Goal: Check status: Check status

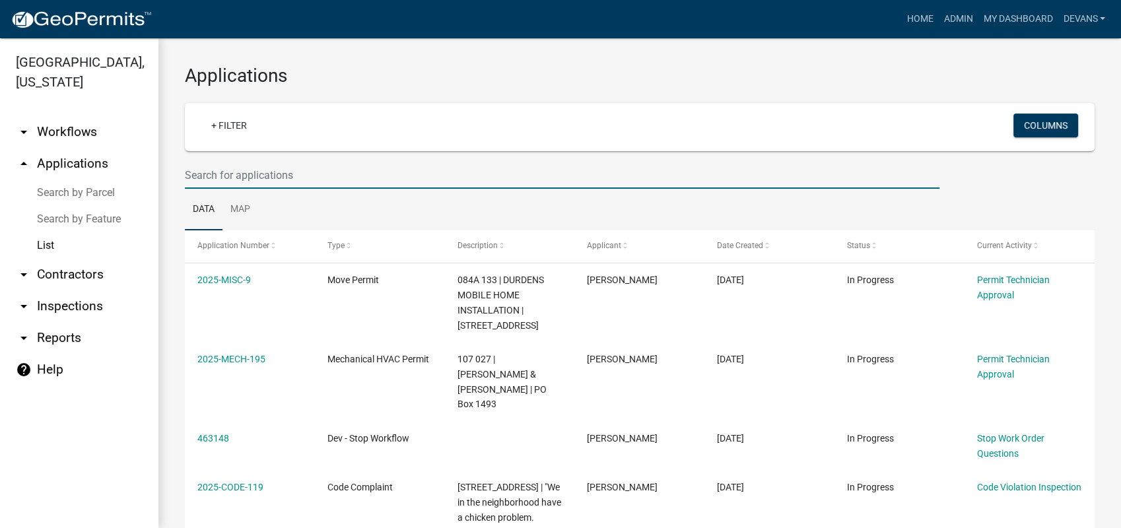
click at [265, 175] on input "text" at bounding box center [562, 175] width 755 height 27
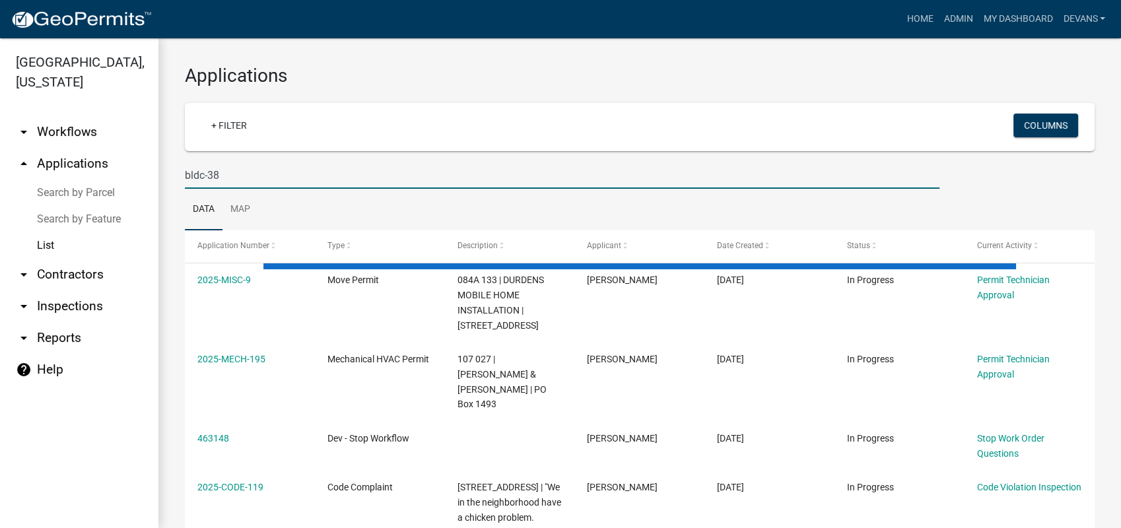
type input "bldc-38"
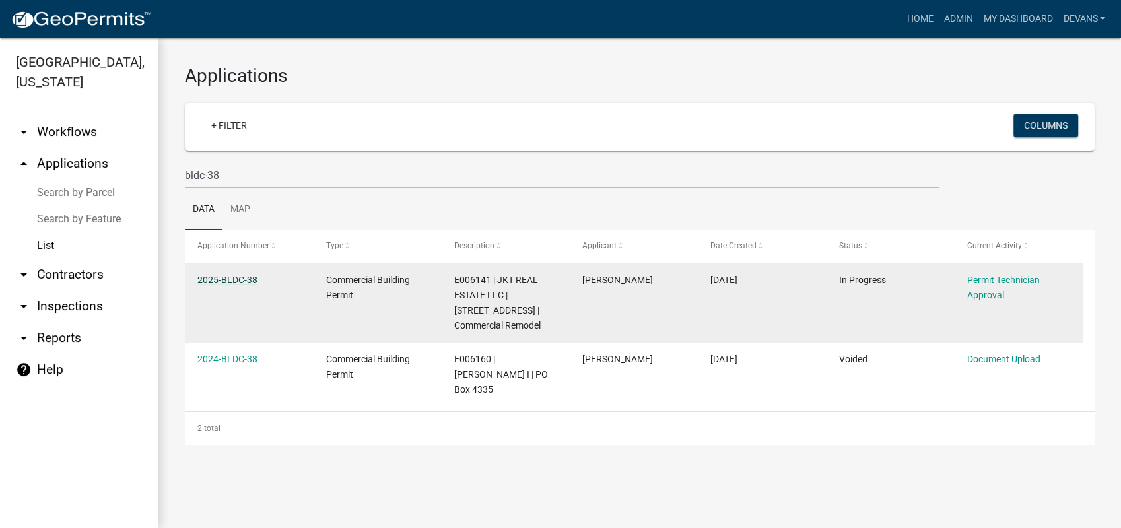
click at [217, 282] on link "2025-BLDC-38" at bounding box center [227, 280] width 60 height 11
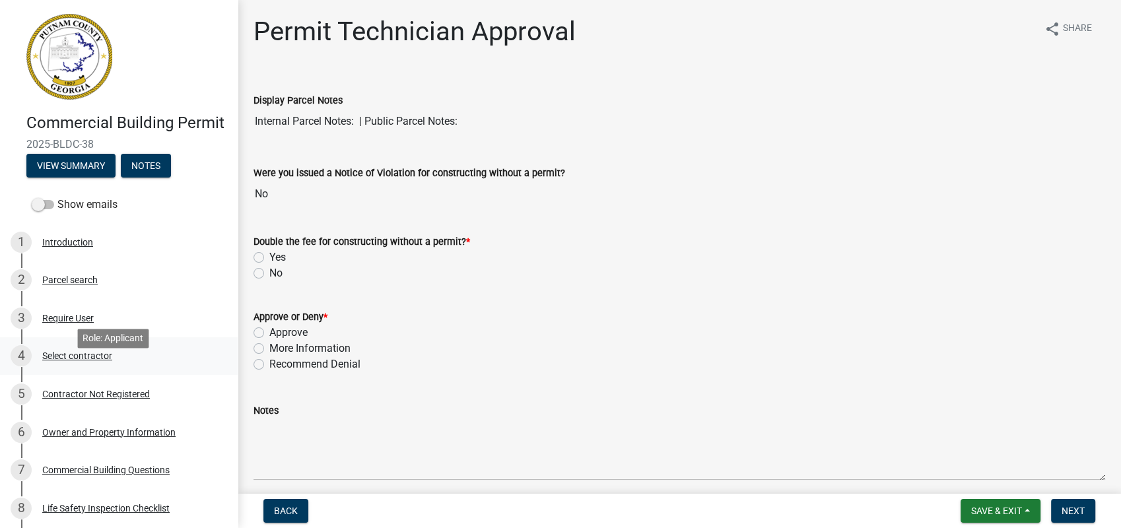
click at [76, 361] on div "Select contractor" at bounding box center [77, 355] width 70 height 9
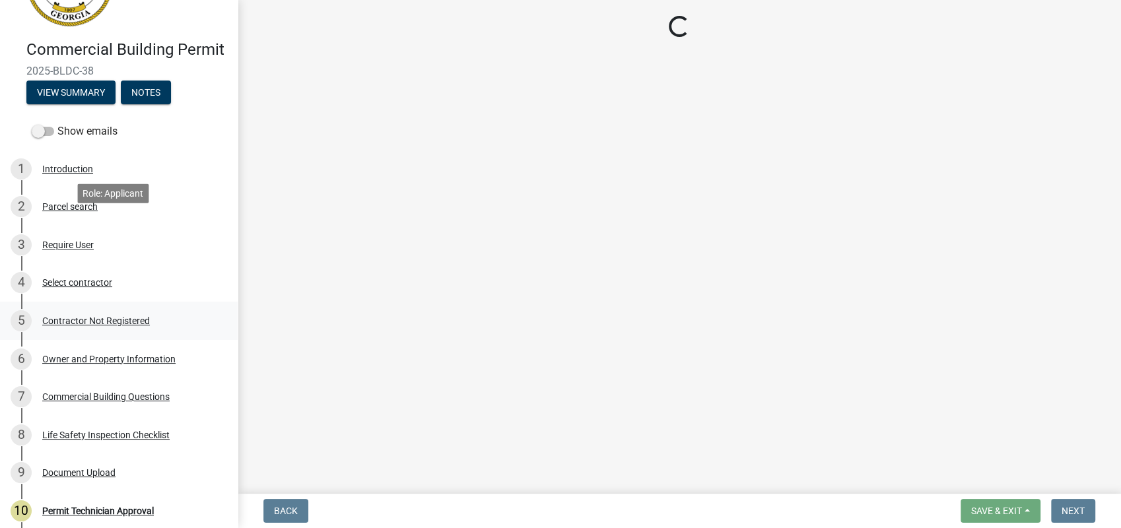
scroll to position [220, 0]
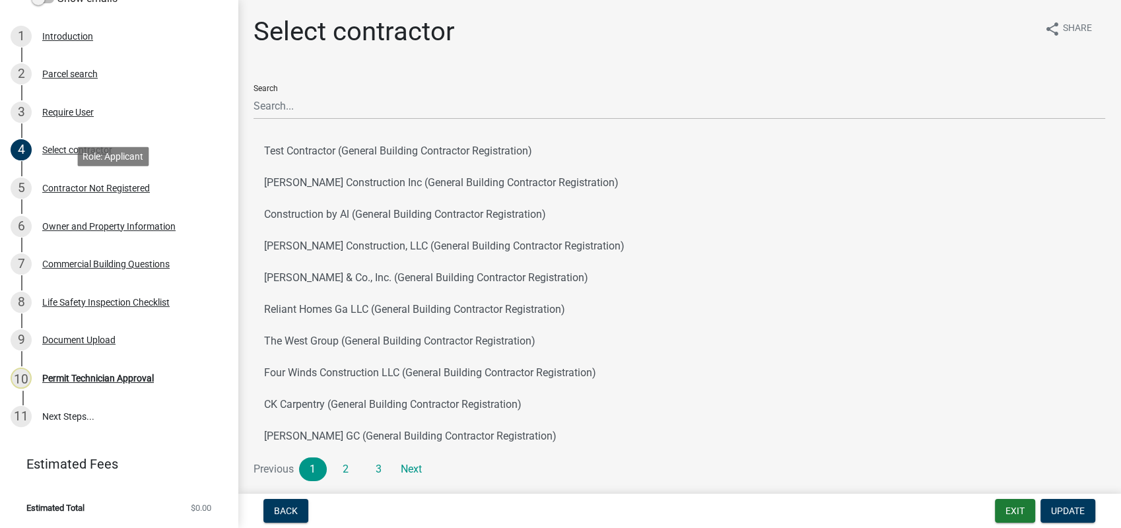
click at [83, 193] on div "Contractor Not Registered" at bounding box center [96, 188] width 108 height 9
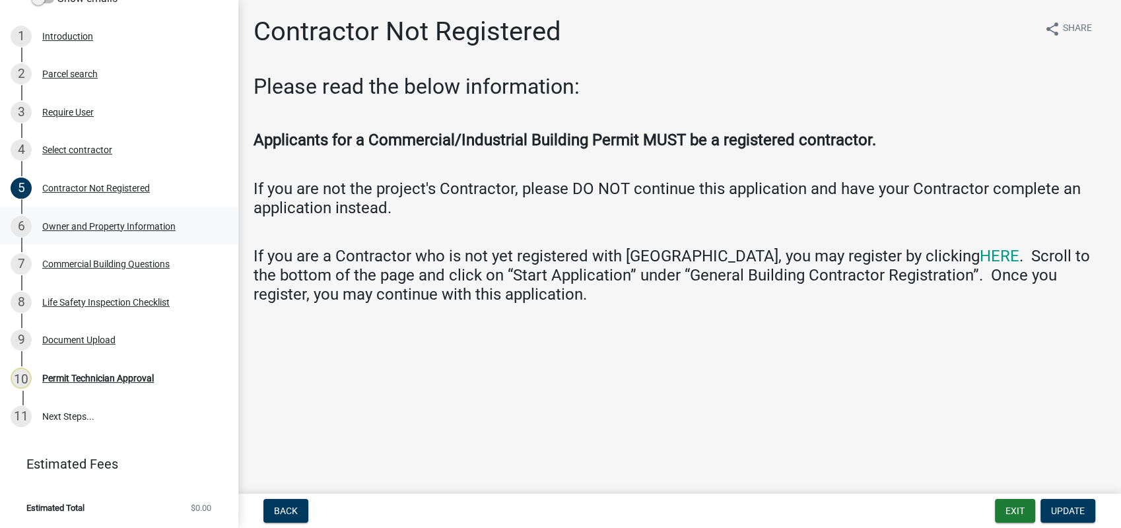
click at [139, 228] on div "Owner and Property Information" at bounding box center [108, 226] width 133 height 9
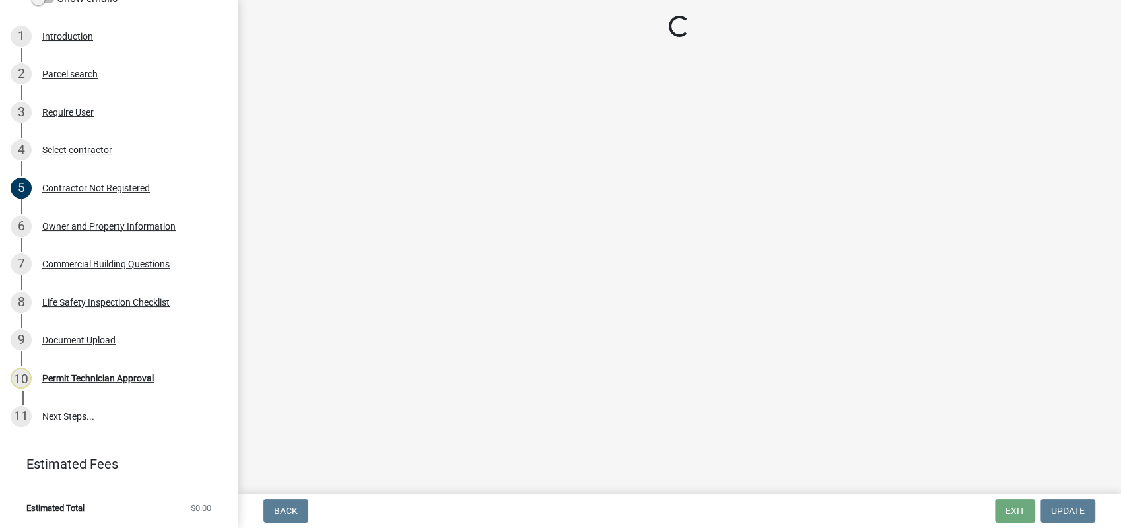
select select "58d273ed-cbd1-45cf-a92b-4c415c252308"
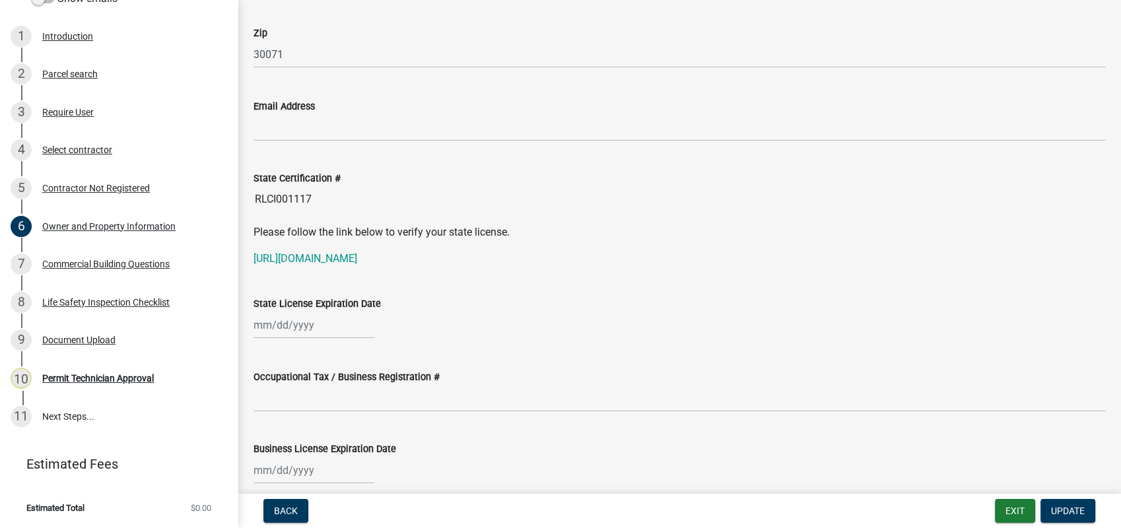
scroll to position [1614, 0]
drag, startPoint x: 324, startPoint y: 198, endPoint x: 256, endPoint y: 190, distance: 69.2
click at [256, 190] on input "RLCI001117" at bounding box center [680, 198] width 852 height 26
drag, startPoint x: 256, startPoint y: 190, endPoint x: 271, endPoint y: 195, distance: 16.7
click at [328, 252] on link "[URL][DOMAIN_NAME]" at bounding box center [306, 257] width 104 height 13
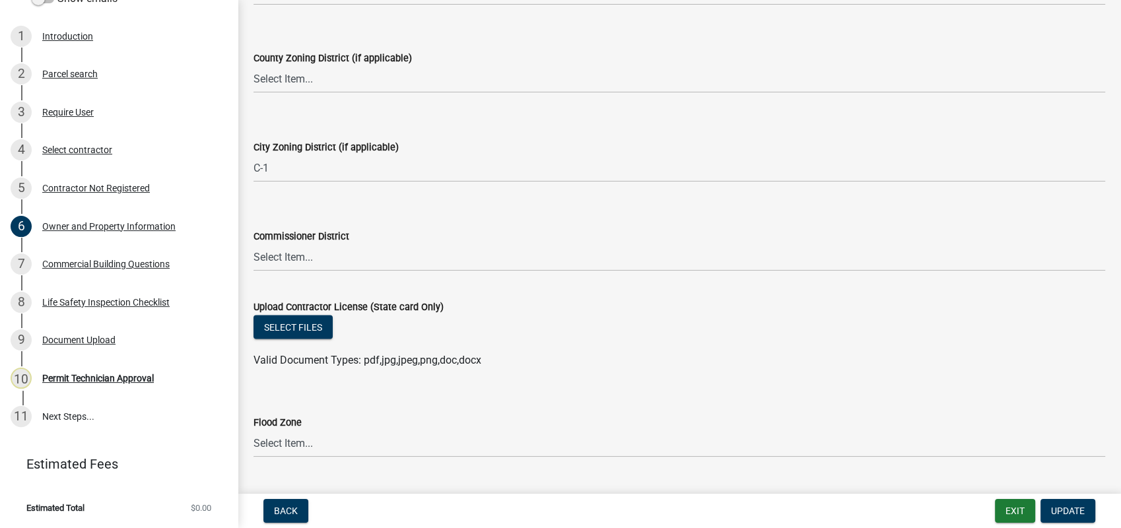
scroll to position [2340, 0]
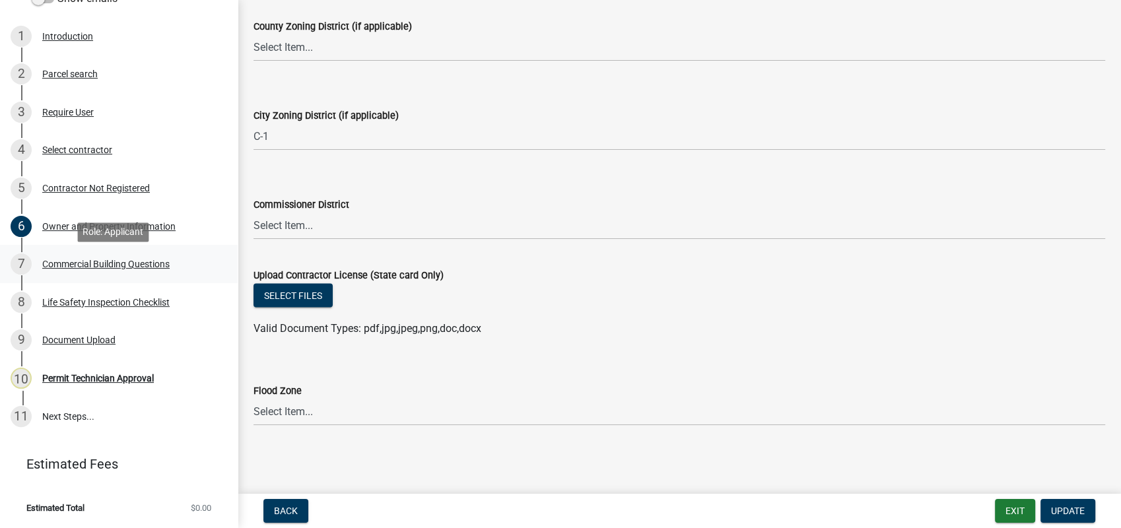
click at [78, 269] on div "Commercial Building Questions" at bounding box center [105, 264] width 127 height 9
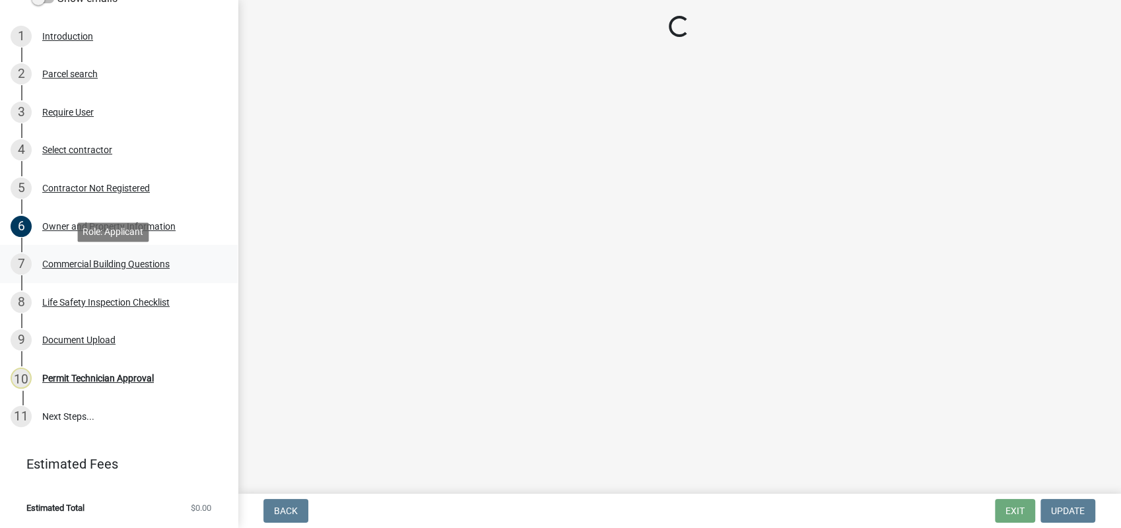
scroll to position [0, 0]
select select "57fcfe13-a5be-446e-a688-93f9a060571f"
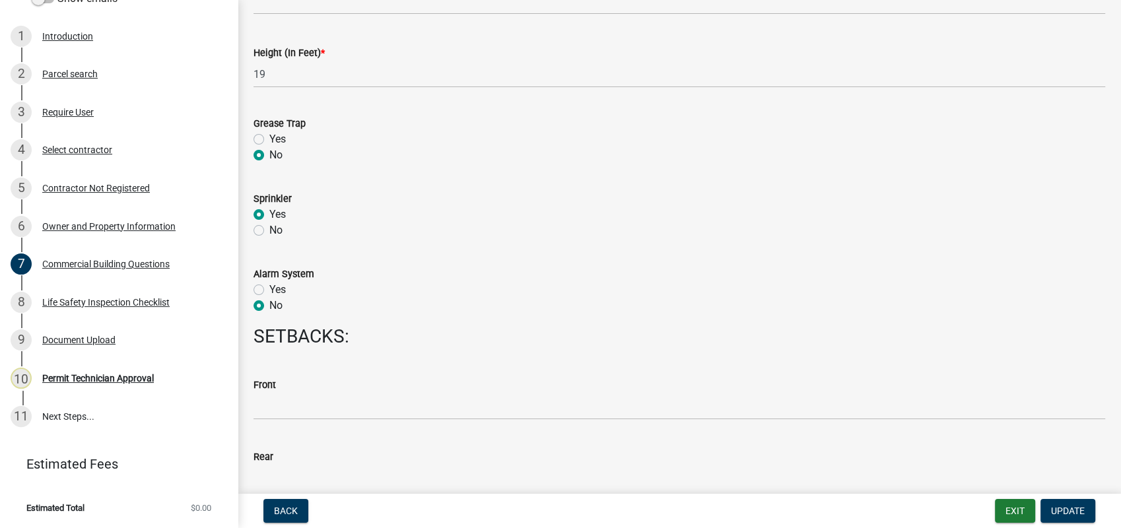
scroll to position [1614, 0]
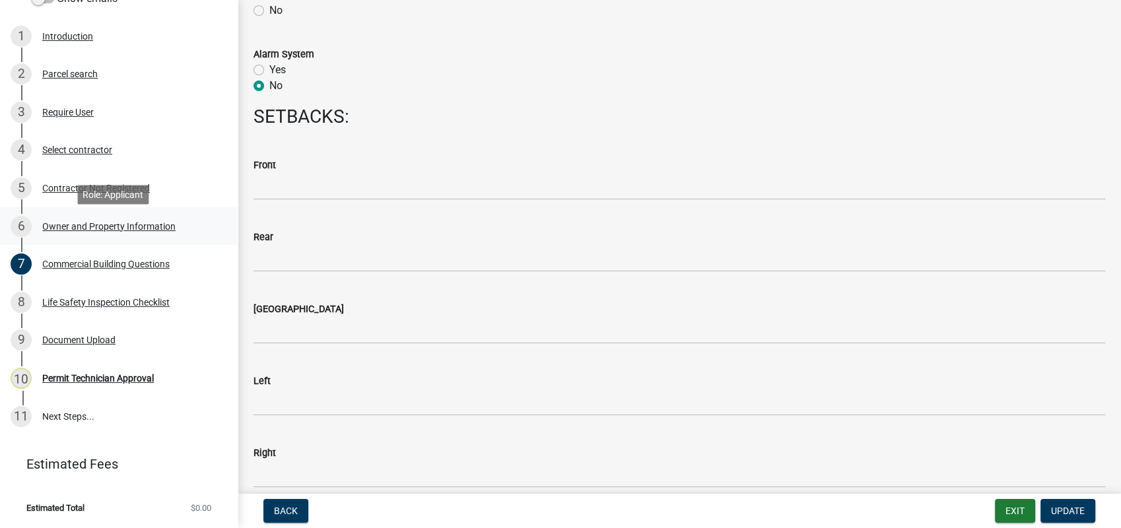
click at [86, 231] on div "Owner and Property Information" at bounding box center [108, 226] width 133 height 9
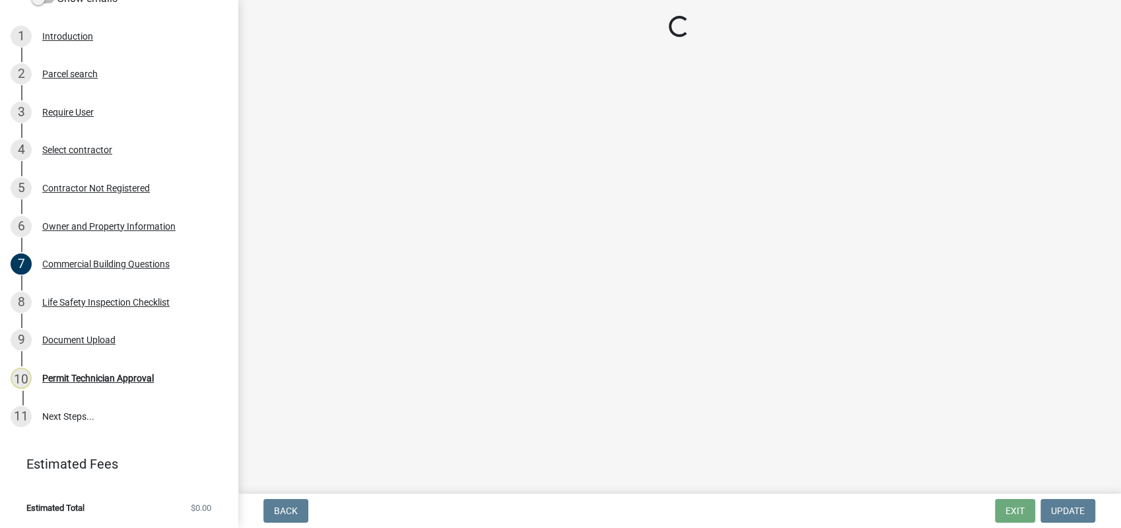
select select "58d273ed-cbd1-45cf-a92b-4c415c252308"
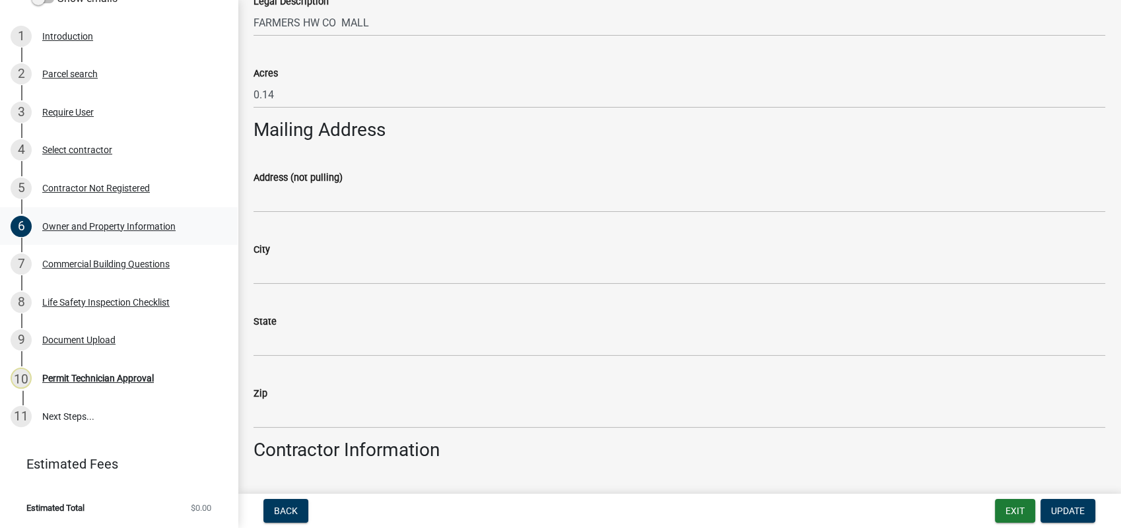
scroll to position [734, 0]
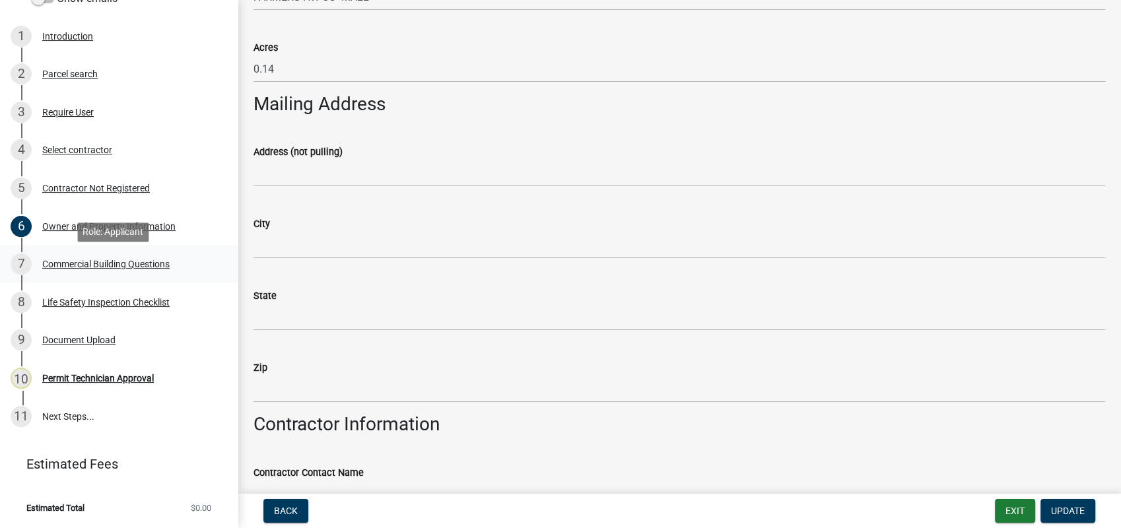
click at [85, 264] on div "Commercial Building Questions" at bounding box center [105, 264] width 127 height 9
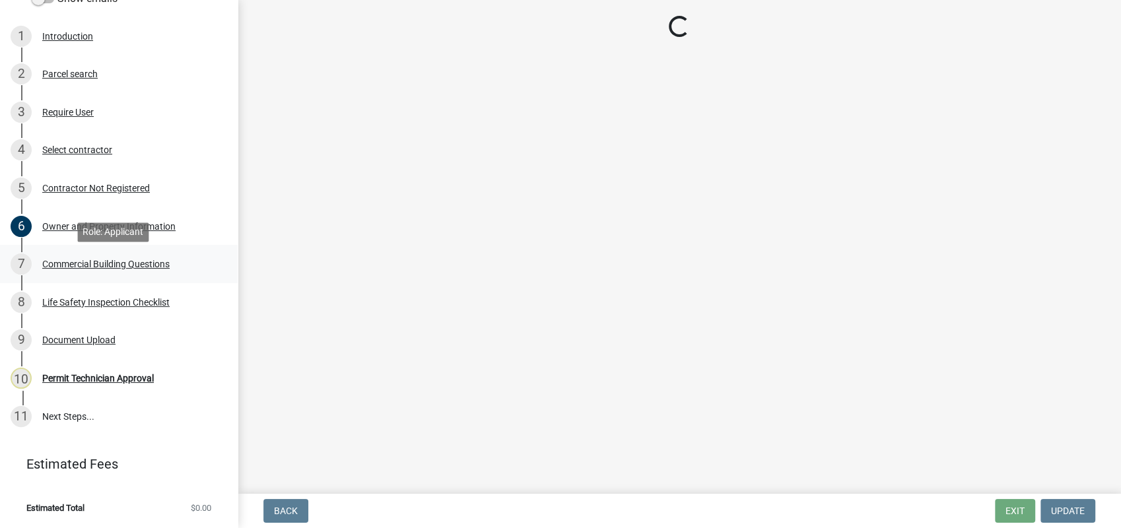
scroll to position [0, 0]
select select "57fcfe13-a5be-446e-a688-93f9a060571f"
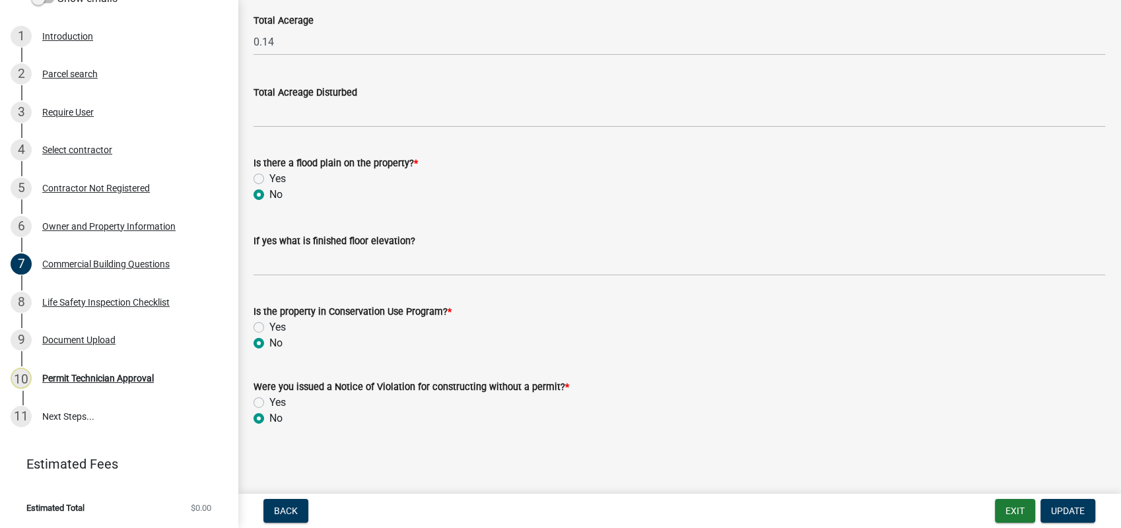
scroll to position [4382, 0]
click at [85, 305] on div "Life Safety Inspection Checklist" at bounding box center [105, 302] width 127 height 9
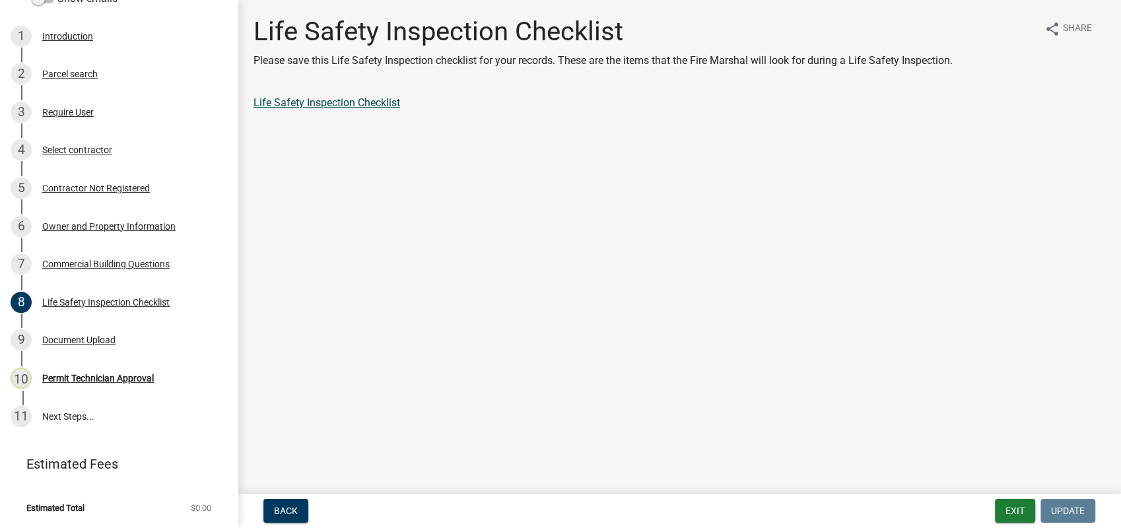
click at [327, 101] on link "Life Safety Inspection Checklist" at bounding box center [327, 102] width 147 height 13
drag, startPoint x: 65, startPoint y: 343, endPoint x: 77, endPoint y: 330, distance: 18.2
click at [65, 343] on div "Document Upload" at bounding box center [78, 339] width 73 height 9
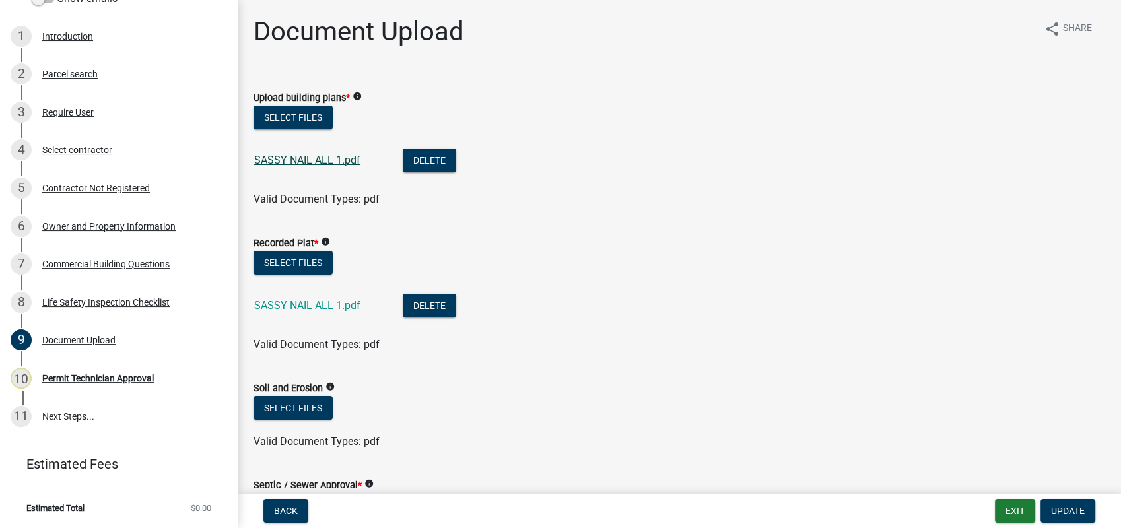
click at [314, 161] on link "SASSY NAIL ALL 1.pdf" at bounding box center [307, 160] width 106 height 13
click at [312, 298] on div "SASSY NAIL ALL 1.pdf" at bounding box center [317, 307] width 127 height 27
click at [308, 303] on link "SASSY NAIL ALL 1.pdf" at bounding box center [307, 305] width 106 height 13
click at [321, 306] on link "SASSY NAIL ALL 1.pdf" at bounding box center [307, 305] width 106 height 13
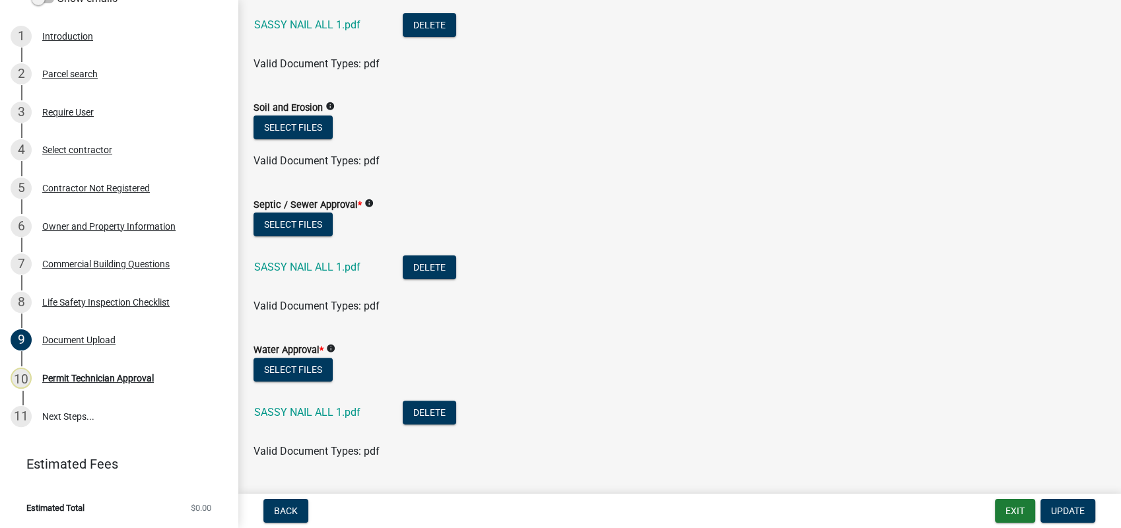
scroll to position [293, 0]
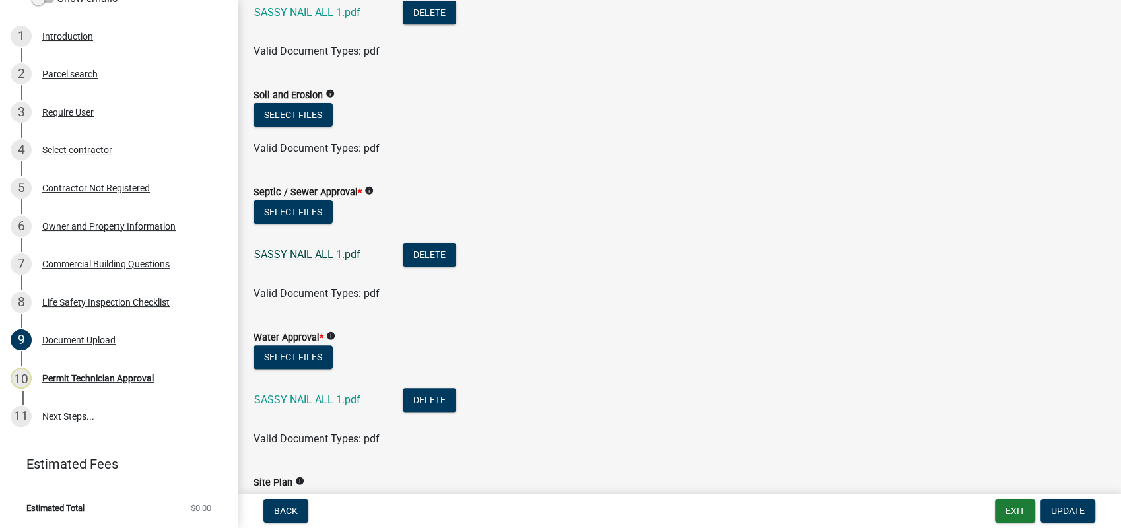
click at [271, 254] on link "SASSY NAIL ALL 1.pdf" at bounding box center [307, 254] width 106 height 13
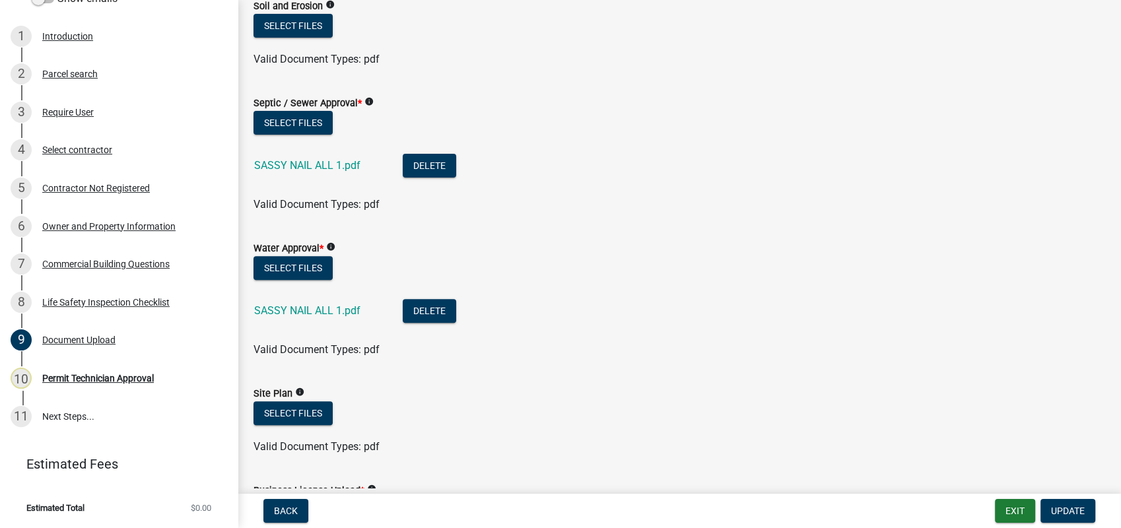
scroll to position [513, 0]
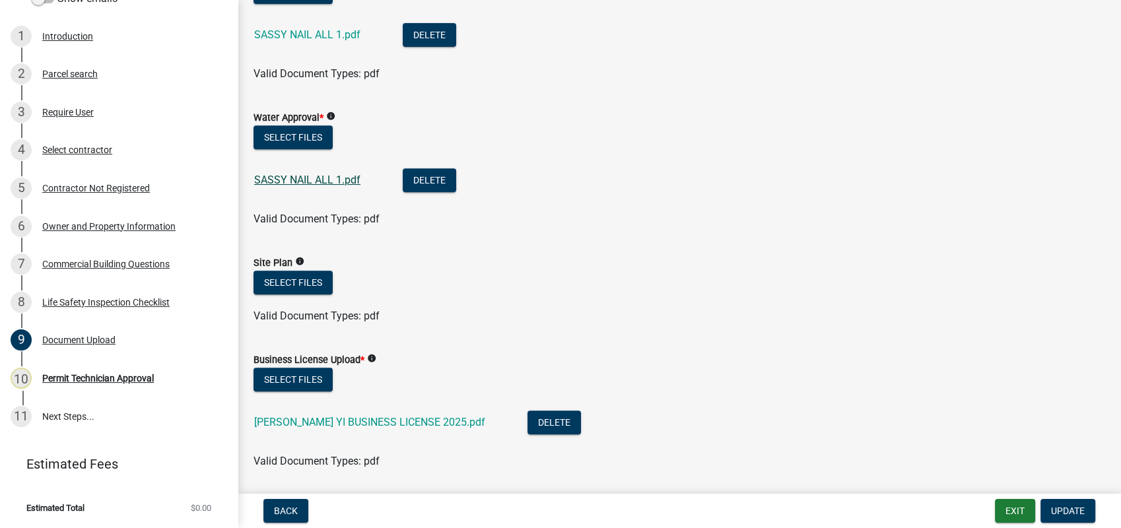
click at [298, 175] on link "SASSY NAIL ALL 1.pdf" at bounding box center [307, 180] width 106 height 13
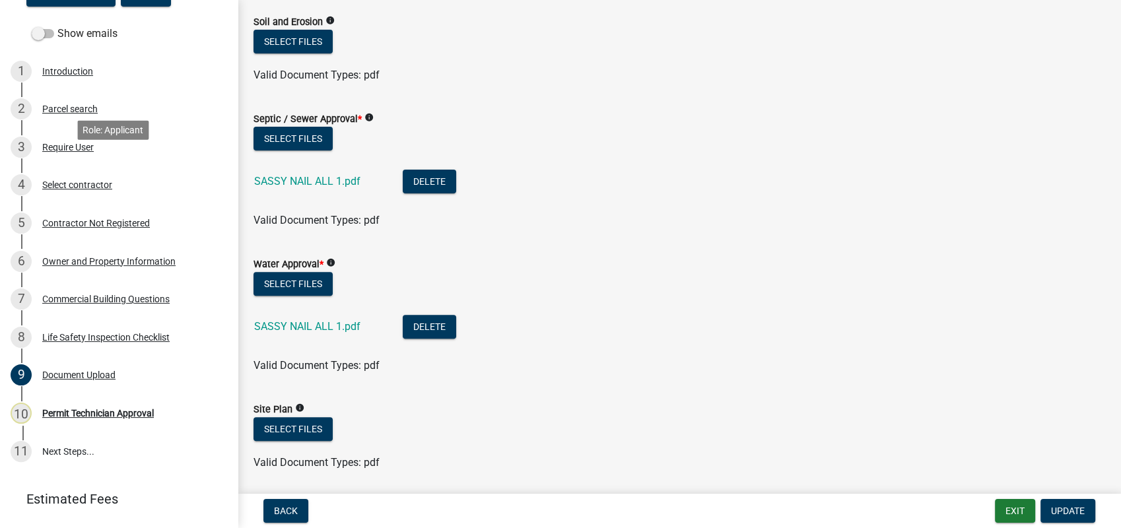
scroll to position [73, 0]
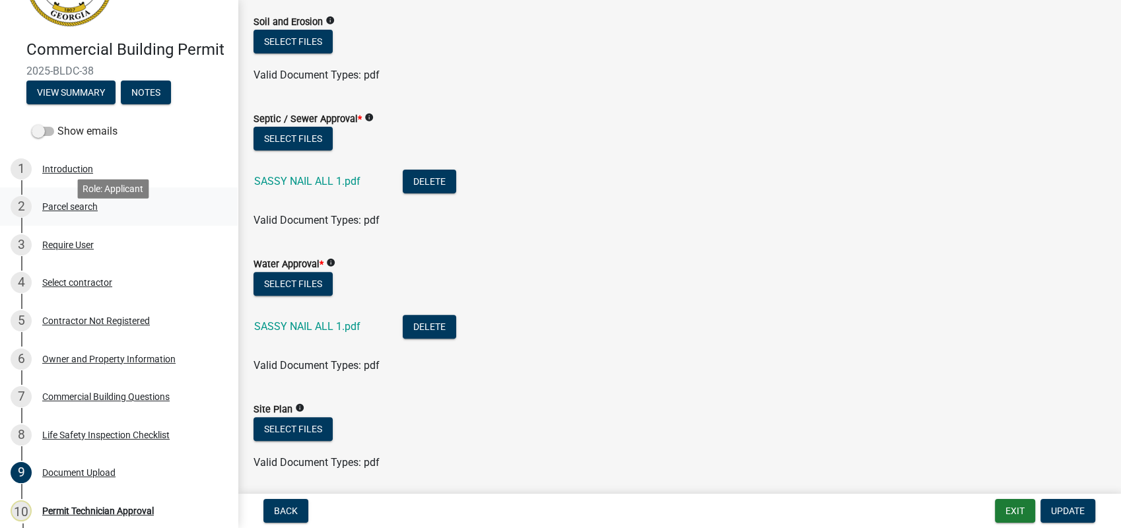
click at [82, 211] on div "Parcel search" at bounding box center [69, 206] width 55 height 9
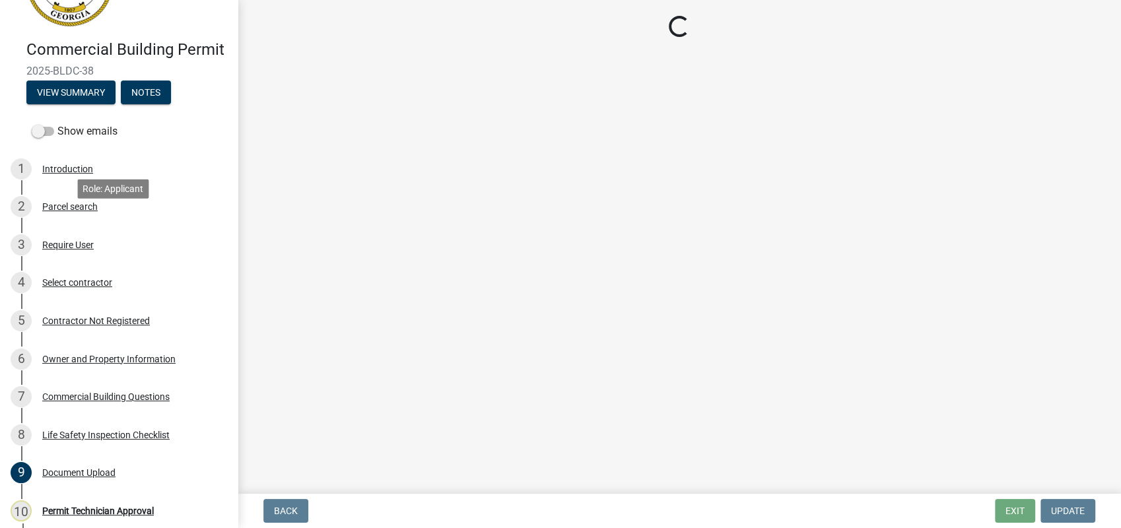
scroll to position [0, 0]
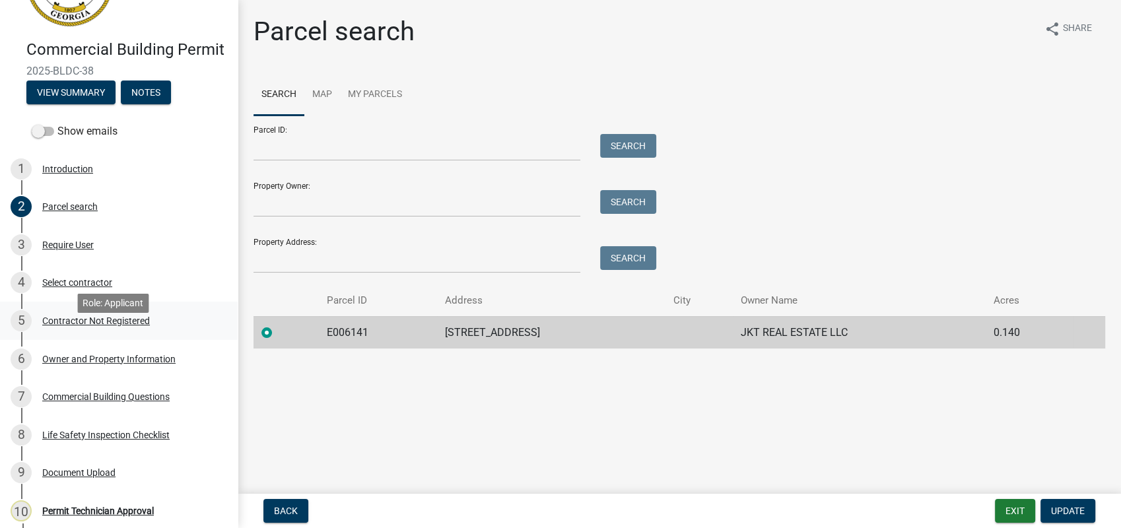
click at [71, 326] on div "Contractor Not Registered" at bounding box center [96, 320] width 108 height 9
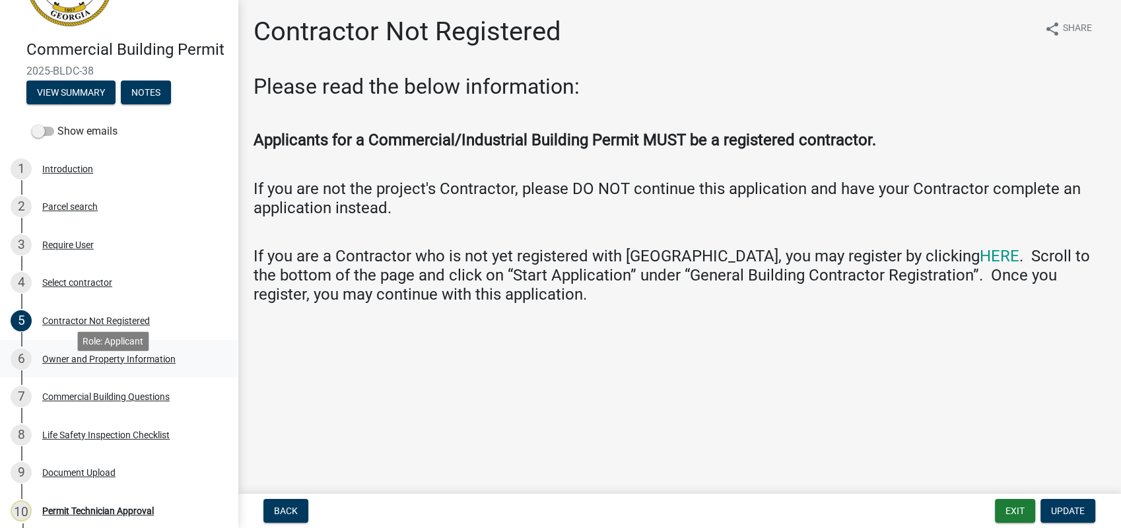
click at [70, 364] on div "Owner and Property Information" at bounding box center [108, 359] width 133 height 9
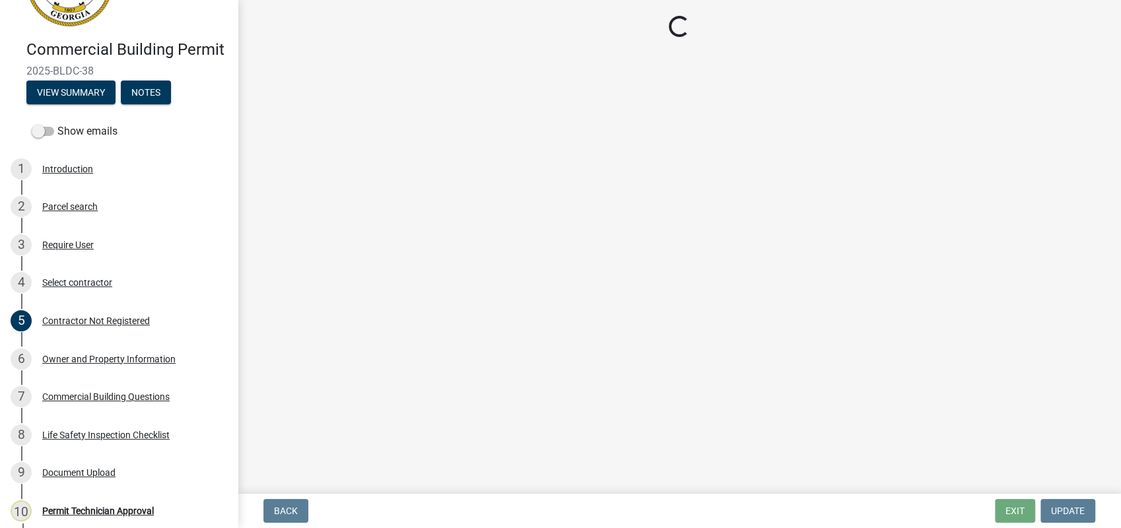
select select "58d273ed-cbd1-45cf-a92b-4c415c252308"
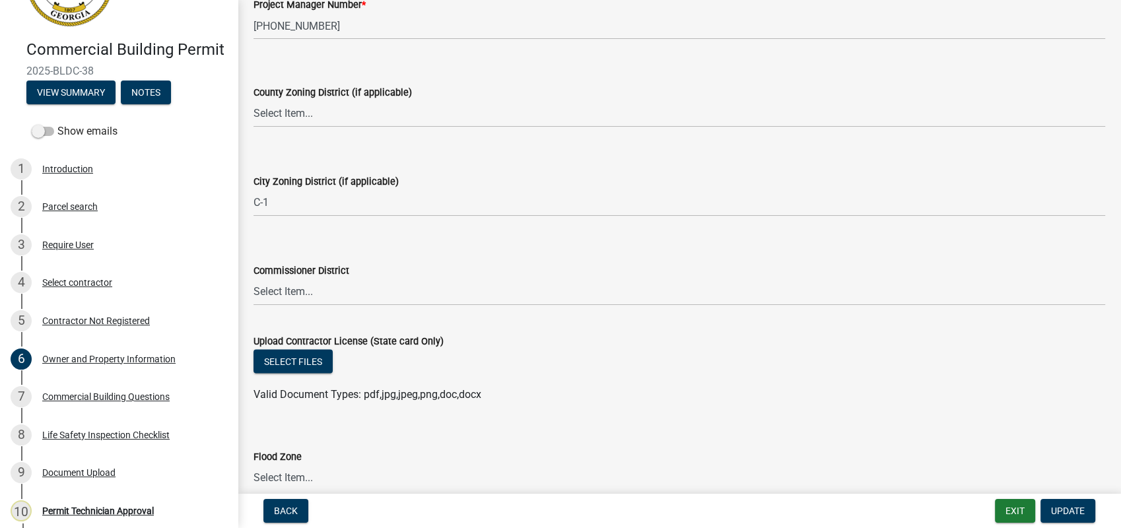
scroll to position [2340, 0]
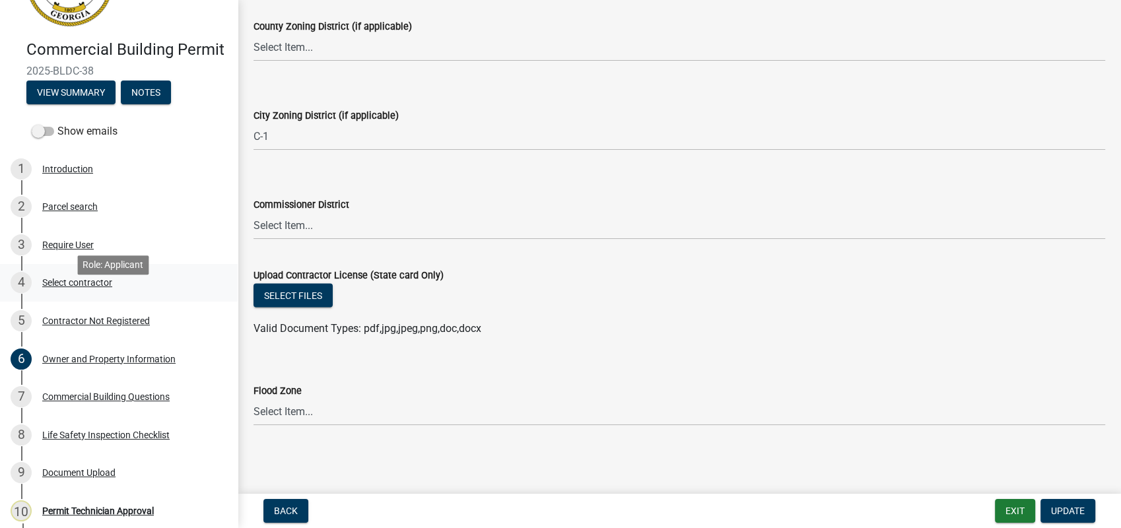
click at [75, 287] on div "Select contractor" at bounding box center [77, 282] width 70 height 9
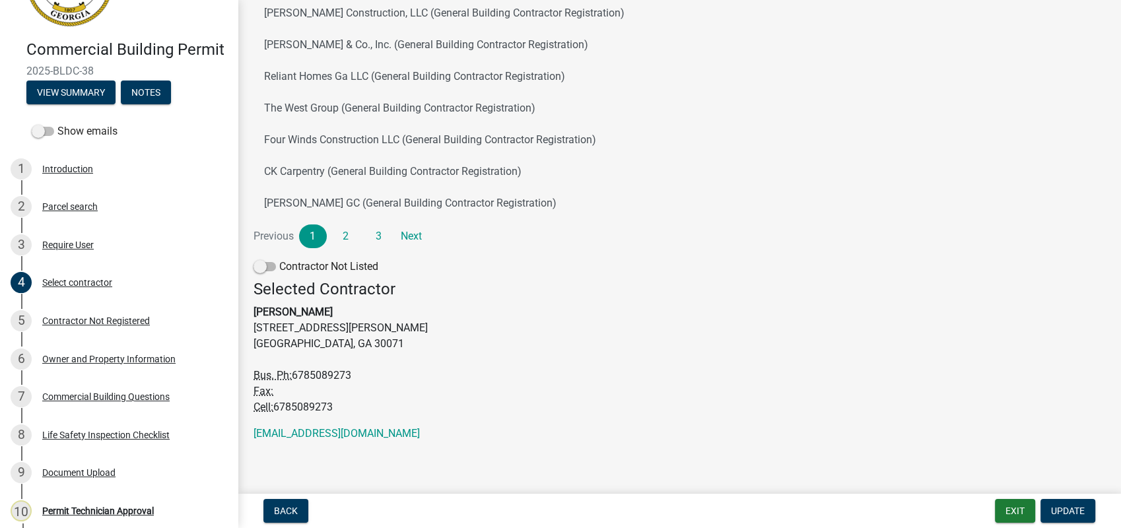
scroll to position [237, 0]
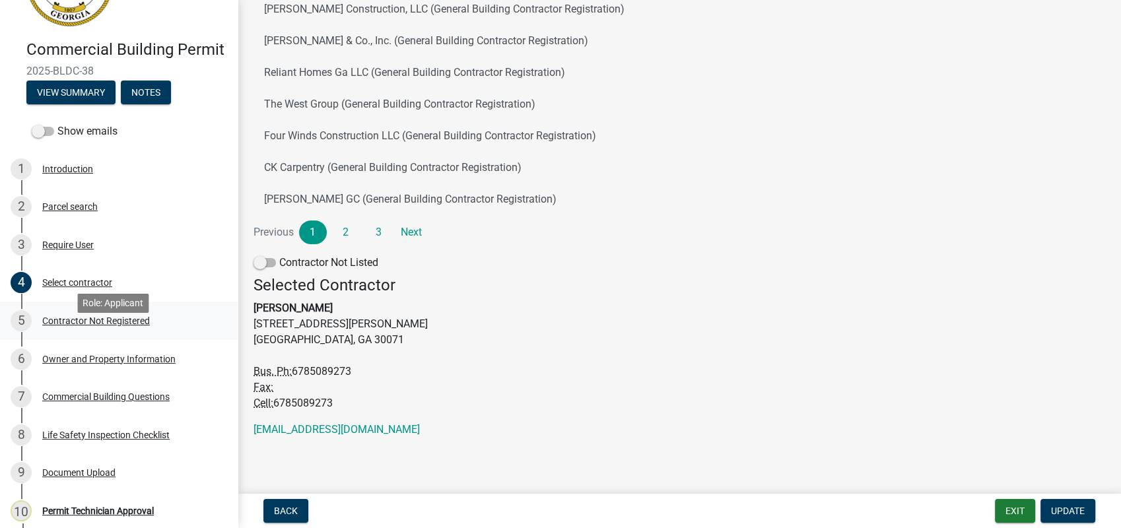
click at [65, 326] on div "Contractor Not Registered" at bounding box center [96, 320] width 108 height 9
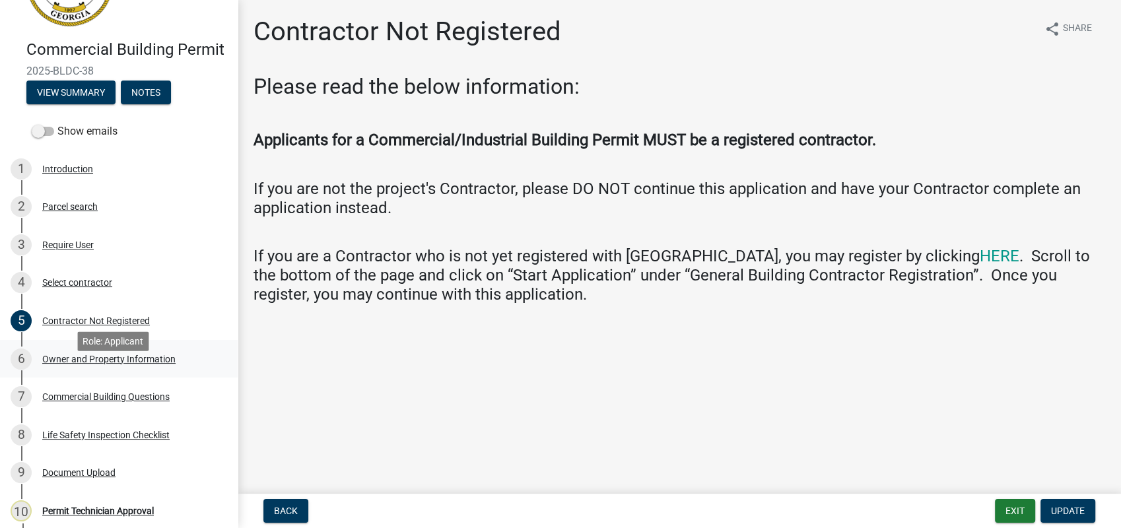
click at [72, 364] on div "Owner and Property Information" at bounding box center [108, 359] width 133 height 9
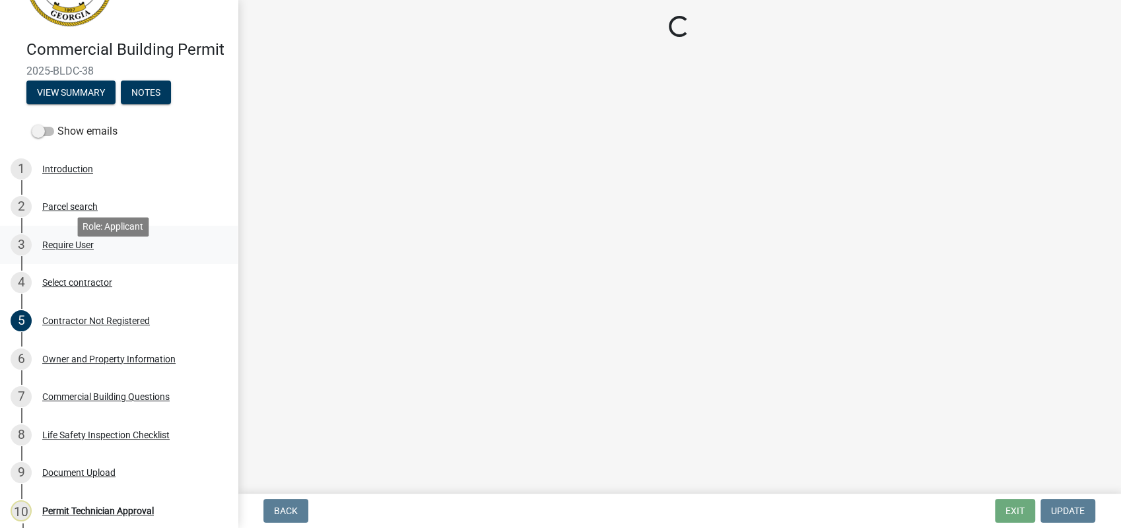
select select "58d273ed-cbd1-45cf-a92b-4c415c252308"
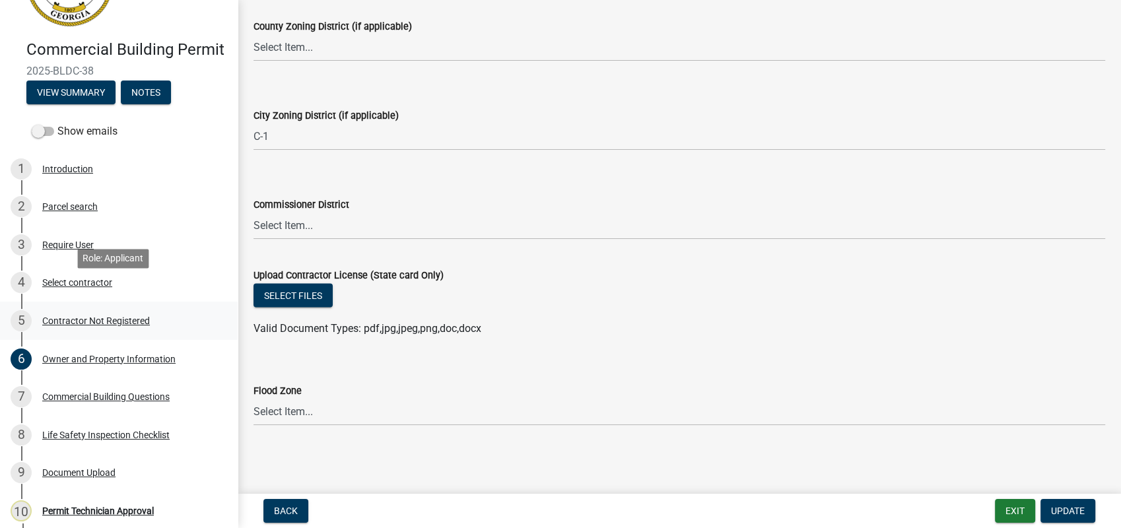
scroll to position [220, 0]
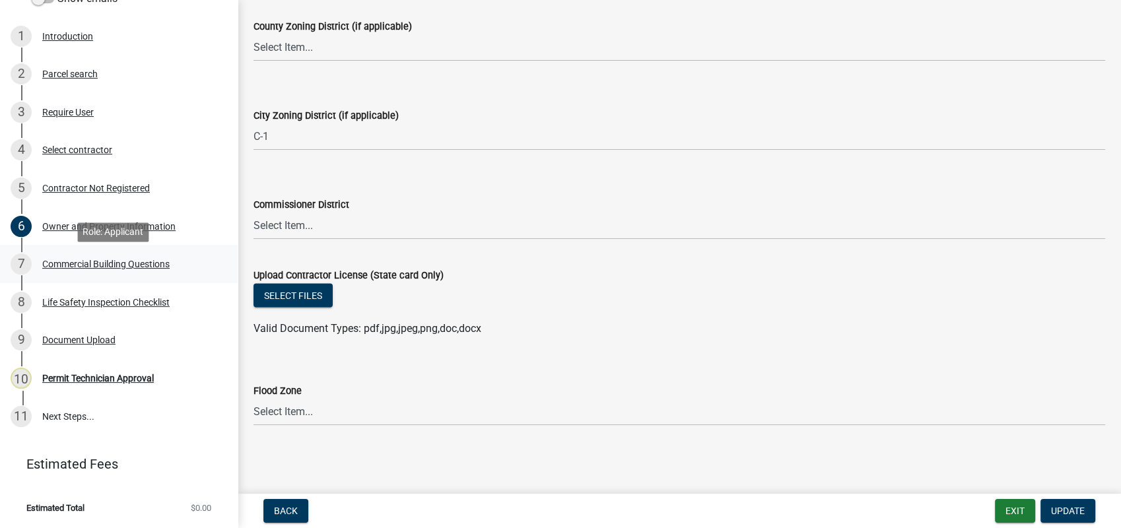
click at [120, 269] on div "Commercial Building Questions" at bounding box center [105, 264] width 127 height 9
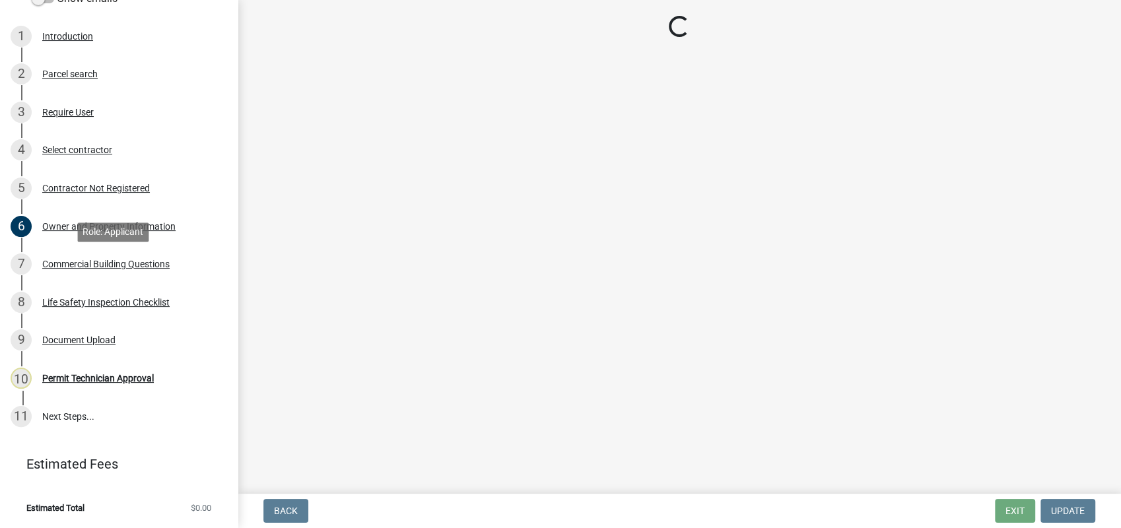
scroll to position [0, 0]
select select "57fcfe13-a5be-446e-a688-93f9a060571f"
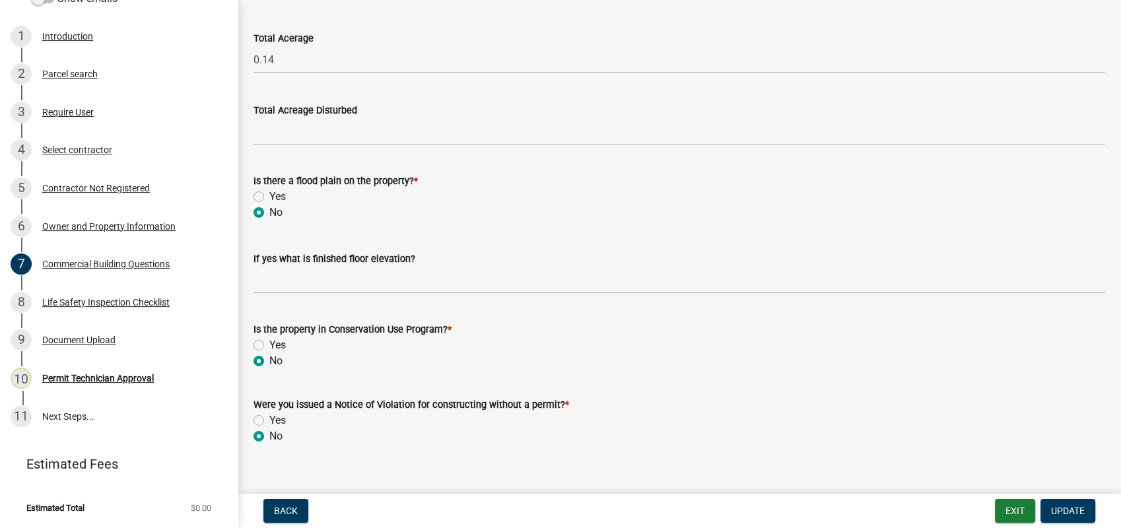
scroll to position [4382, 0]
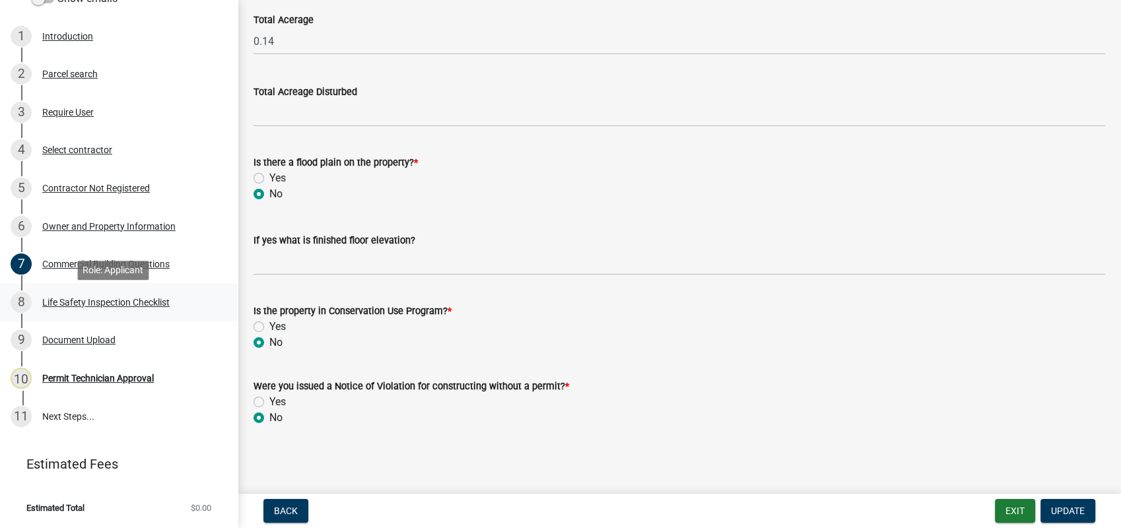
click at [87, 297] on div "8 Life Safety Inspection Checklist" at bounding box center [114, 302] width 206 height 21
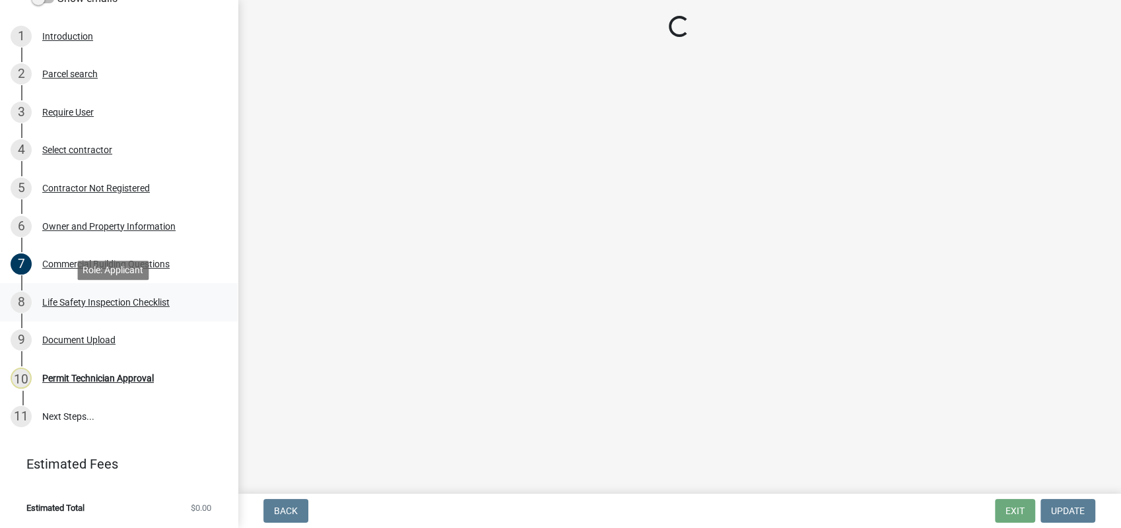
scroll to position [0, 0]
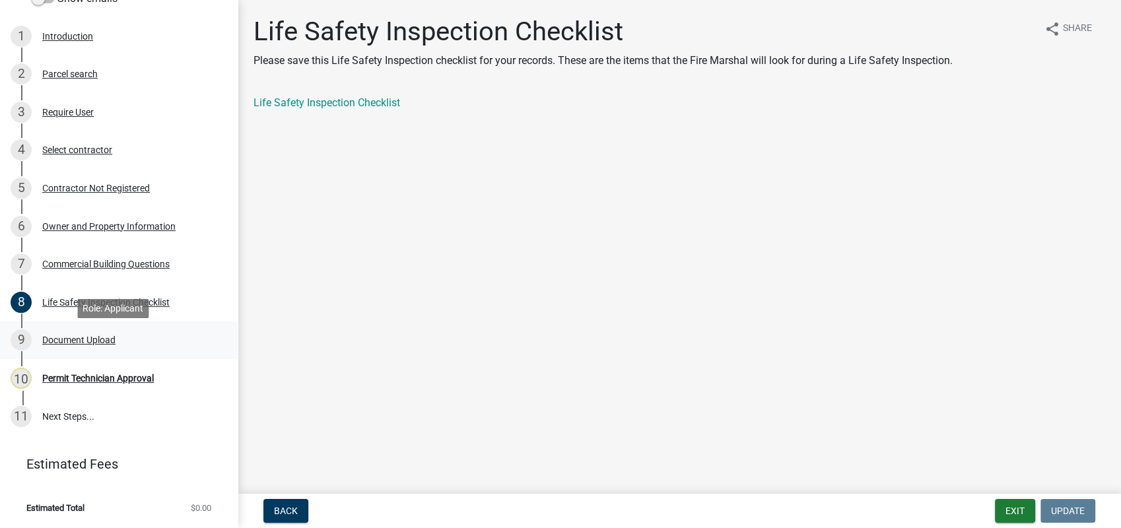
click at [84, 343] on div "Document Upload" at bounding box center [78, 339] width 73 height 9
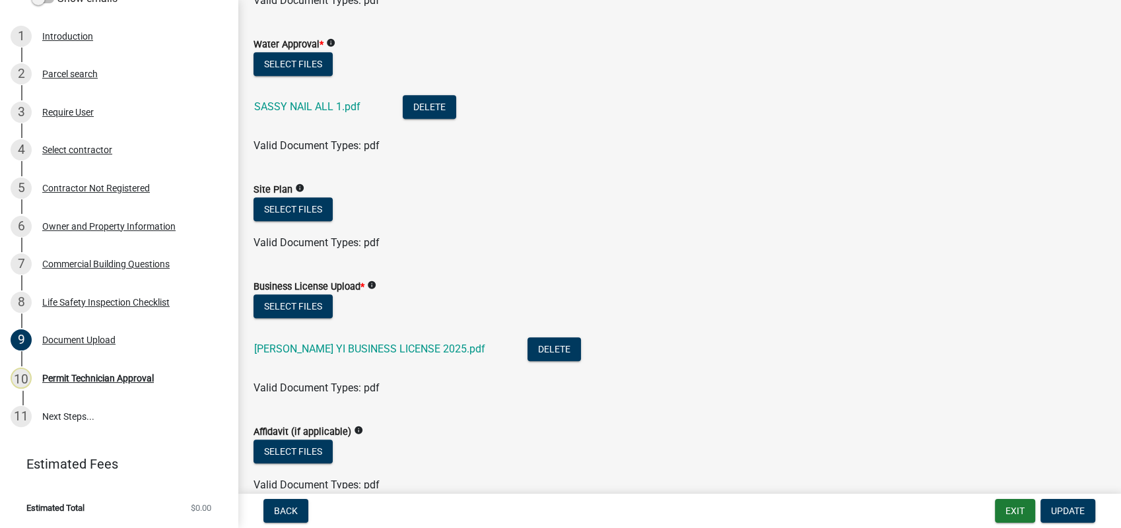
scroll to position [880, 0]
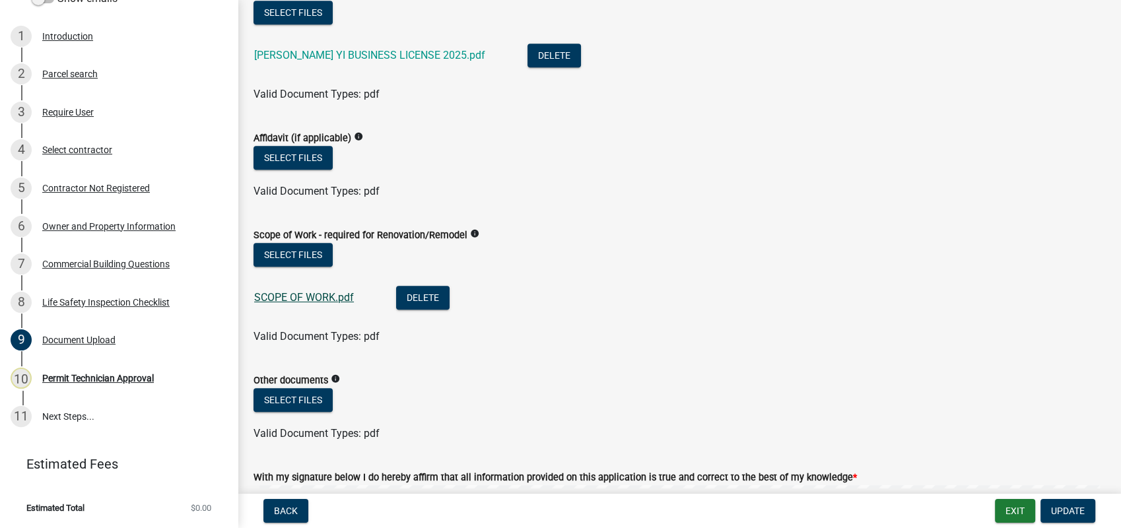
click at [275, 296] on link "SCOPE OF WORK.pdf" at bounding box center [304, 297] width 100 height 13
click at [302, 294] on link "SCOPE OF WORK.pdf" at bounding box center [304, 297] width 100 height 13
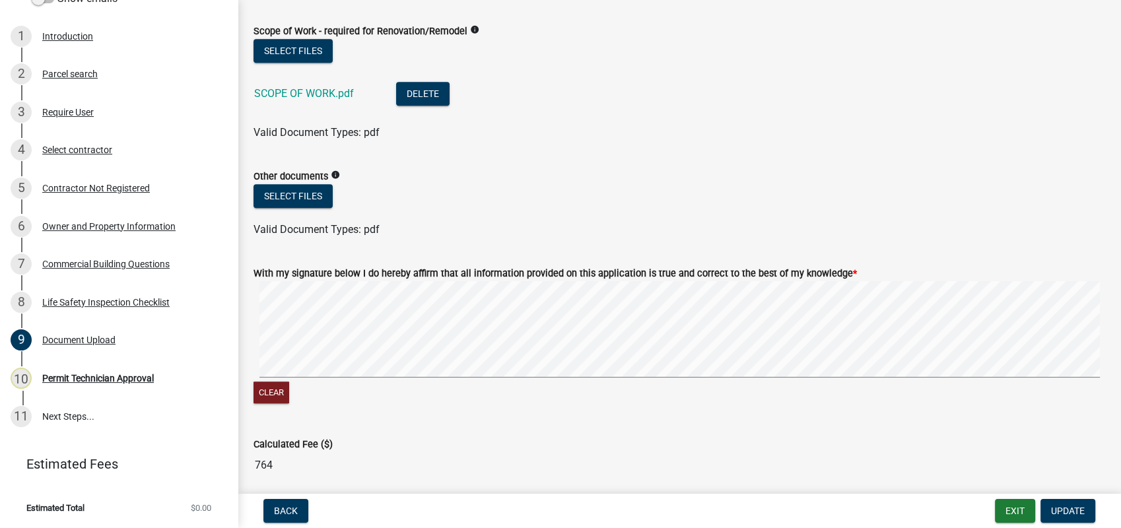
scroll to position [1170, 0]
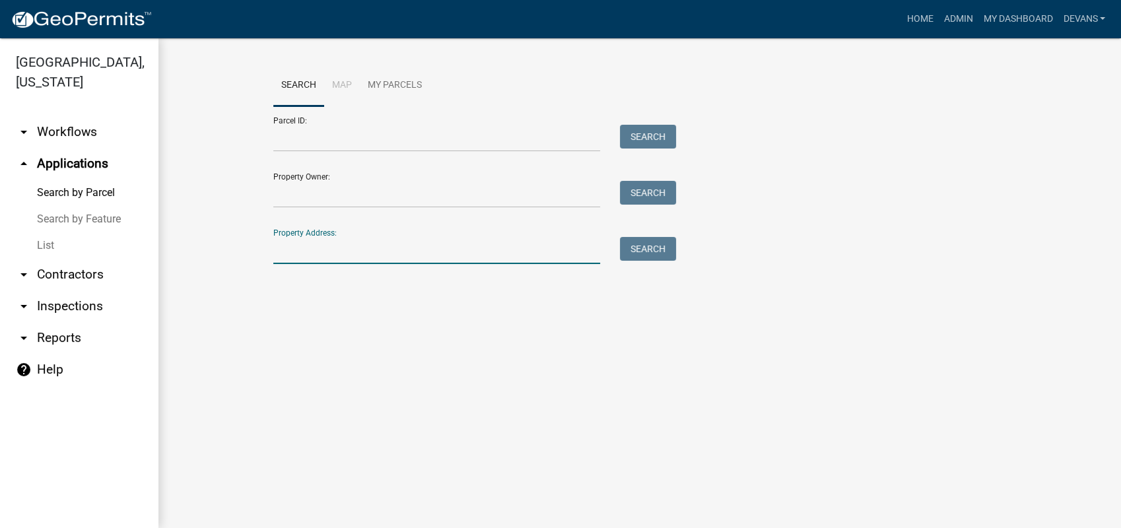
click at [312, 250] on input "Property Address:" at bounding box center [436, 250] width 327 height 27
type input "104 lakeview estates"
click at [634, 254] on button "Search" at bounding box center [648, 249] width 56 height 24
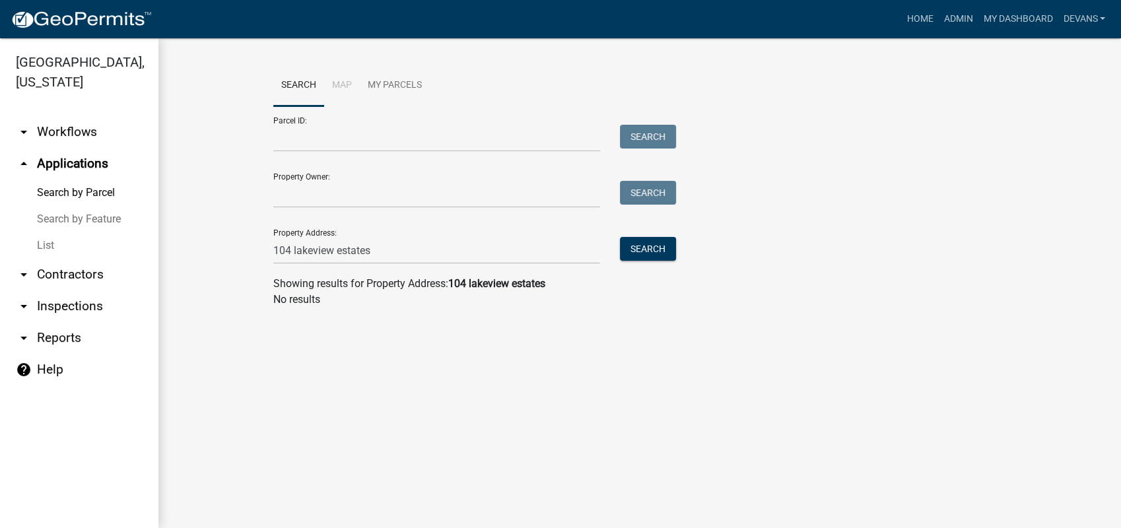
click at [59, 162] on link "arrow_drop_up Applications" at bounding box center [79, 164] width 158 height 32
click at [58, 139] on link "arrow_drop_down Workflows" at bounding box center [79, 132] width 158 height 32
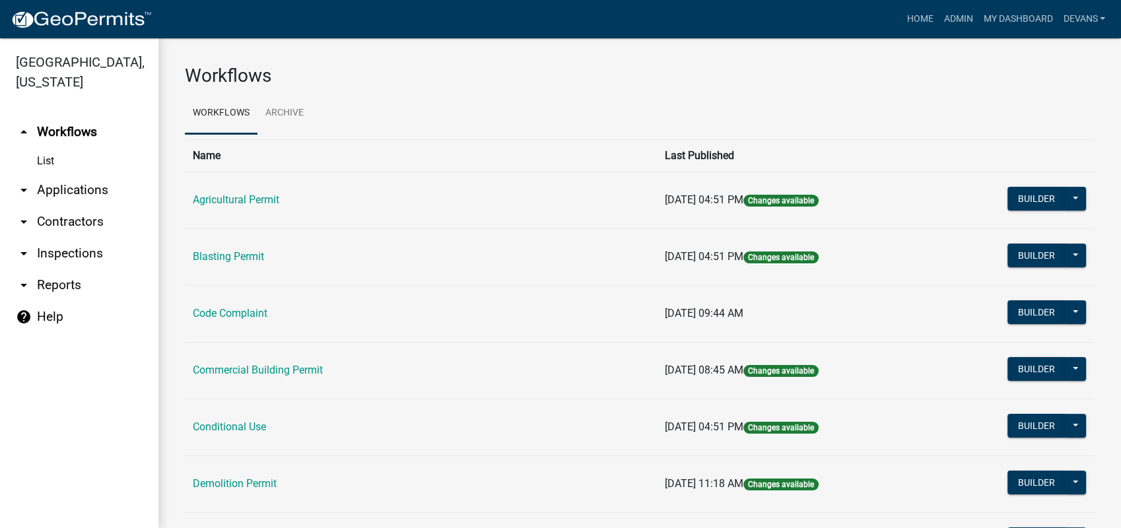
click at [79, 190] on link "arrow_drop_down Applications" at bounding box center [79, 190] width 158 height 32
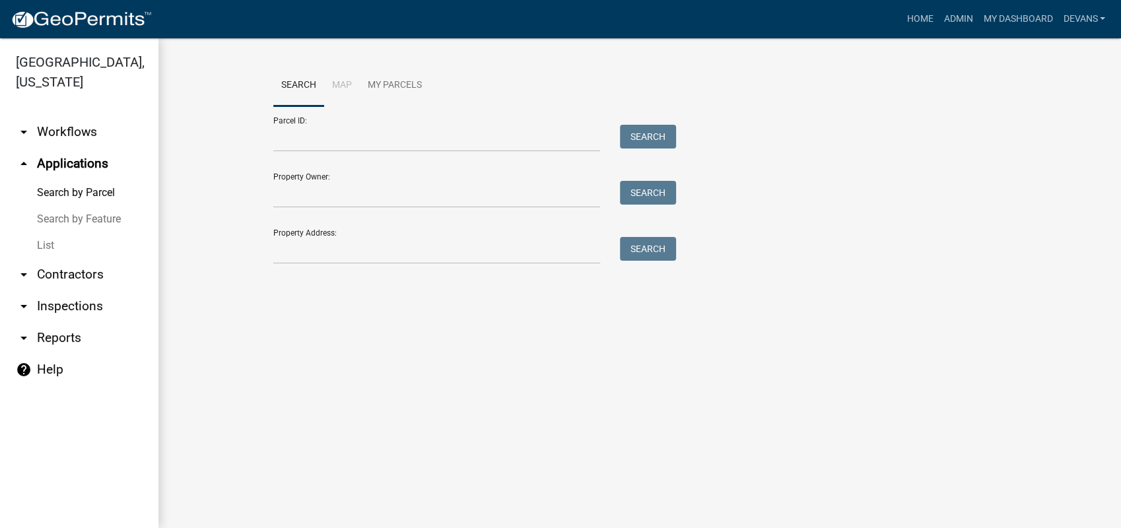
click at [51, 240] on link "List" at bounding box center [79, 245] width 158 height 26
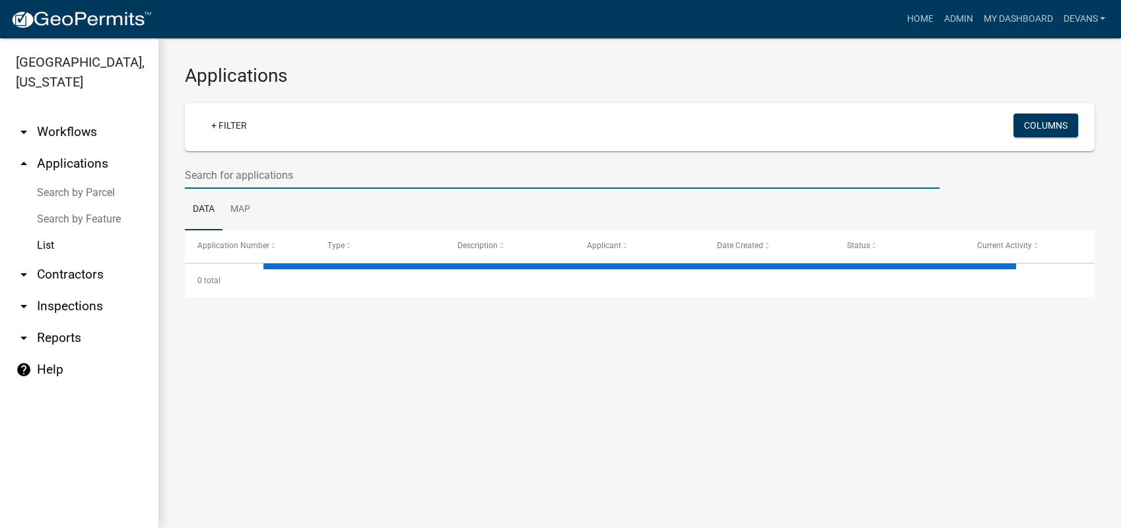
click at [248, 174] on input "text" at bounding box center [562, 175] width 755 height 27
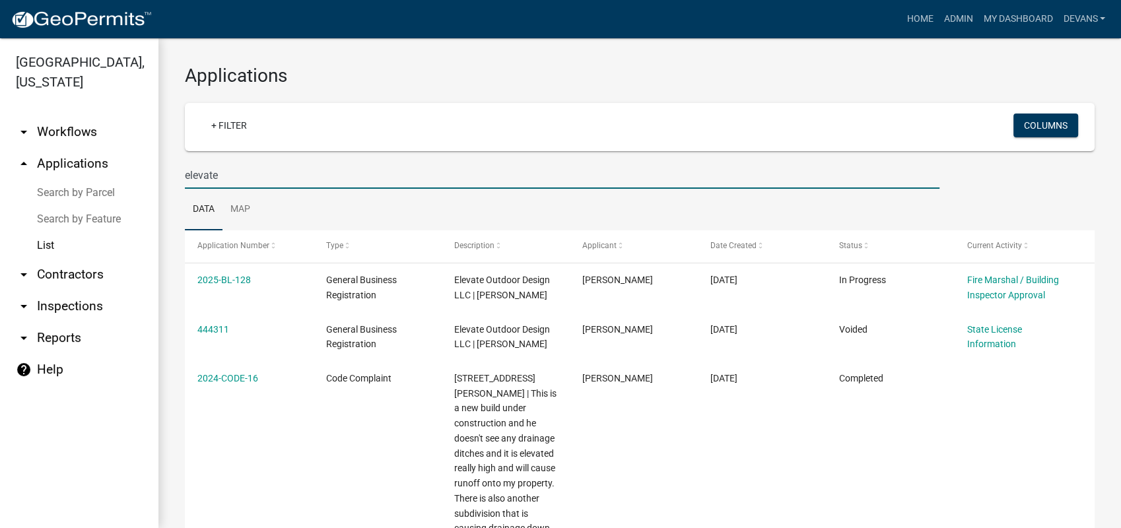
type input "elevate"
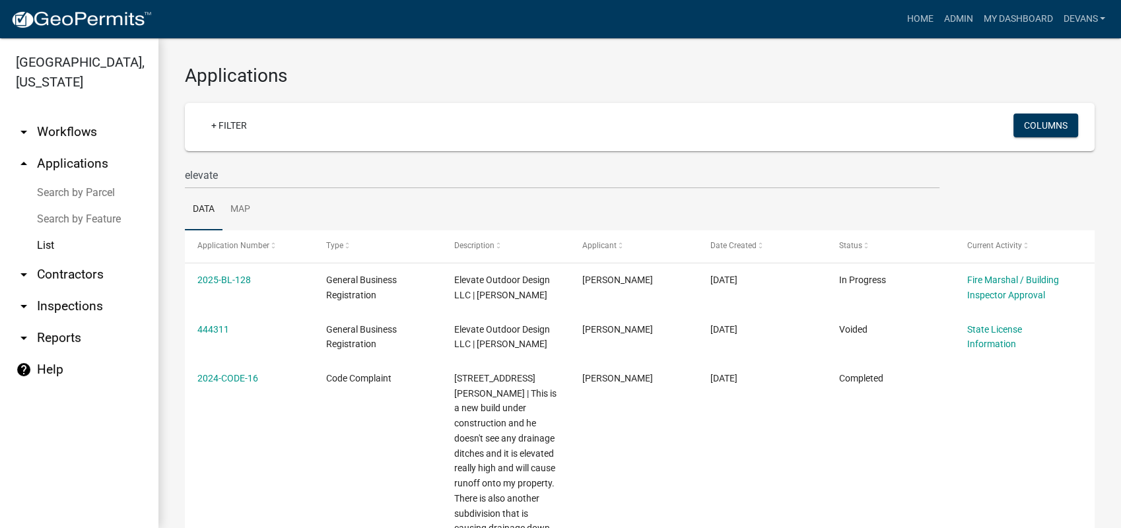
click at [66, 164] on link "arrow_drop_up Applications" at bounding box center [79, 164] width 158 height 32
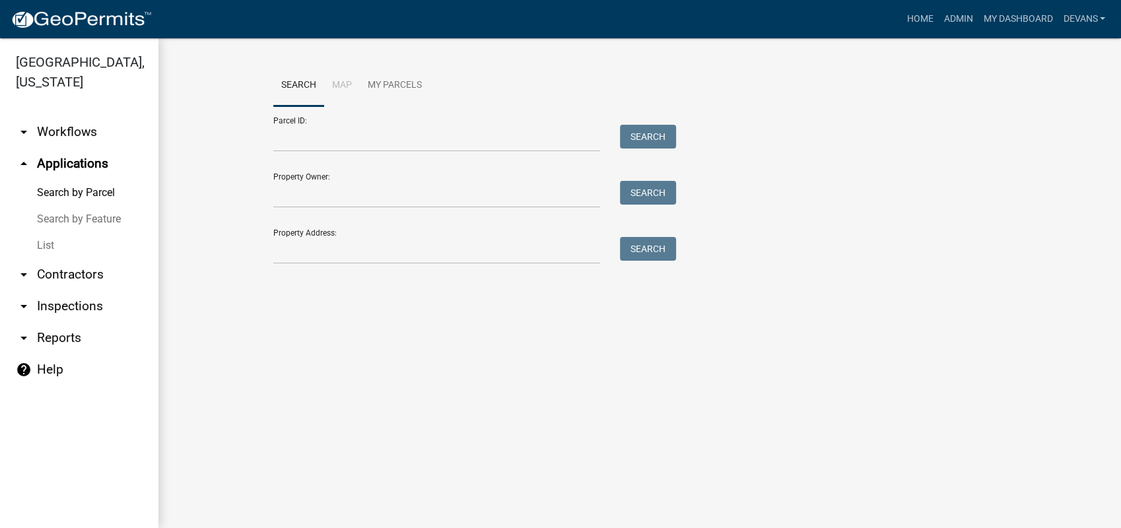
click at [49, 241] on link "List" at bounding box center [79, 245] width 158 height 26
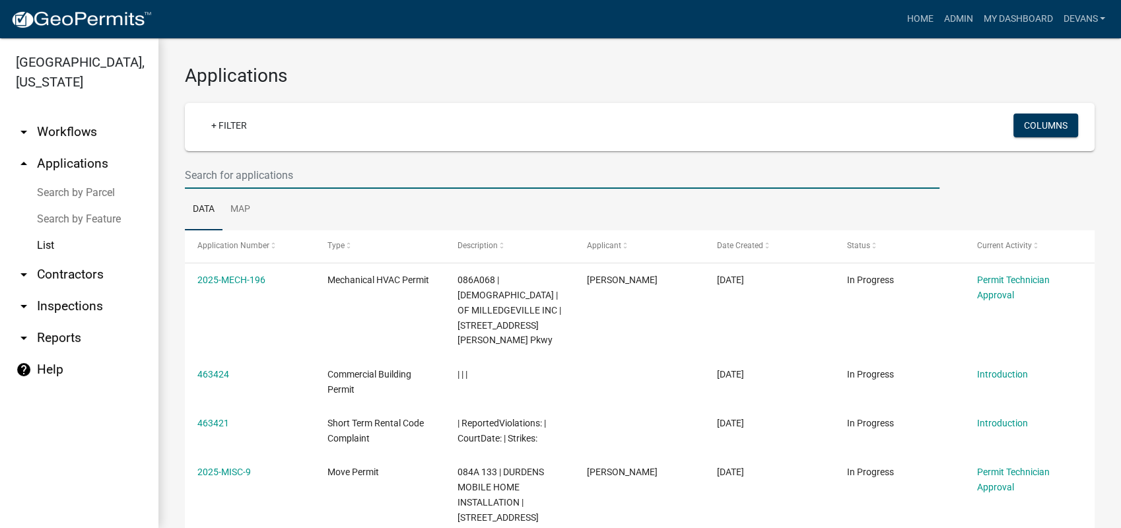
click at [252, 180] on input "text" at bounding box center [562, 175] width 755 height 27
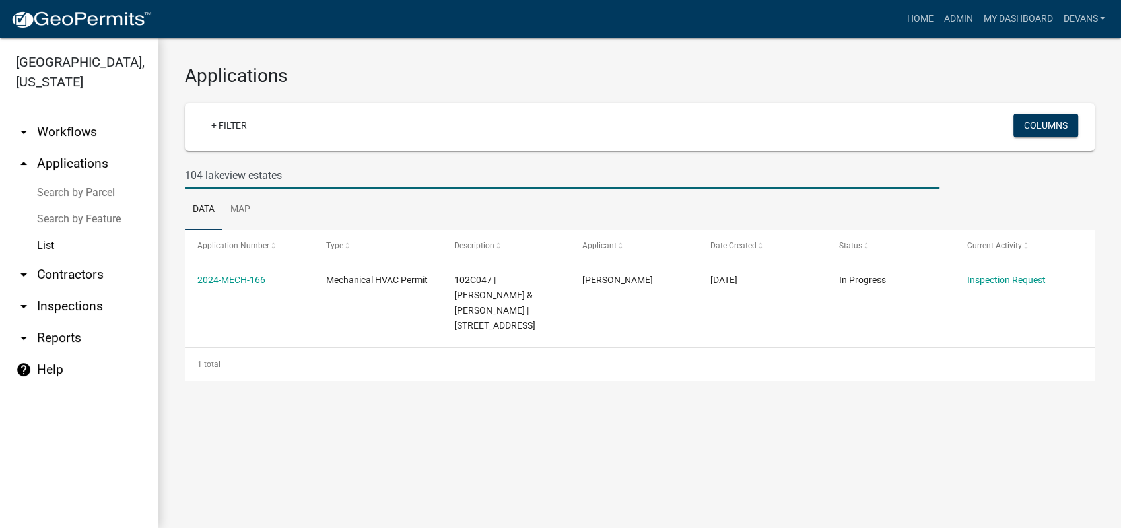
type input "104 lakeview estates"
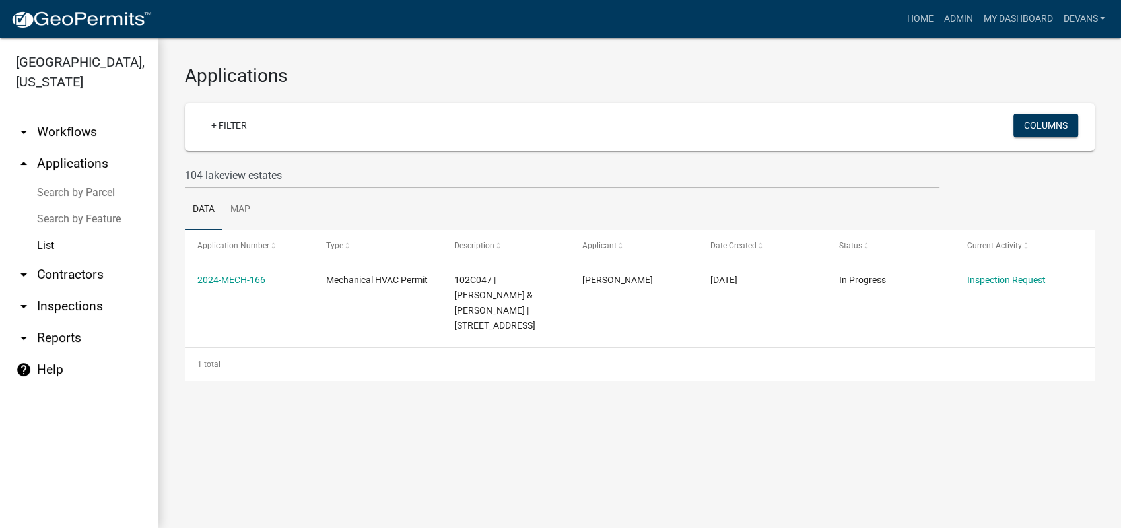
click at [51, 240] on link "List" at bounding box center [79, 245] width 158 height 26
click at [37, 245] on link "List" at bounding box center [79, 245] width 158 height 26
click at [75, 159] on link "arrow_drop_up Applications" at bounding box center [79, 164] width 158 height 32
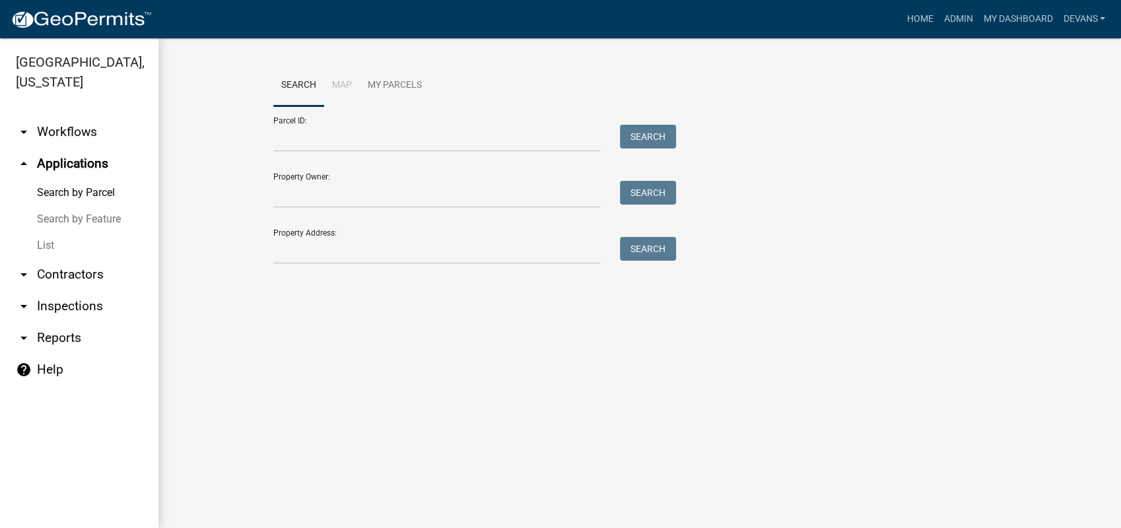
click at [48, 244] on link "List" at bounding box center [79, 245] width 158 height 26
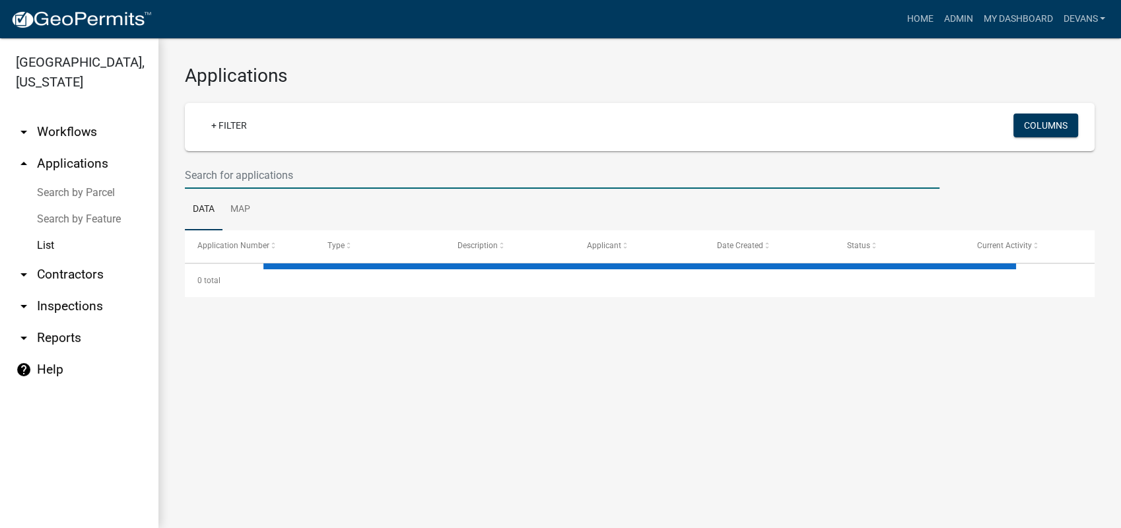
click at [218, 174] on input "text" at bounding box center [562, 175] width 755 height 27
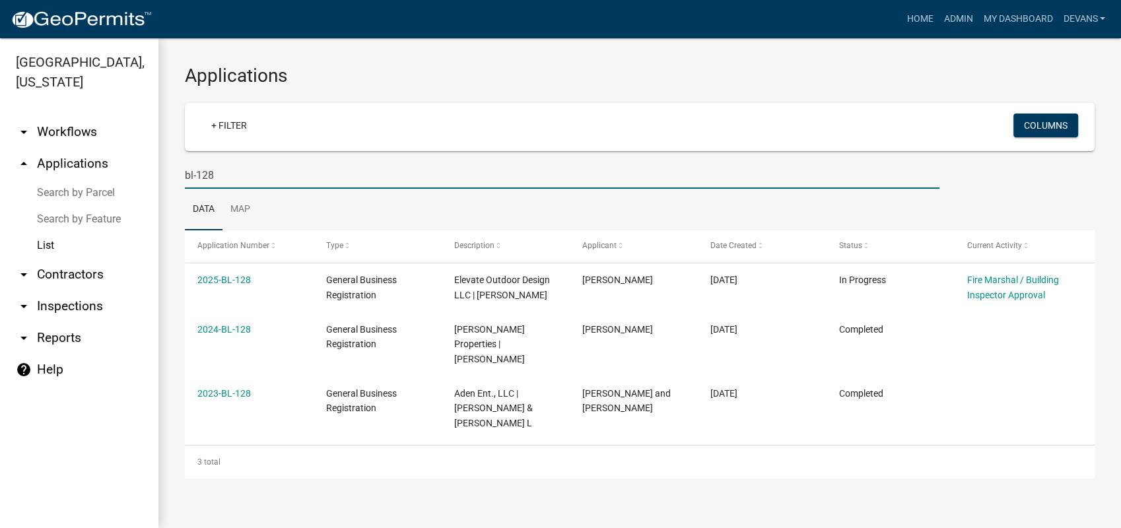
drag, startPoint x: 240, startPoint y: 173, endPoint x: 136, endPoint y: 174, distance: 103.7
click at [144, 174] on div "Putnam County, Georgia arrow_drop_down Workflows List arrow_drop_up Application…" at bounding box center [560, 283] width 1121 height 490
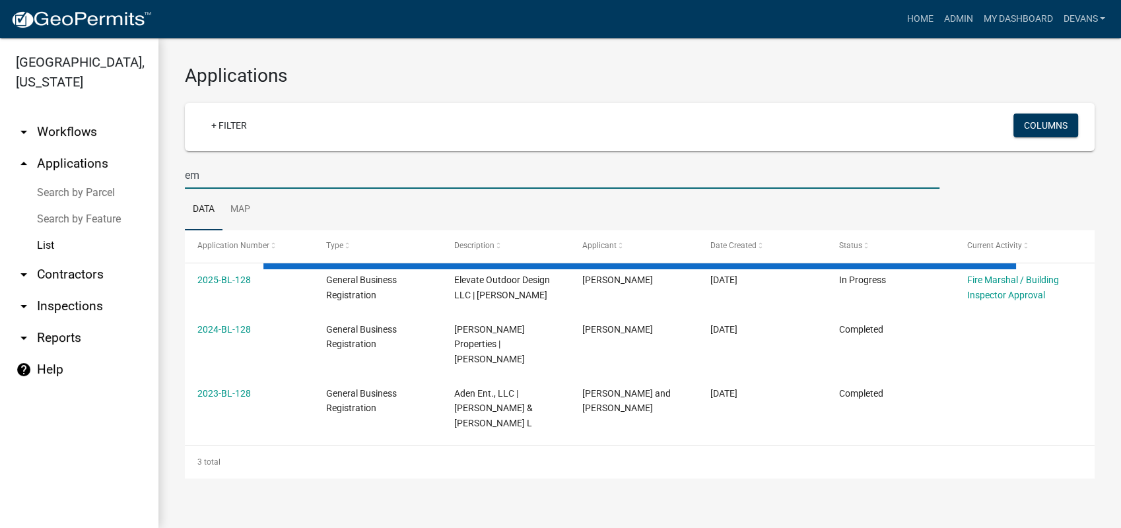
type input "e"
type input ","
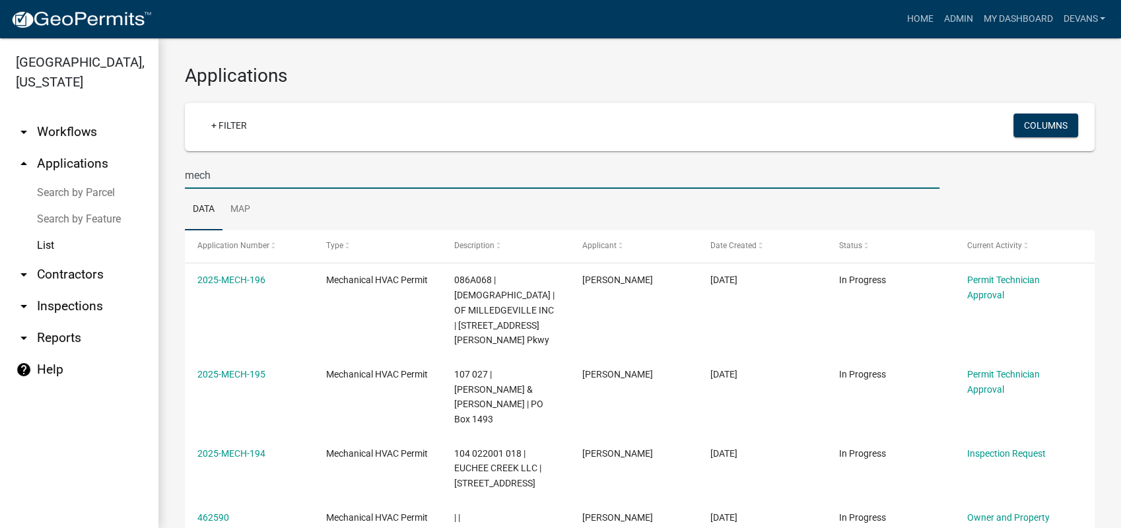
click at [256, 169] on input "mech" at bounding box center [562, 175] width 755 height 27
type input "mech-191"
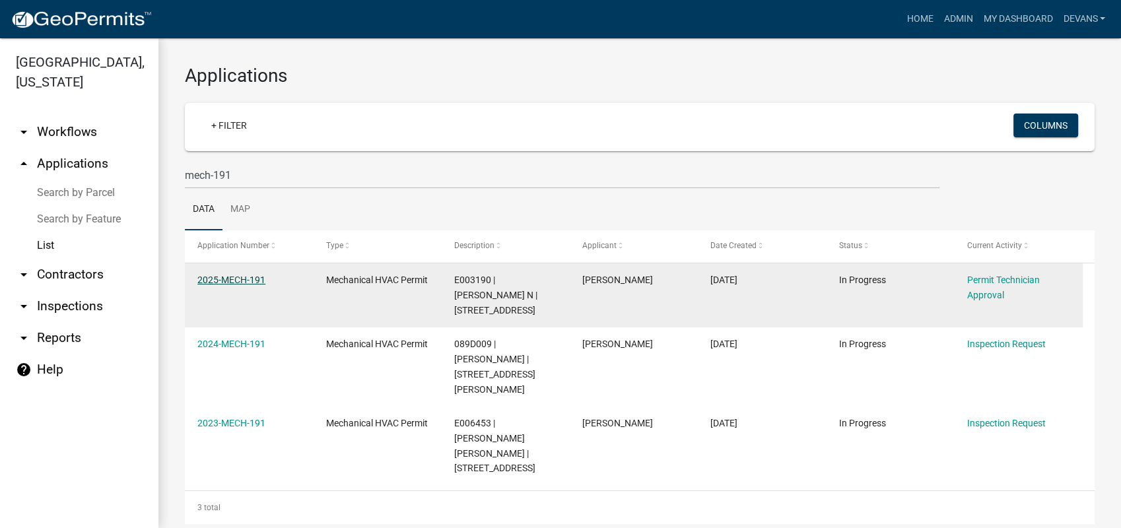
click at [206, 277] on link "2025-MECH-191" at bounding box center [231, 280] width 68 height 11
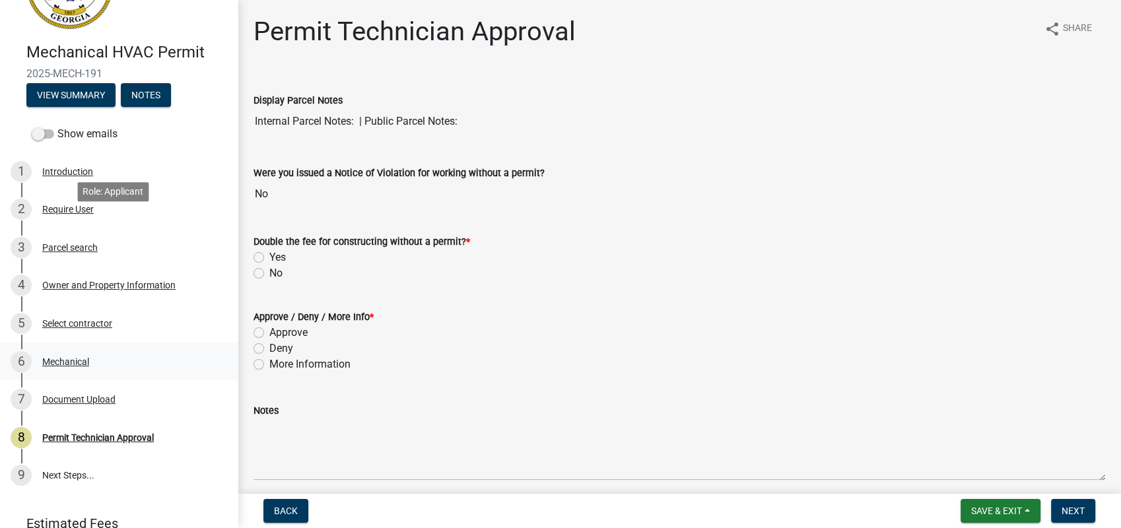
scroll to position [130, 0]
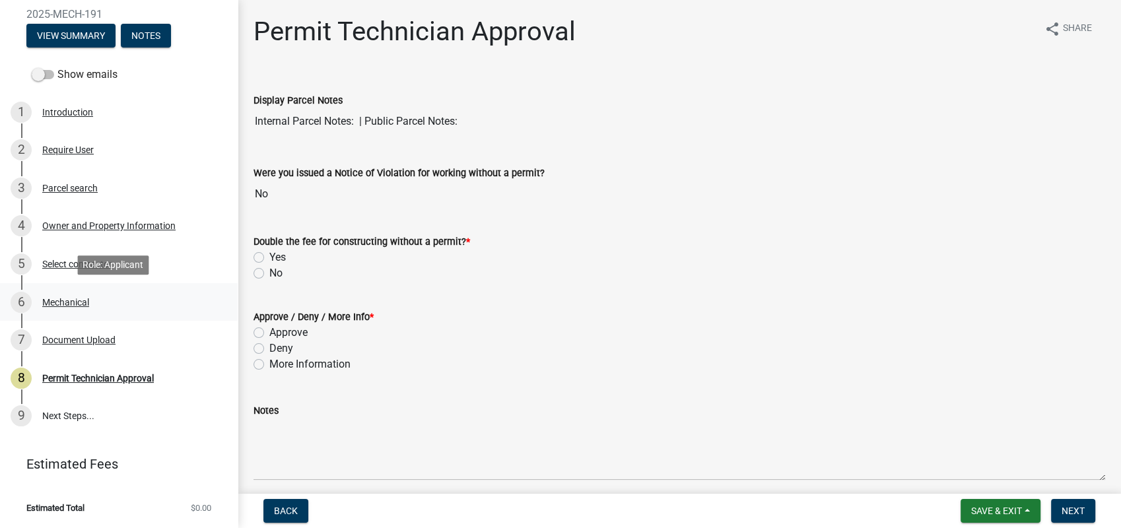
click at [58, 304] on div "Mechanical" at bounding box center [65, 302] width 47 height 9
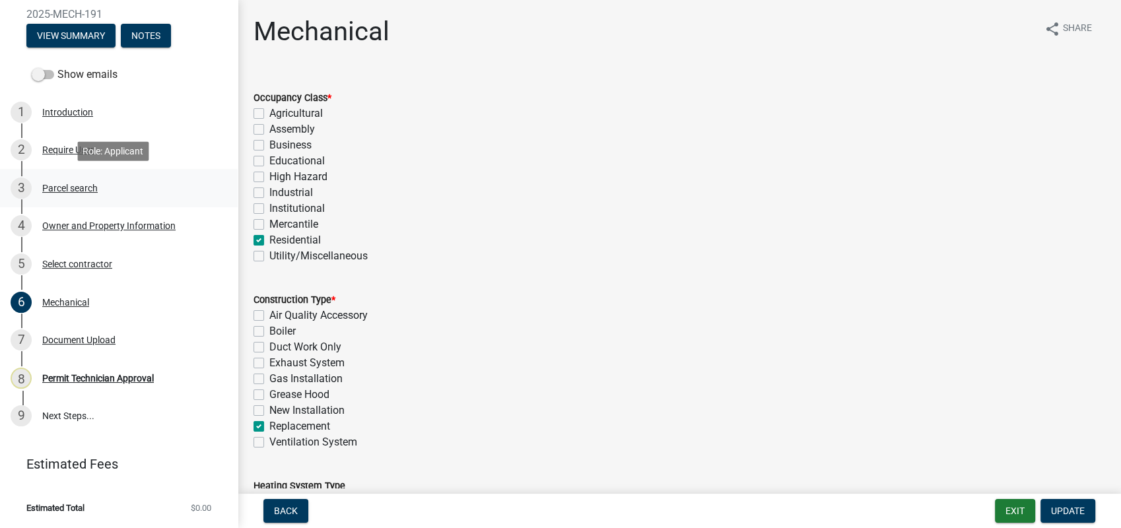
click at [85, 185] on div "Parcel search" at bounding box center [69, 188] width 55 height 9
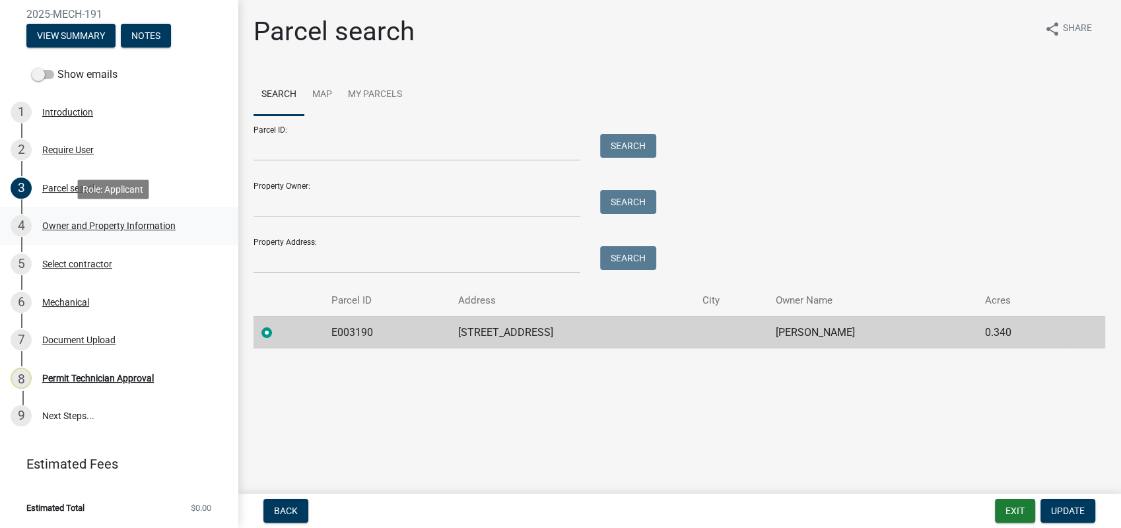
click at [59, 222] on div "Owner and Property Information" at bounding box center [108, 225] width 133 height 9
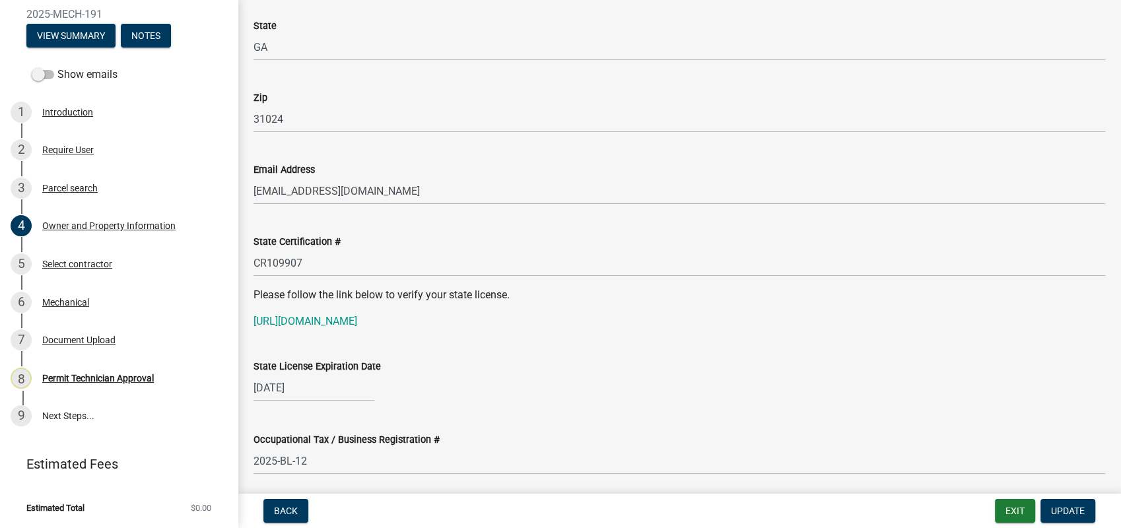
scroll to position [1614, 0]
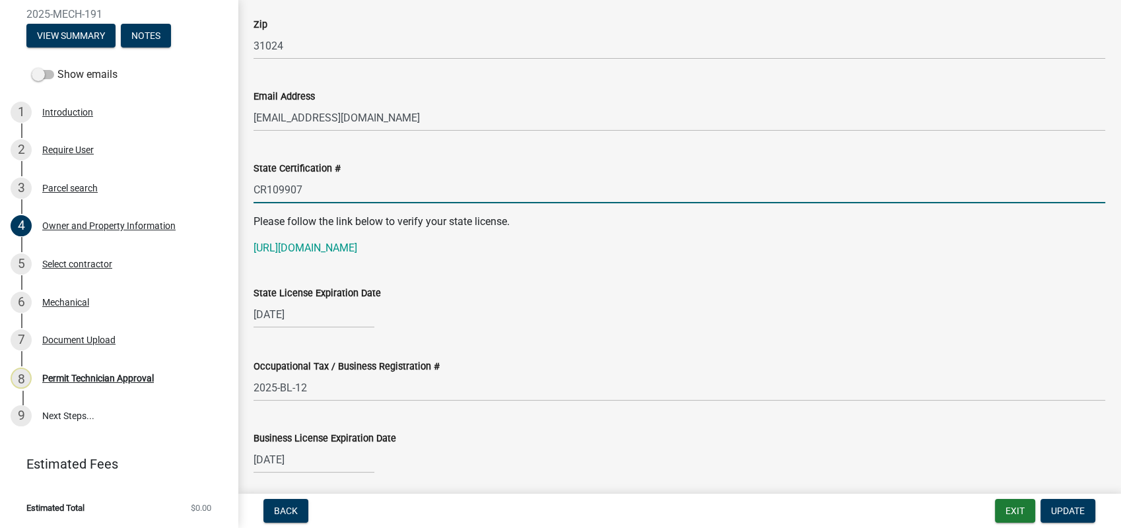
drag, startPoint x: 304, startPoint y: 186, endPoint x: 238, endPoint y: 185, distance: 66.0
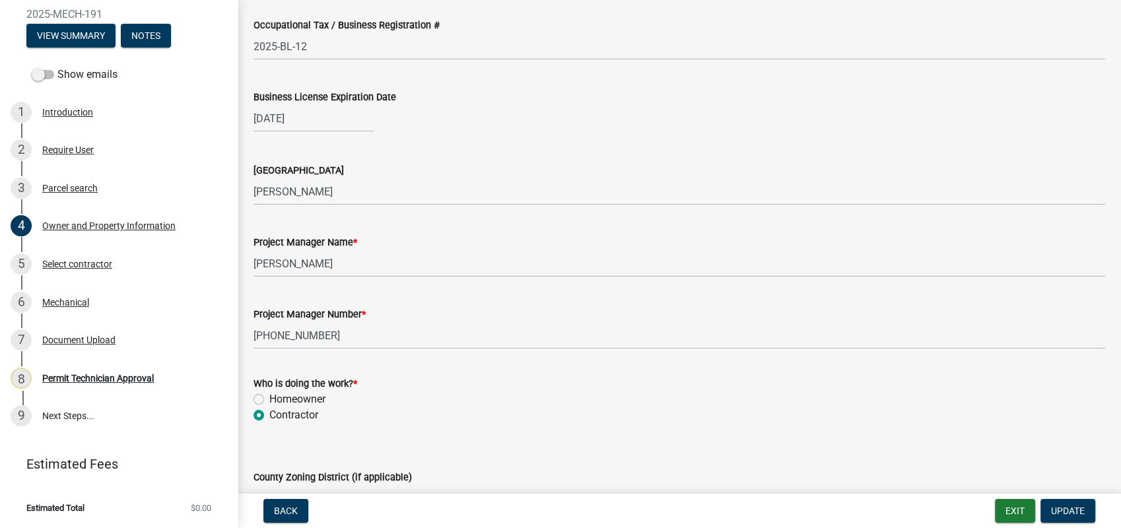
scroll to position [2054, 0]
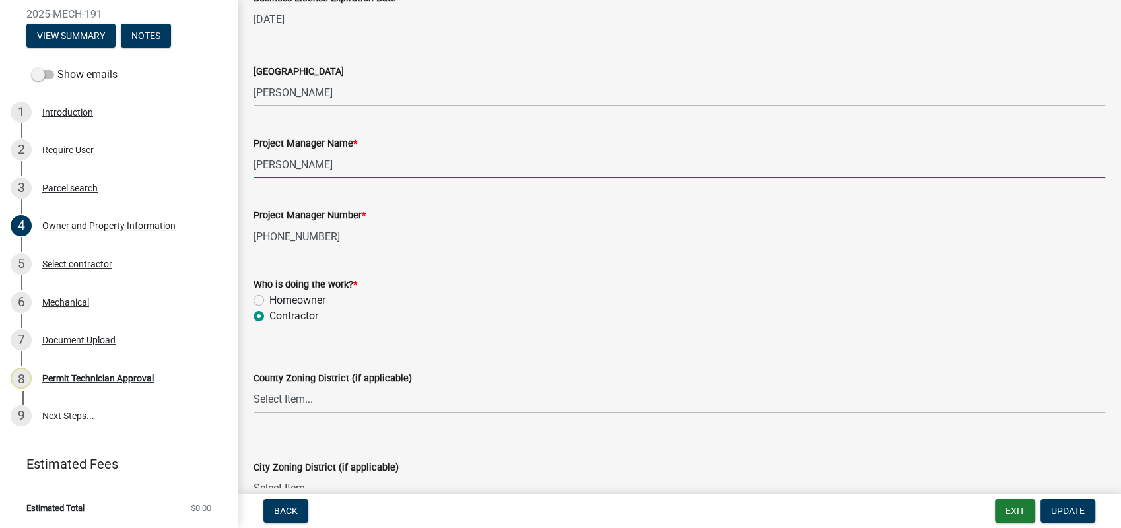
drag, startPoint x: 346, startPoint y: 163, endPoint x: 238, endPoint y: 164, distance: 107.6
click at [415, 162] on input "Joseph Stanford" at bounding box center [680, 164] width 852 height 27
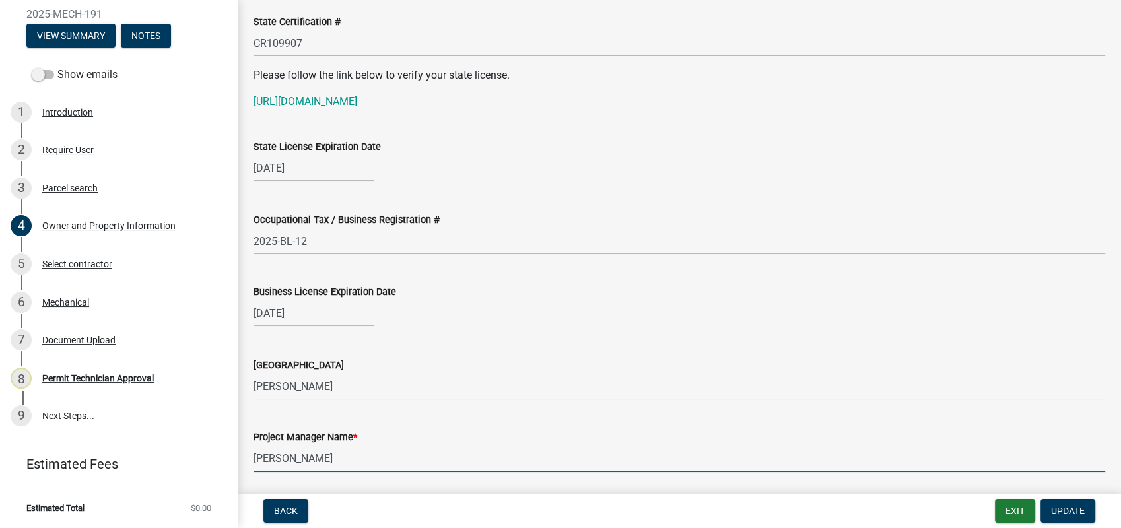
scroll to position [1687, 0]
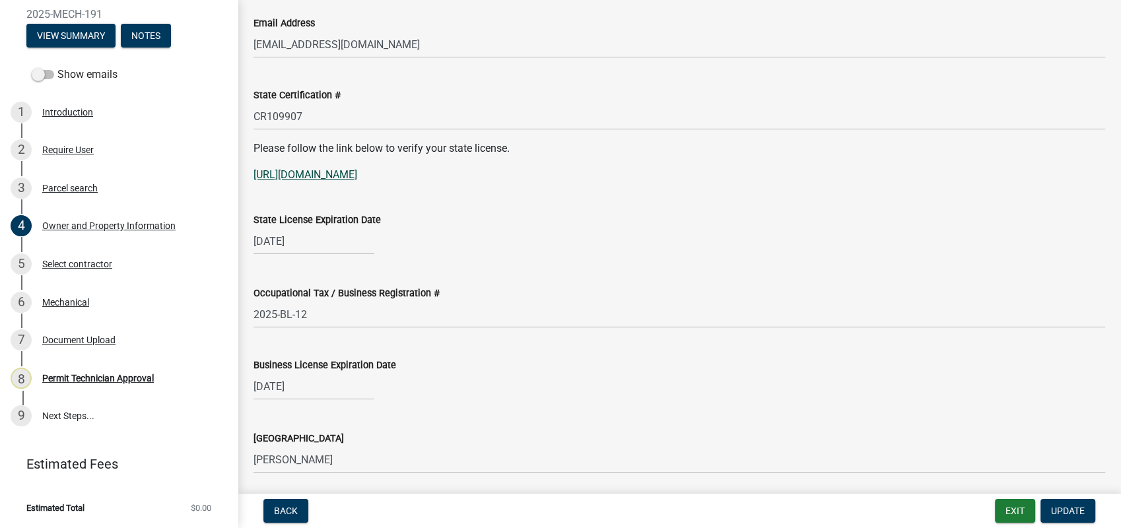
click at [342, 178] on link "[URL][DOMAIN_NAME]" at bounding box center [306, 174] width 104 height 13
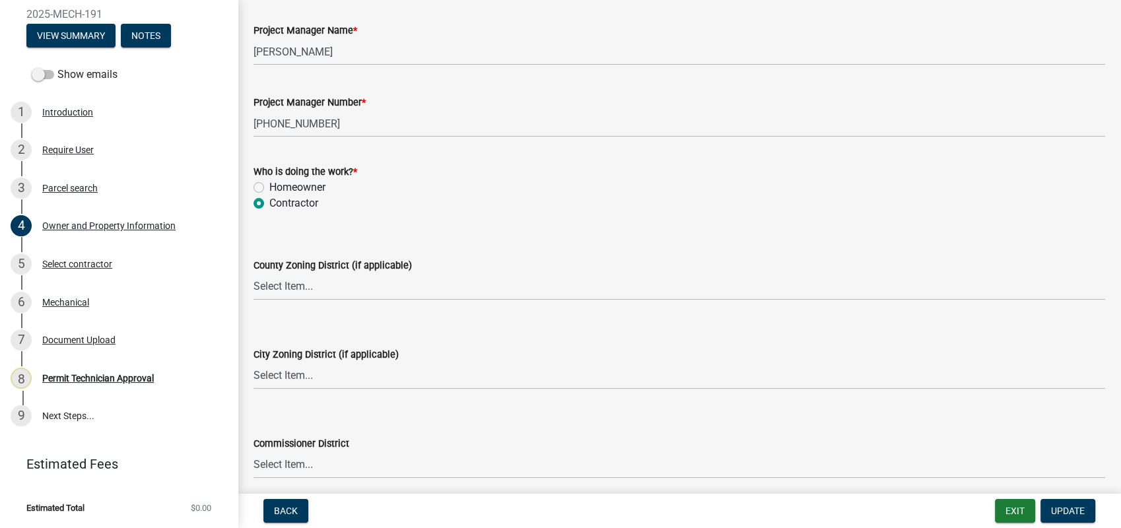
scroll to position [2201, 0]
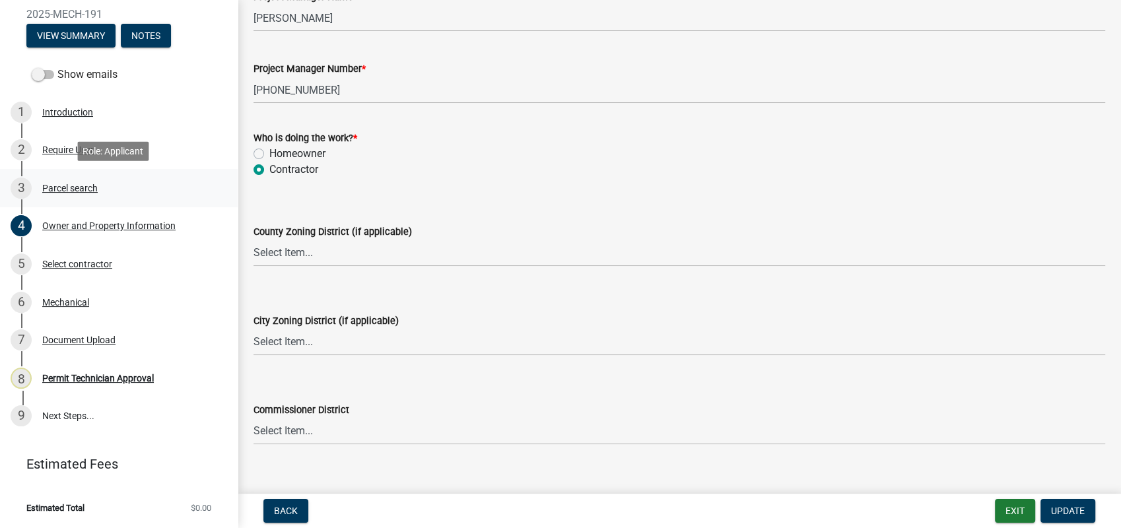
click at [63, 186] on div "Parcel search" at bounding box center [69, 188] width 55 height 9
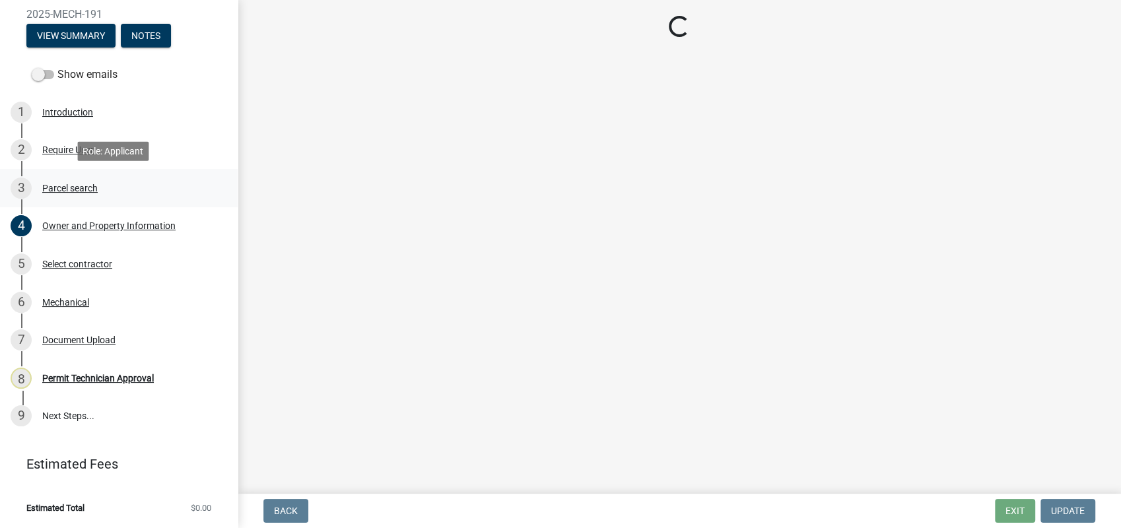
scroll to position [0, 0]
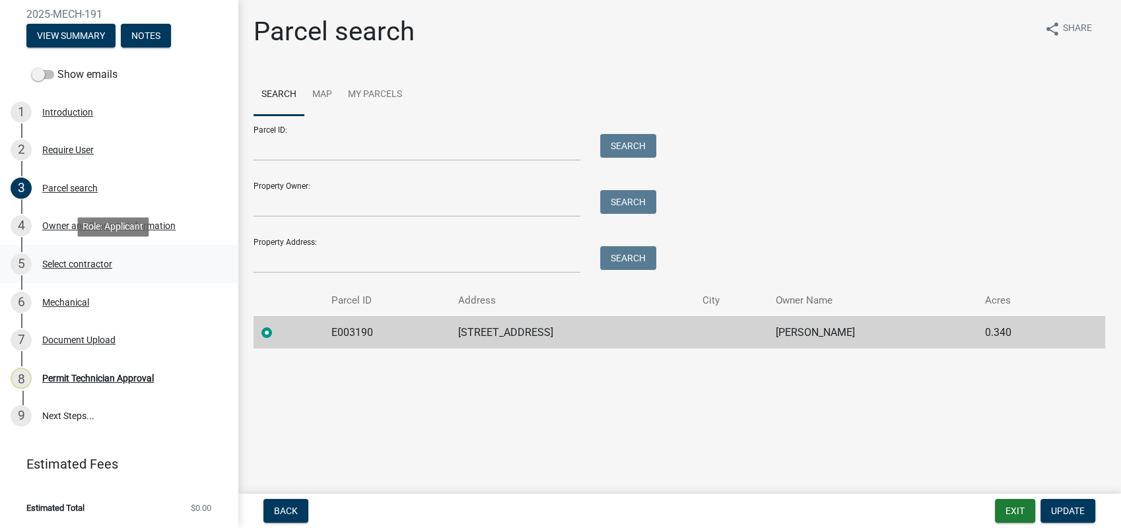
click at [69, 267] on div "Select contractor" at bounding box center [77, 264] width 70 height 9
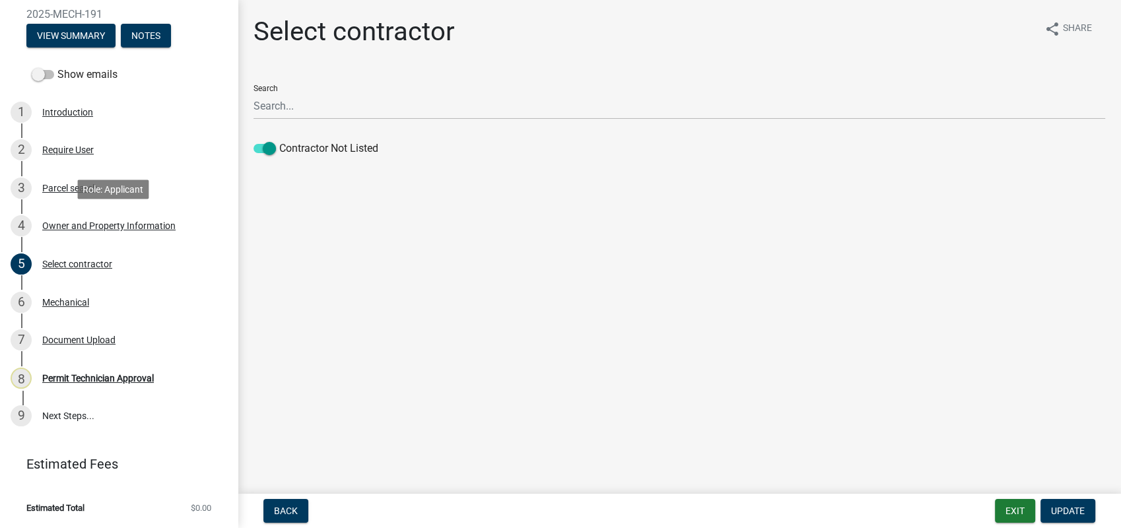
click at [121, 226] on div "Owner and Property Information" at bounding box center [108, 225] width 133 height 9
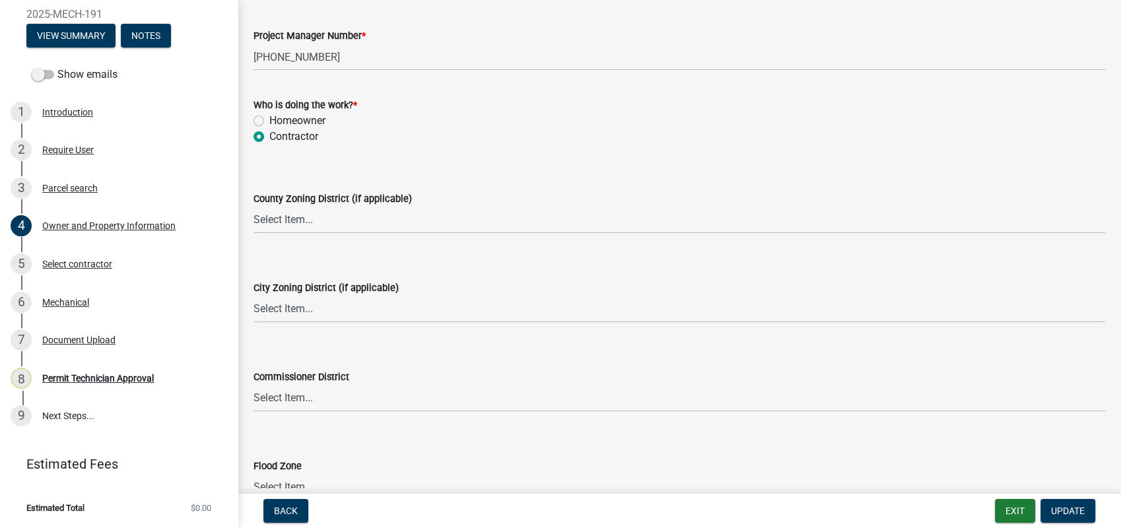
scroll to position [2309, 0]
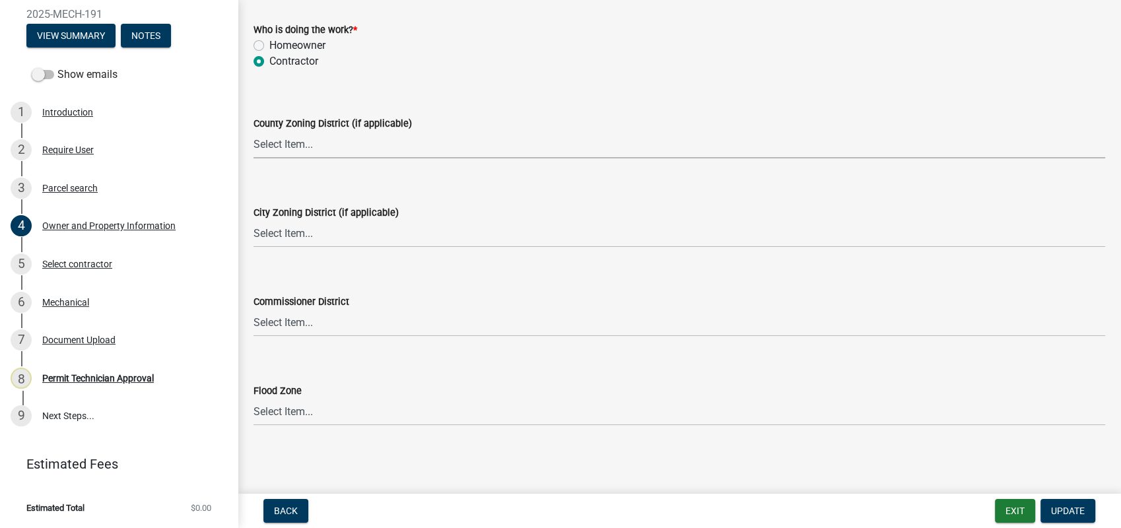
click at [282, 140] on select "Select Item... AG-1 R-1R R-1 R-2 MHP RM-1 RM-3 C-1 C-2 I-M PUD N/A" at bounding box center [680, 144] width 852 height 27
click at [254, 131] on select "Select Item... AG-1 R-1R R-1 R-2 MHP RM-1 RM-3 C-1 C-2 I-M PUD N/A" at bounding box center [680, 144] width 852 height 27
select select "ef7a1fc2-7a7a-426d-b1f0-c9b9b6ca7ff4"
click at [297, 223] on select "Select Item... A-1 A-2 R-1 R-2 R-3 R-4 MHP C-1 C-2 I-1 I-2 DB FH H-P N/A" at bounding box center [680, 234] width 852 height 27
click at [254, 221] on select "Select Item... A-1 A-2 R-1 R-2 R-3 R-4 MHP C-1 C-2 I-1 I-2 DB FH H-P N/A" at bounding box center [680, 234] width 852 height 27
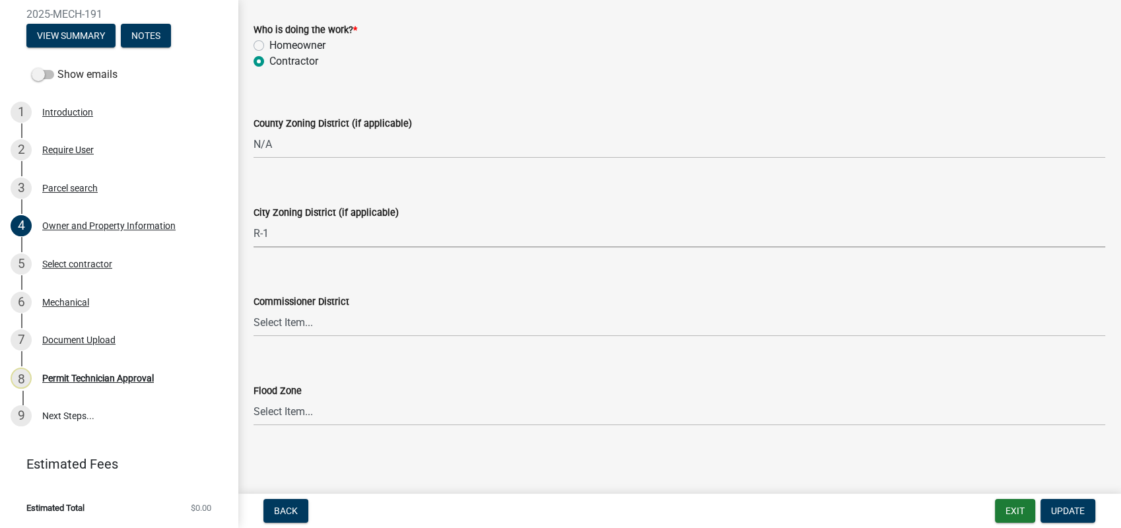
select select "8e53ab76-c026-4800-bafa-f3959daf7b99"
click at [1059, 504] on button "Update" at bounding box center [1068, 511] width 55 height 24
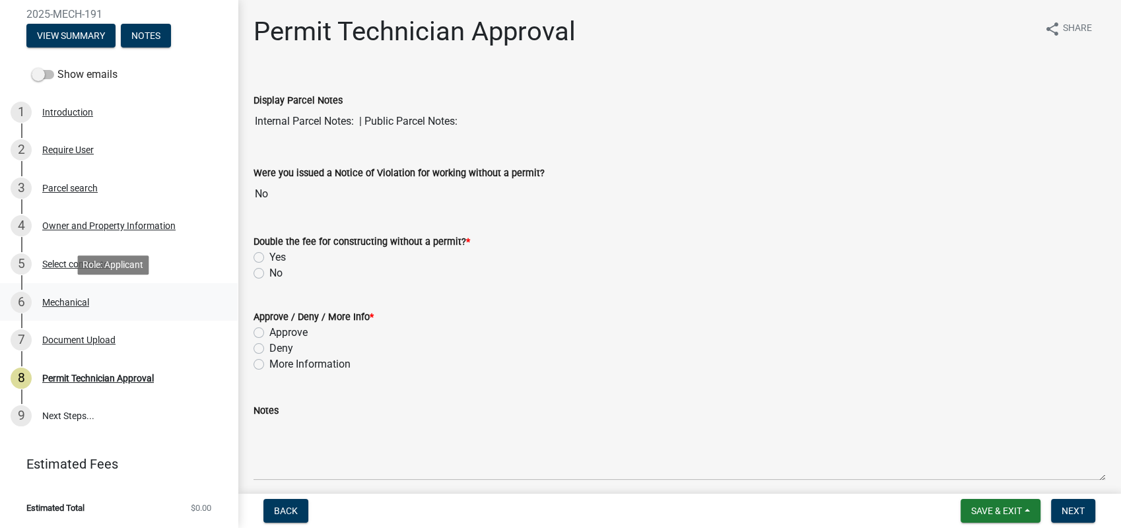
click at [62, 300] on div "Mechanical" at bounding box center [65, 302] width 47 height 9
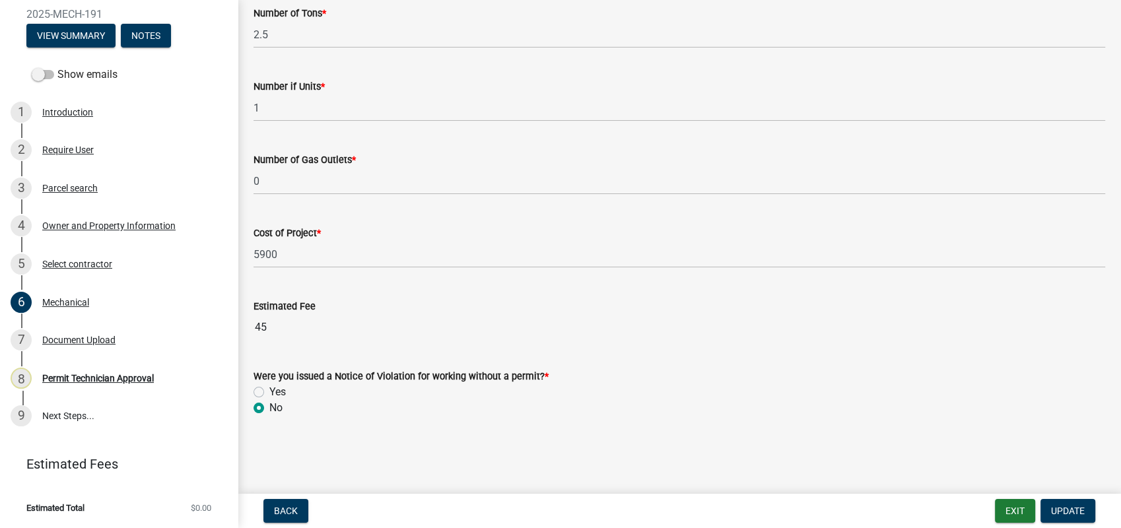
scroll to position [892, 0]
click at [1065, 510] on span "Update" at bounding box center [1068, 511] width 34 height 11
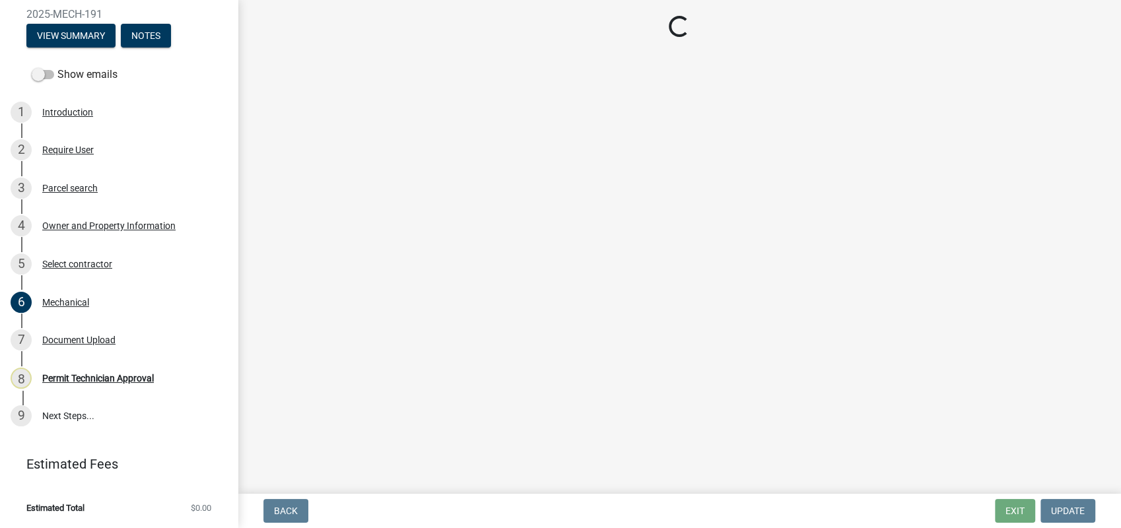
scroll to position [0, 0]
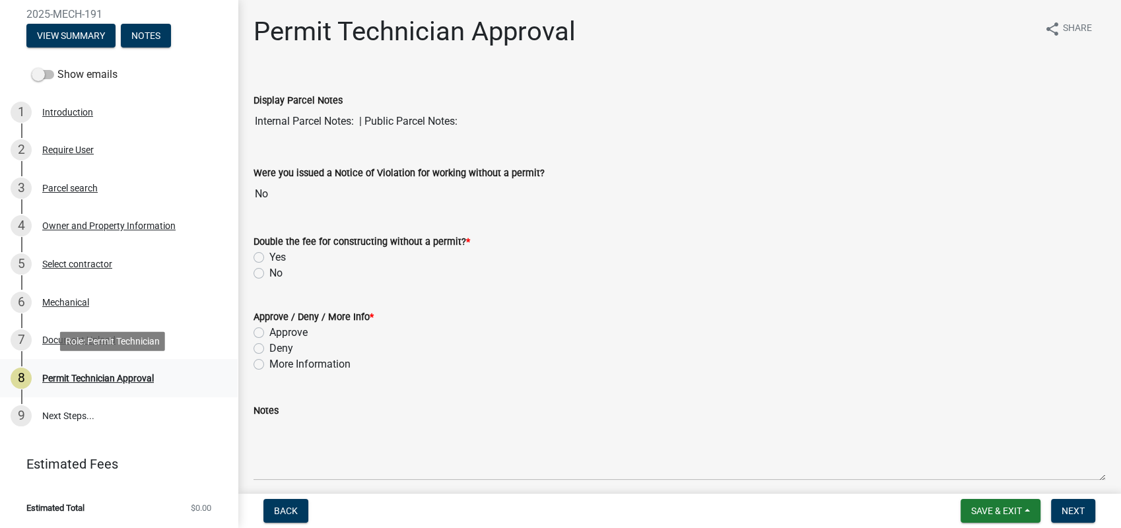
click at [71, 370] on div "8 Permit Technician Approval" at bounding box center [114, 378] width 206 height 21
click at [78, 338] on div "Document Upload" at bounding box center [78, 339] width 73 height 9
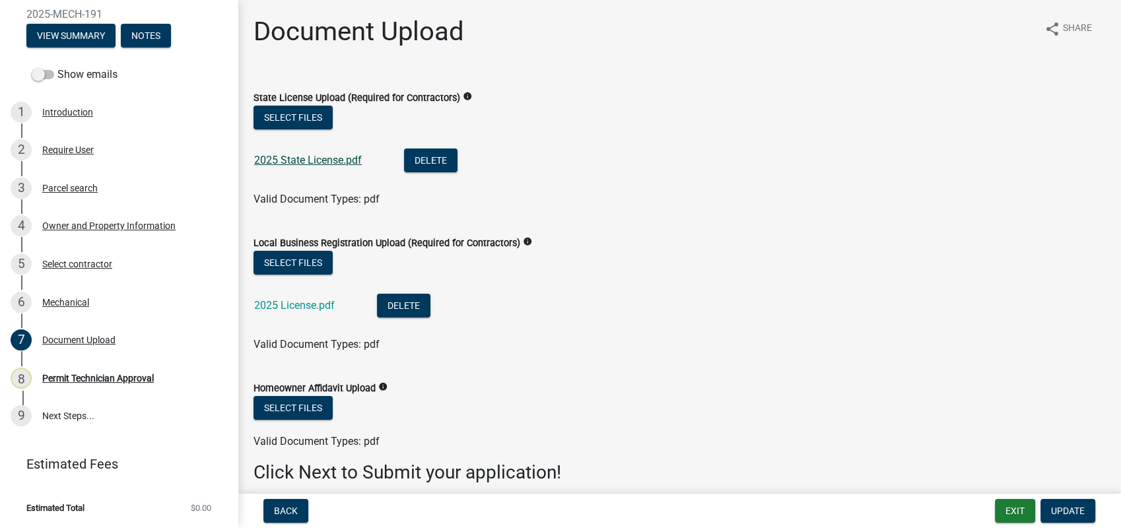
click at [302, 159] on link "2025 State License.pdf" at bounding box center [308, 160] width 108 height 13
click at [316, 305] on link "2025 License.pdf" at bounding box center [294, 305] width 81 height 13
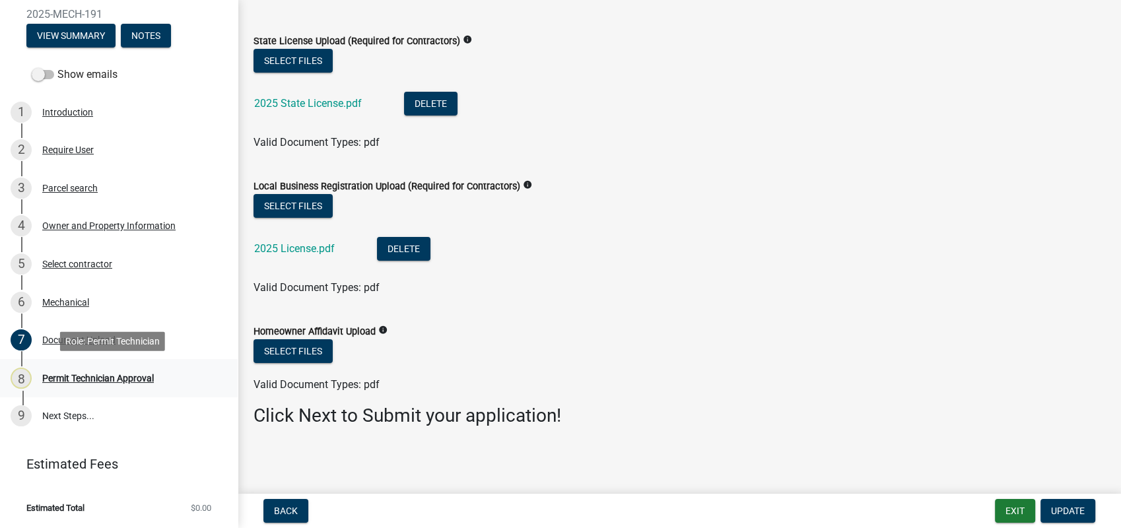
click at [77, 376] on div "Permit Technician Approval" at bounding box center [98, 378] width 112 height 9
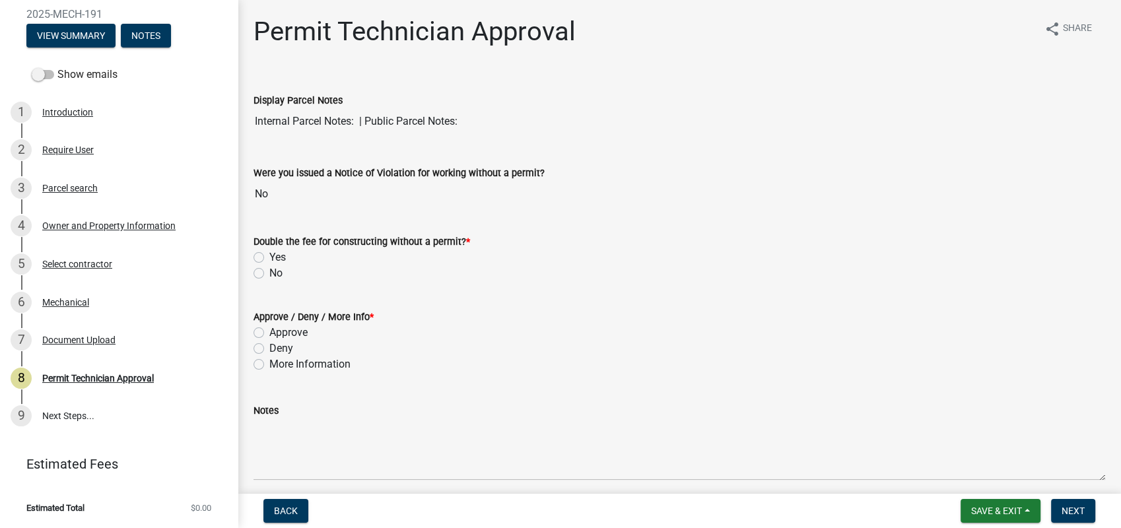
drag, startPoint x: 258, startPoint y: 273, endPoint x: 264, endPoint y: 260, distance: 14.5
click at [264, 260] on div "Double the fee for constructing without a permit? * Yes No" at bounding box center [680, 258] width 852 height 48
drag, startPoint x: 264, startPoint y: 260, endPoint x: 257, endPoint y: 256, distance: 8.6
click at [269, 256] on label "Yes" at bounding box center [277, 258] width 17 height 16
click at [269, 256] on input "Yes" at bounding box center [273, 254] width 9 height 9
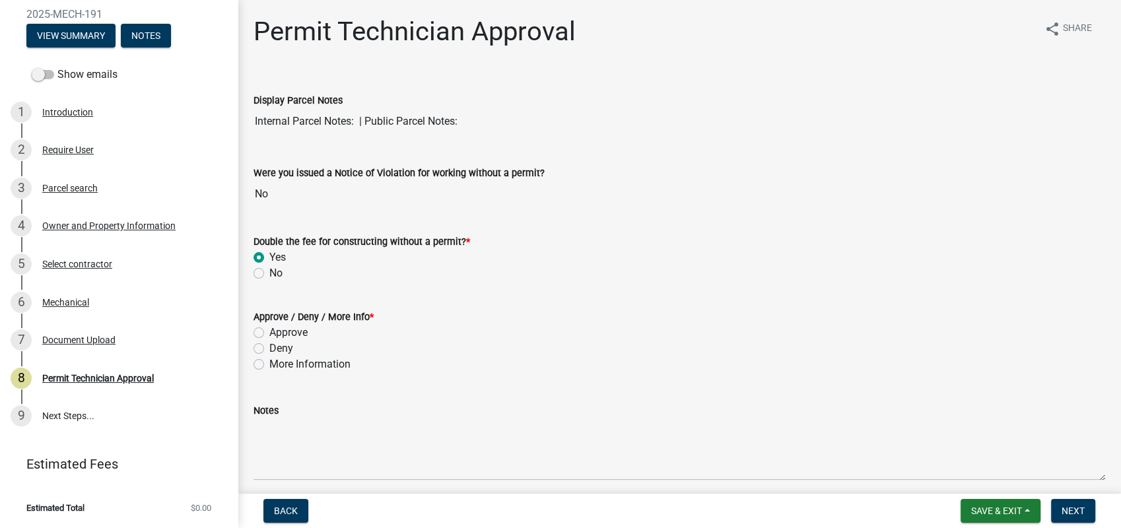
radio input "true"
click at [269, 327] on label "Approve" at bounding box center [288, 333] width 38 height 16
click at [269, 327] on input "Approve" at bounding box center [273, 329] width 9 height 9
radio input "true"
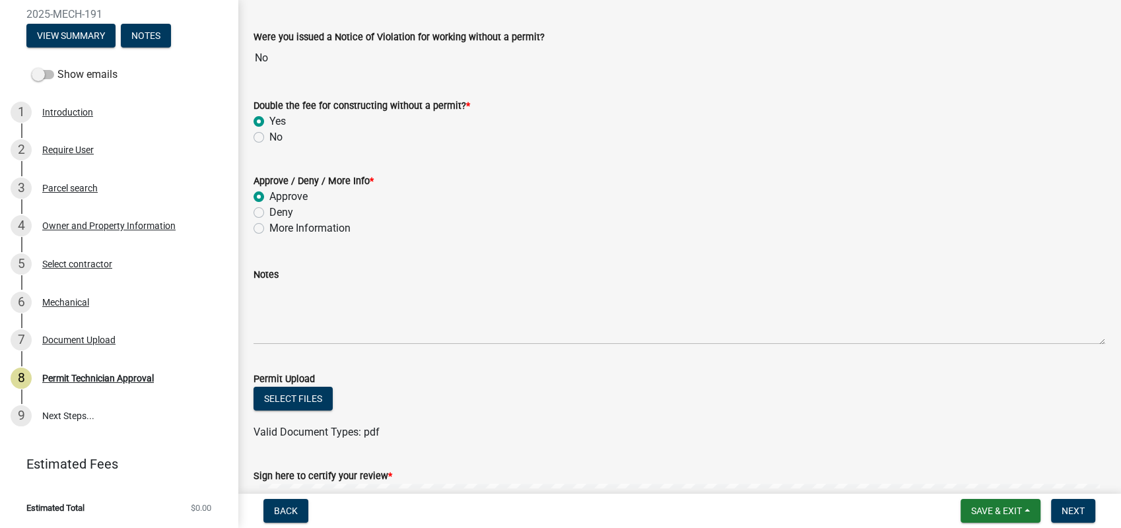
scroll to position [319, 0]
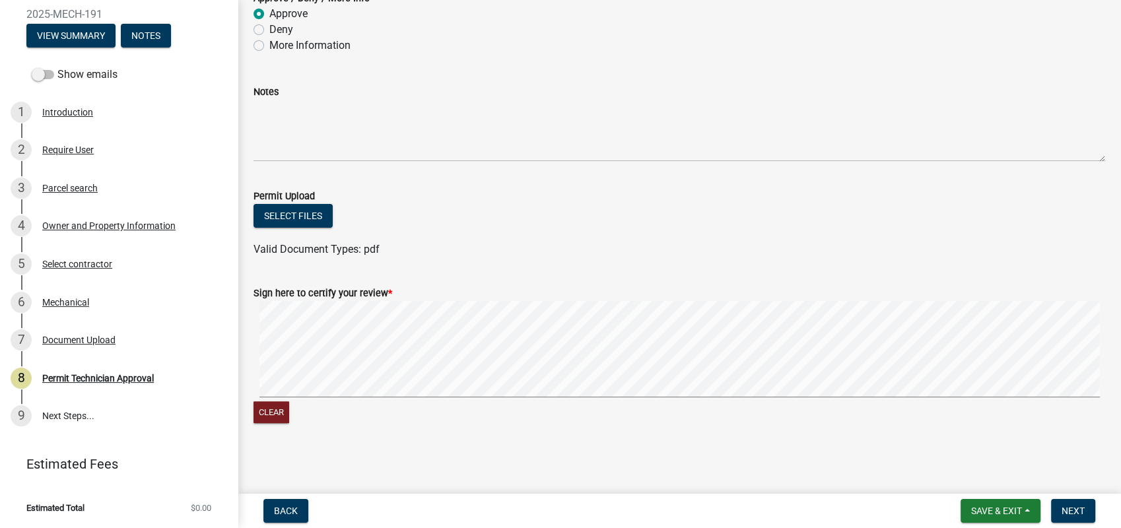
click at [702, 396] on signature-pad at bounding box center [680, 351] width 852 height 100
click at [1072, 512] on span "Next" at bounding box center [1073, 511] width 23 height 11
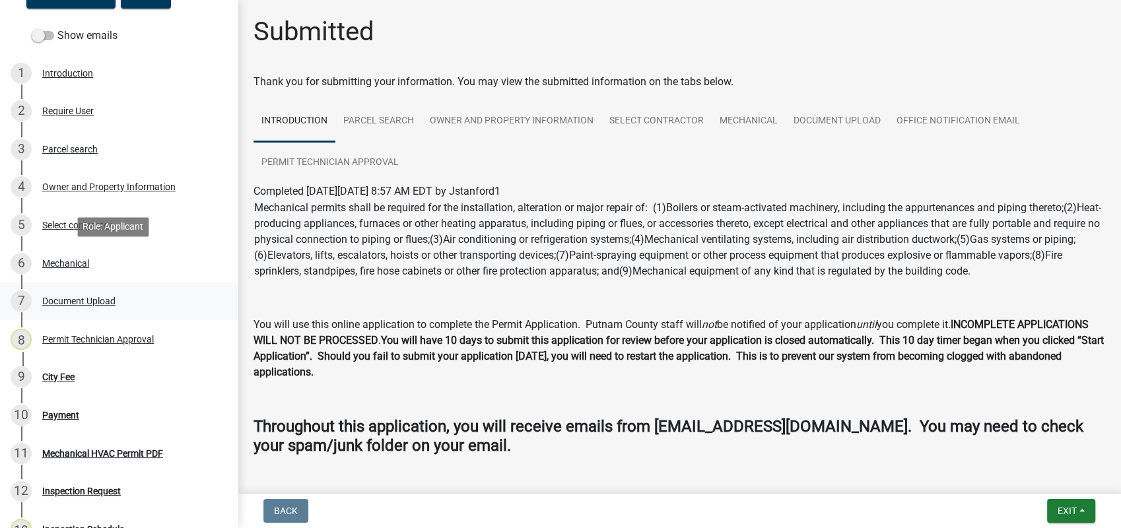
scroll to position [277, 0]
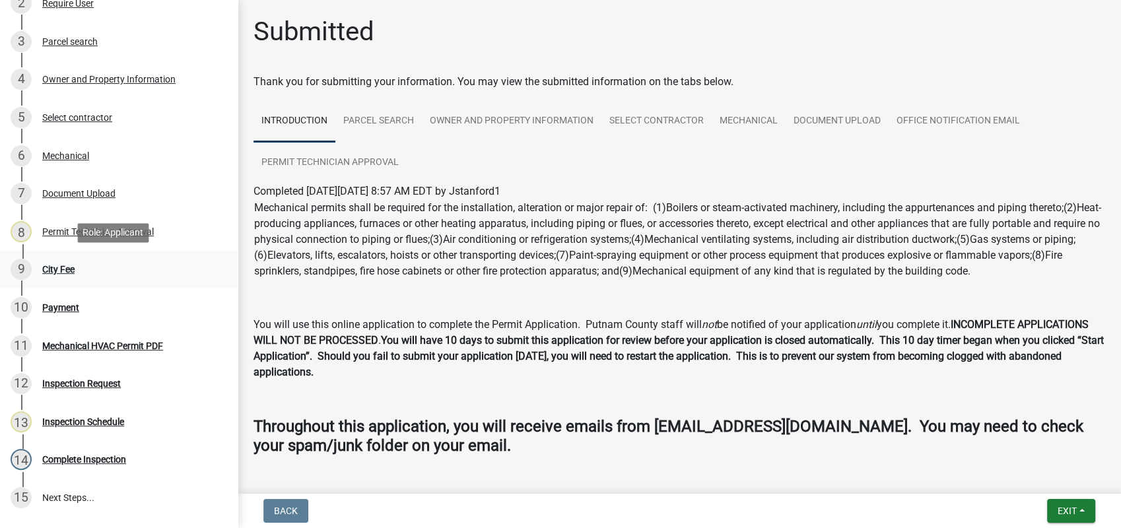
click at [67, 265] on div "City Fee" at bounding box center [58, 269] width 32 height 9
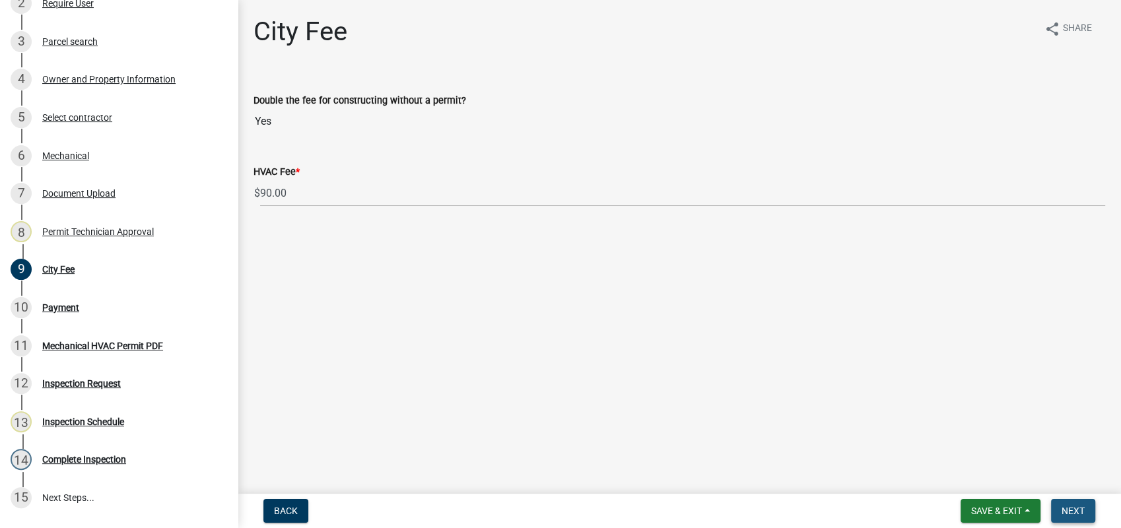
click at [1074, 510] on span "Next" at bounding box center [1073, 511] width 23 height 11
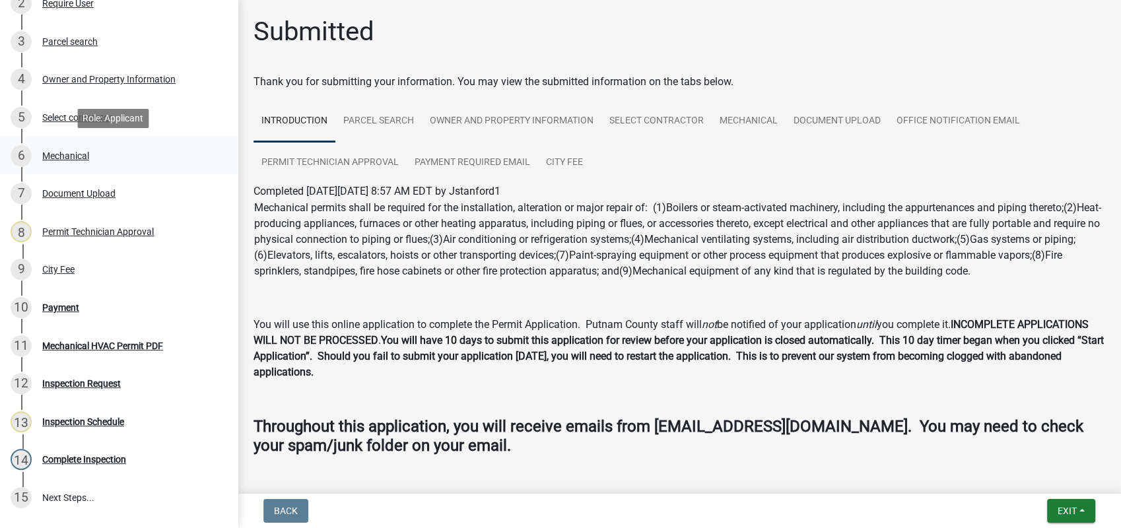
click at [69, 151] on div "Mechanical" at bounding box center [65, 155] width 47 height 9
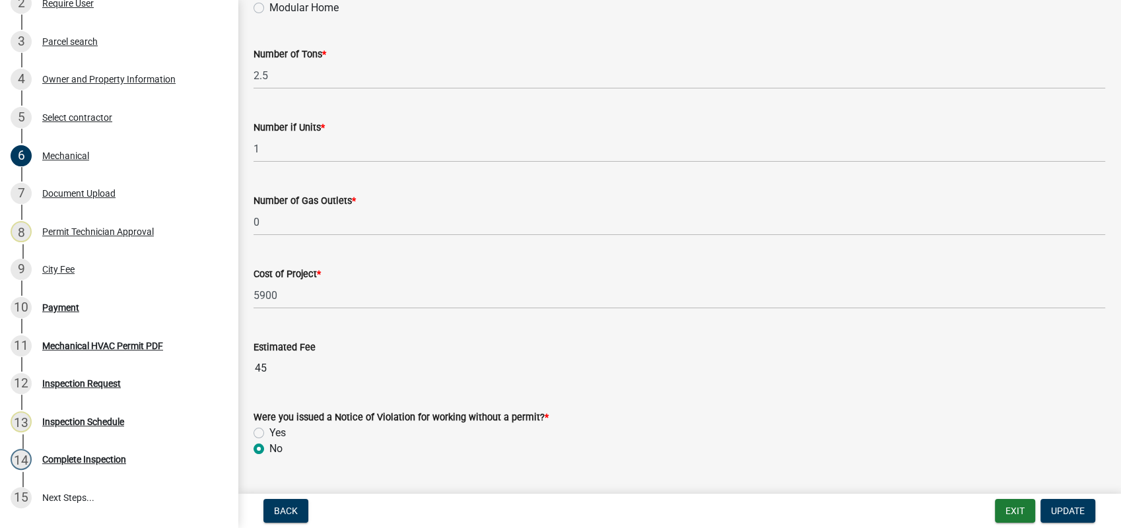
scroll to position [892, 0]
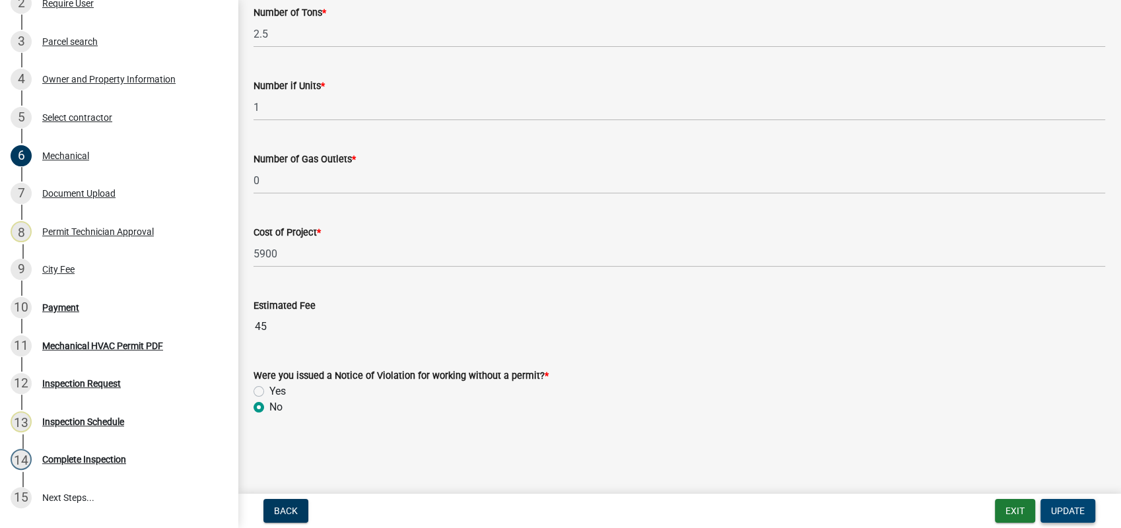
click at [1065, 513] on span "Update" at bounding box center [1068, 511] width 34 height 11
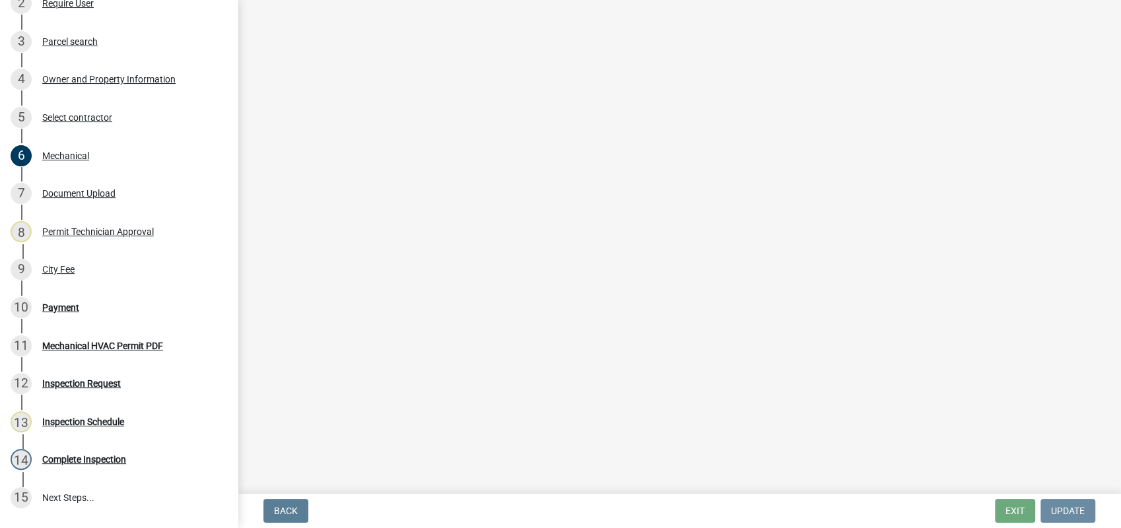
scroll to position [0, 0]
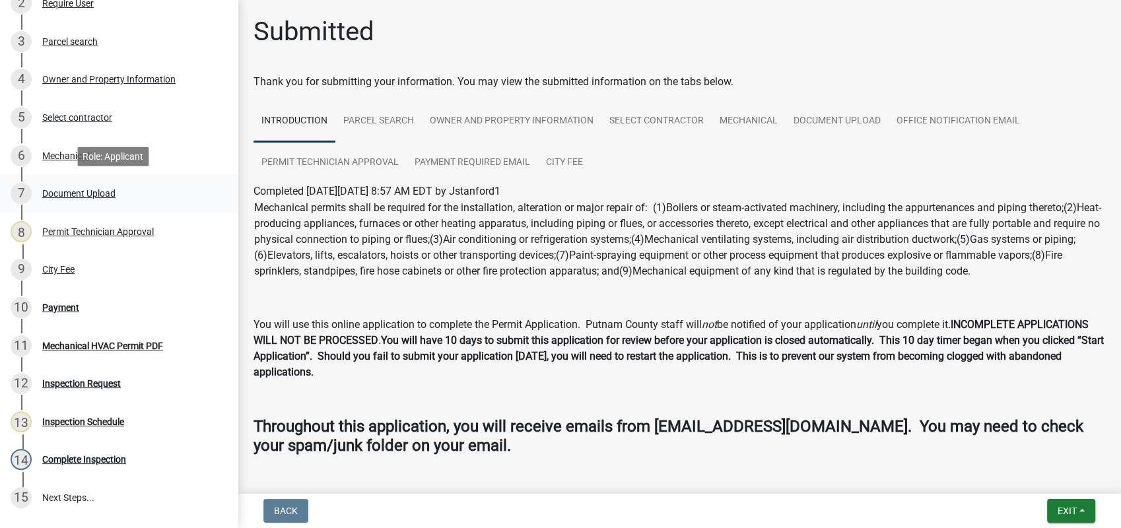
click at [75, 191] on div "Document Upload" at bounding box center [78, 193] width 73 height 9
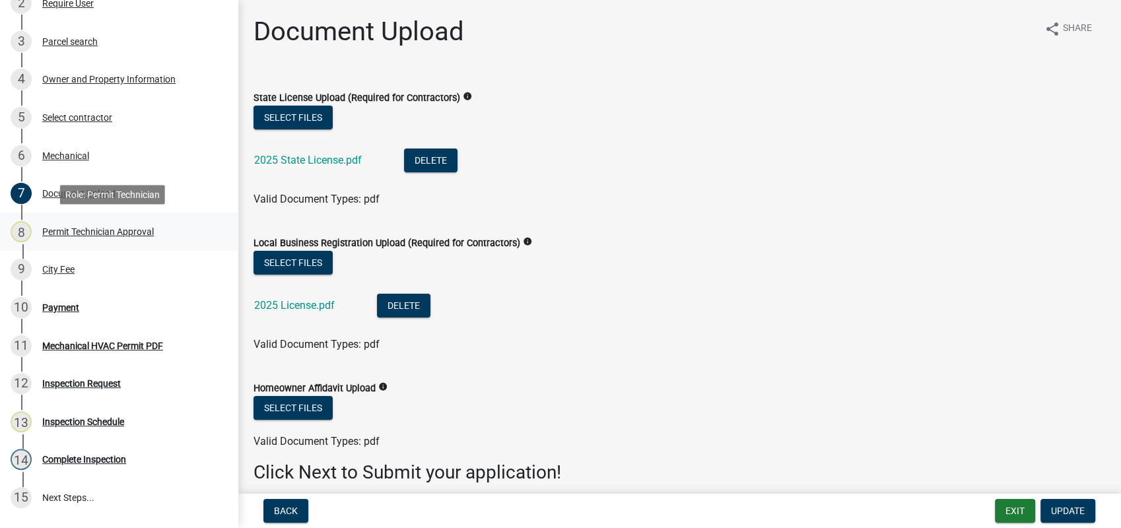
click at [101, 219] on link "8 Permit Technician Approval" at bounding box center [119, 232] width 238 height 38
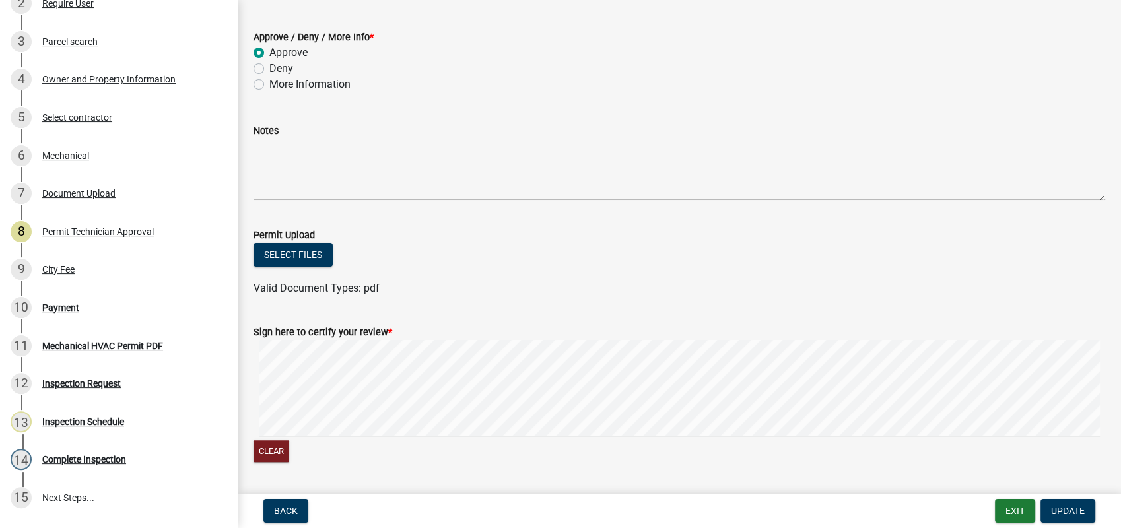
scroll to position [319, 0]
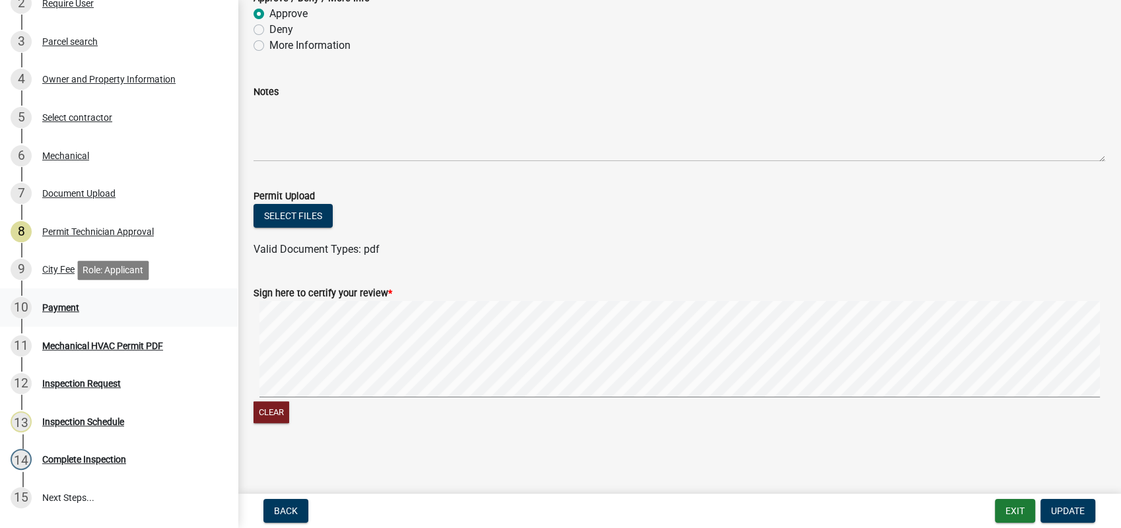
click at [44, 304] on div "Payment" at bounding box center [60, 307] width 37 height 9
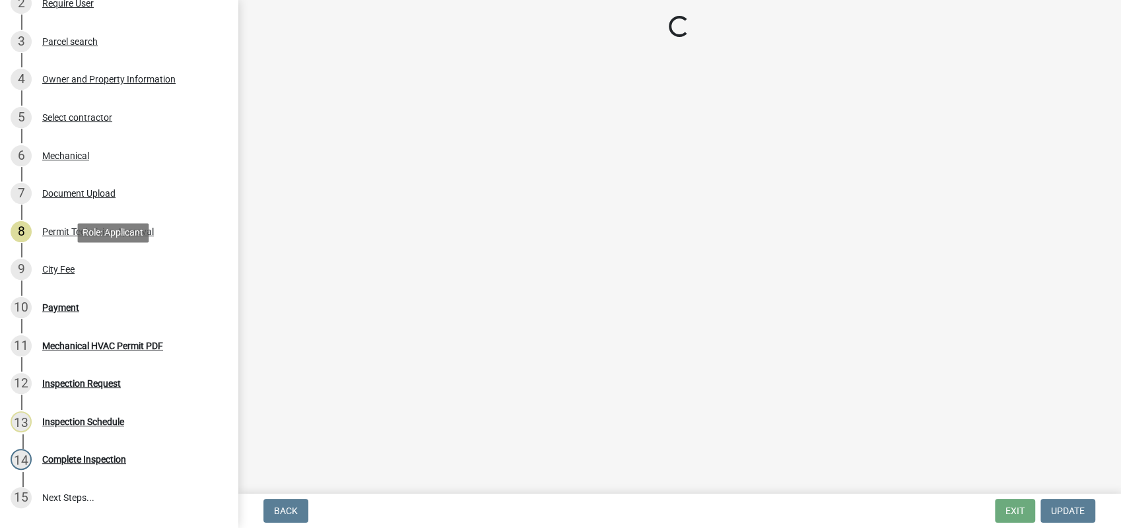
scroll to position [0, 0]
select select "3: 3"
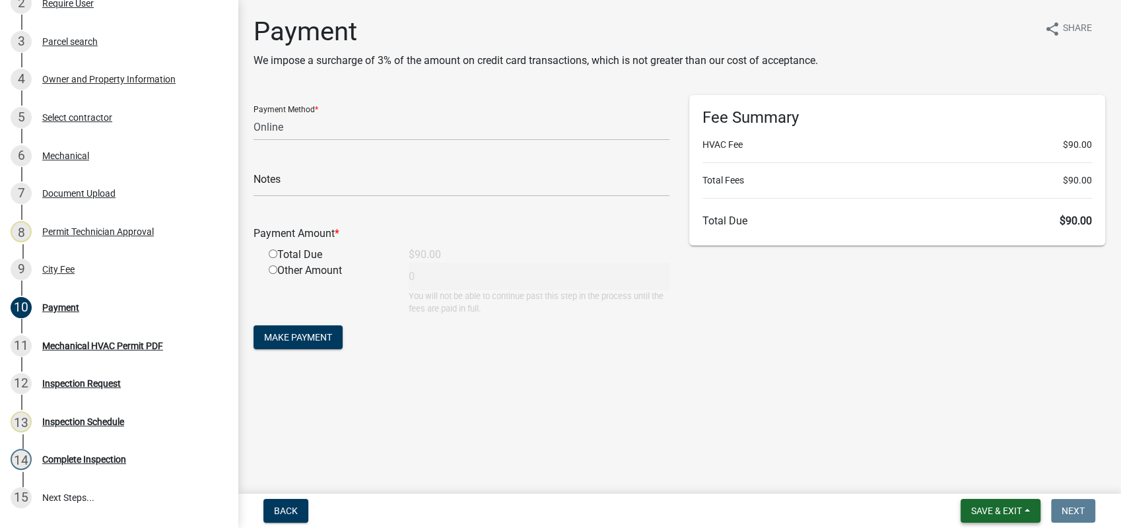
click at [991, 510] on span "Save & Exit" at bounding box center [996, 511] width 51 height 11
click at [983, 472] on button "Save & Exit" at bounding box center [988, 477] width 106 height 32
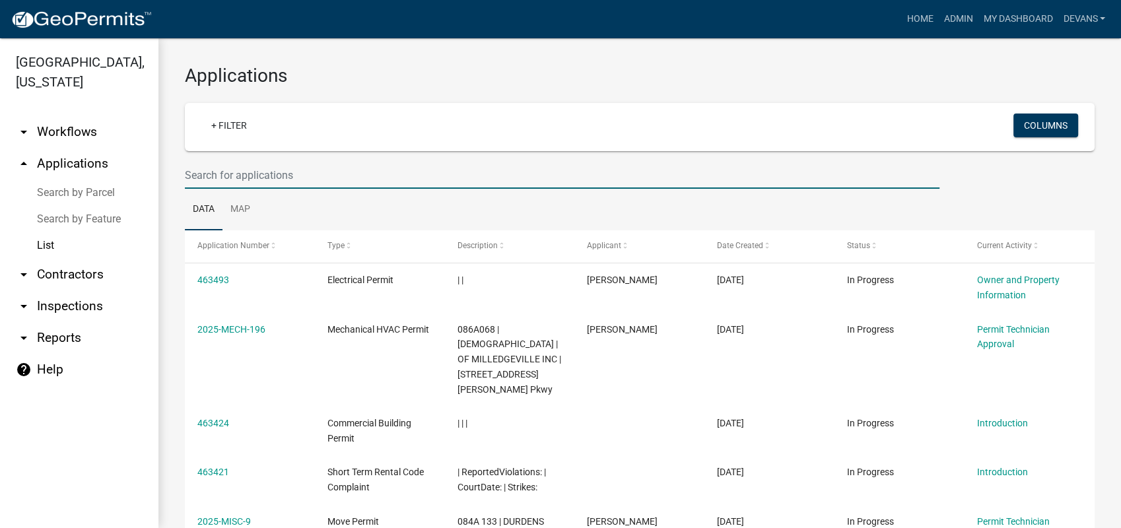
click at [227, 165] on input "text" at bounding box center [562, 175] width 755 height 27
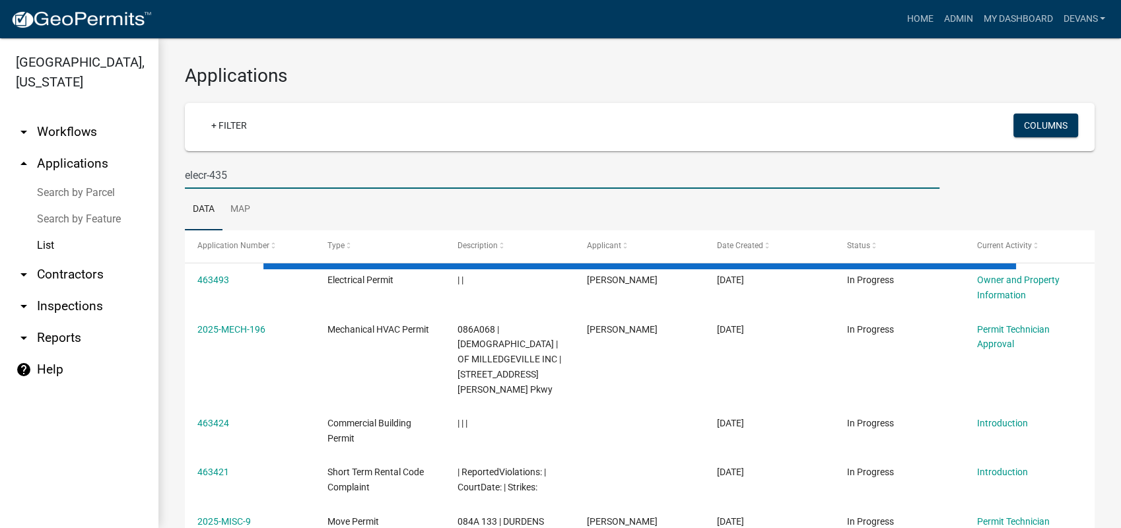
type input "elecr-435"
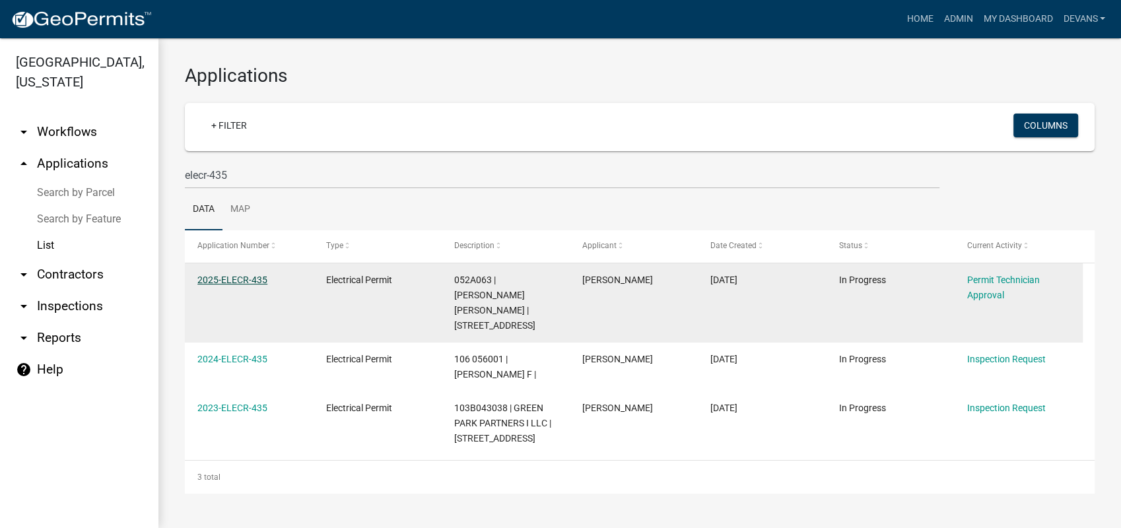
click at [224, 275] on link "2025-ELECR-435" at bounding box center [232, 280] width 70 height 11
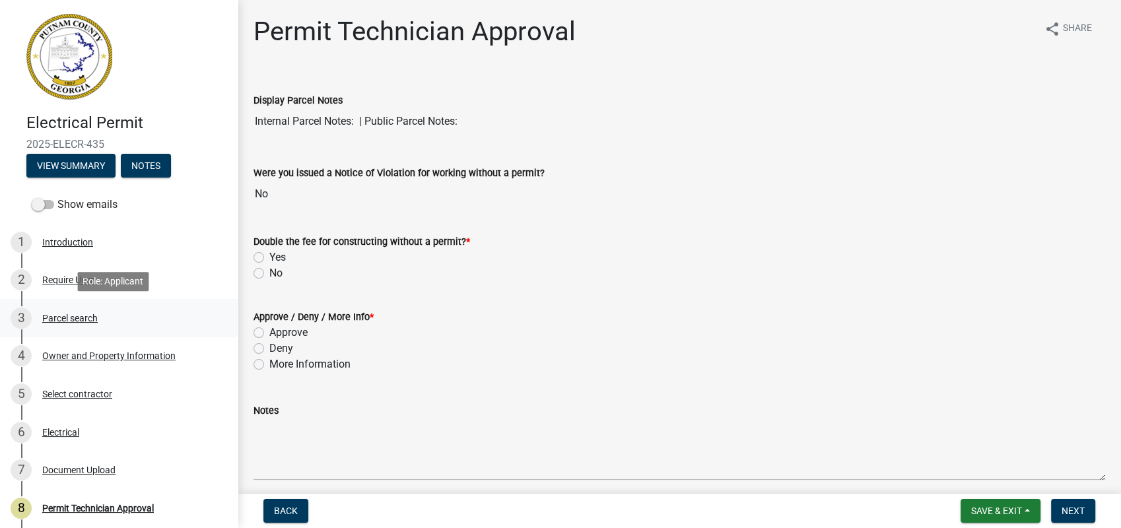
click at [65, 316] on div "Parcel search" at bounding box center [69, 318] width 55 height 9
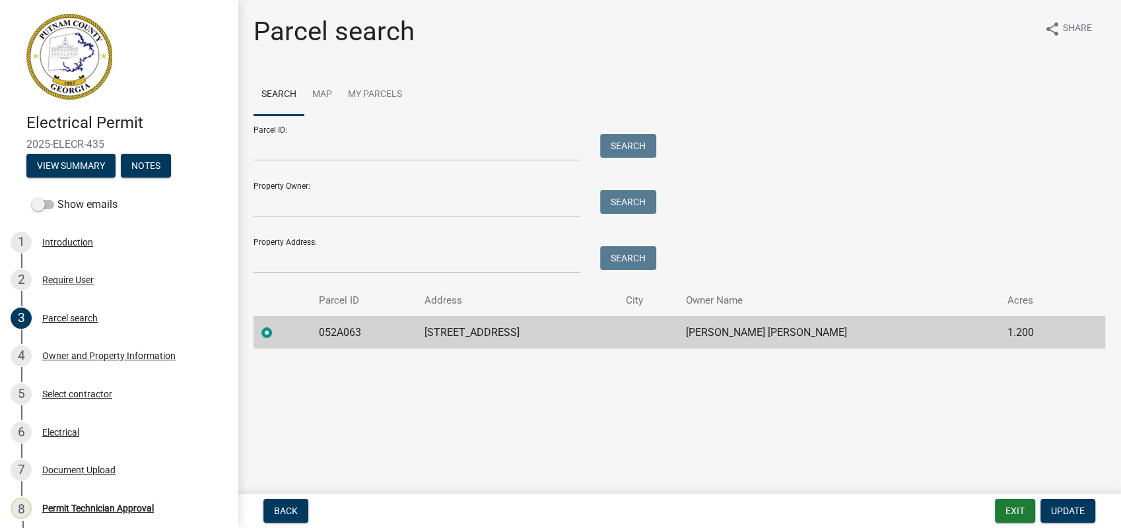
click at [448, 333] on td "352 RIVER OAK DR" at bounding box center [517, 332] width 201 height 32
drag, startPoint x: 502, startPoint y: 152, endPoint x: 481, endPoint y: 217, distance: 68.1
click at [481, 217] on form "Parcel ID: Search Property Owner: Search Property Address: Search" at bounding box center [452, 195] width 396 height 158
click at [83, 349] on div "4 Owner and Property Information" at bounding box center [114, 355] width 206 height 21
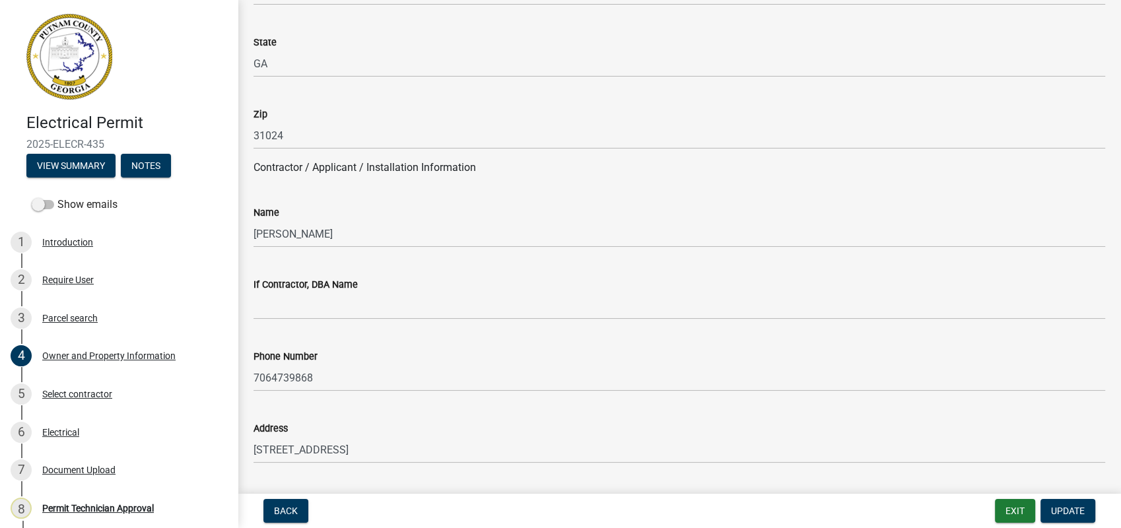
scroll to position [1027, 0]
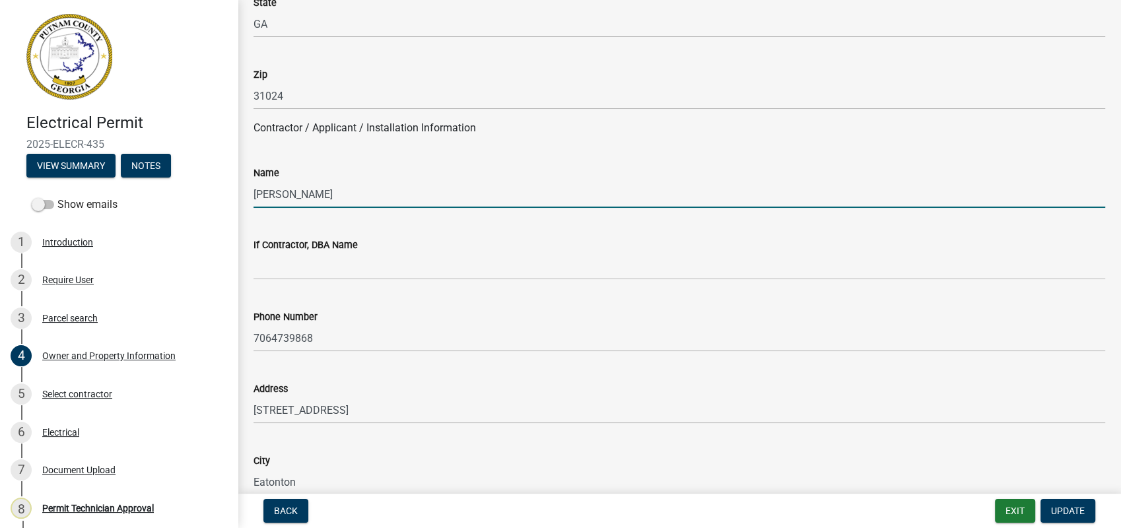
drag, startPoint x: 317, startPoint y: 190, endPoint x: 205, endPoint y: 192, distance: 112.3
click at [217, 191] on div "Electrical Permit 2025-ELECR-435 View Summary Notes Show emails 1 Introduction …" at bounding box center [560, 264] width 1121 height 528
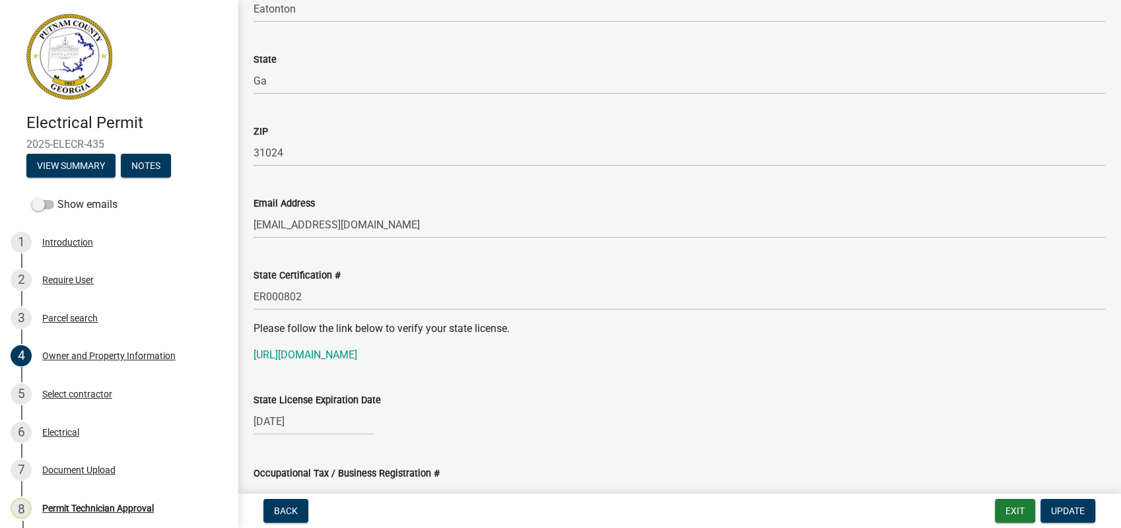
scroll to position [1541, 0]
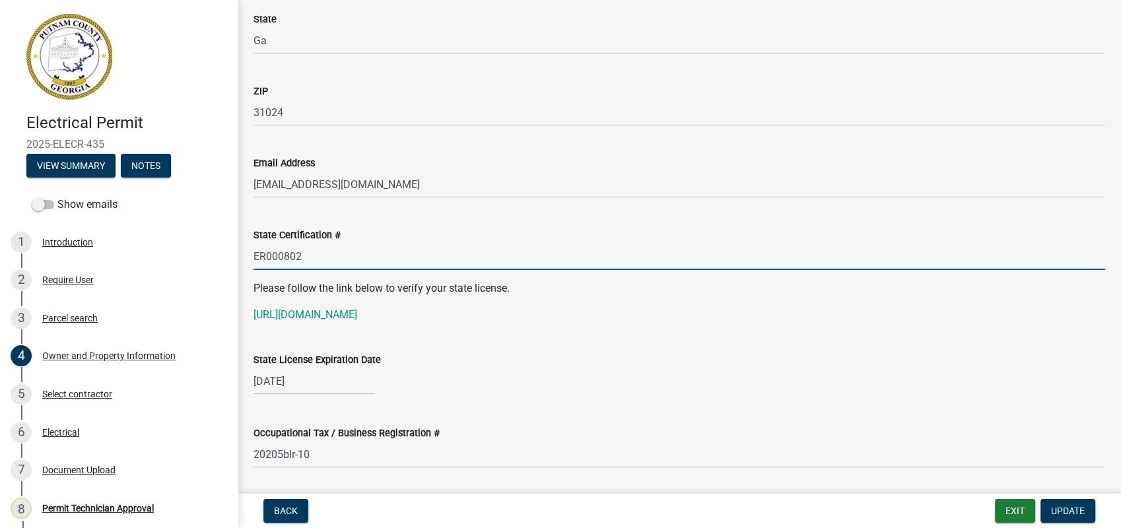
click at [296, 263] on input "ER000802" at bounding box center [680, 256] width 852 height 27
drag, startPoint x: 302, startPoint y: 260, endPoint x: 252, endPoint y: 259, distance: 50.9
click at [251, 259] on div "State Certification # ER000802" at bounding box center [680, 239] width 872 height 61
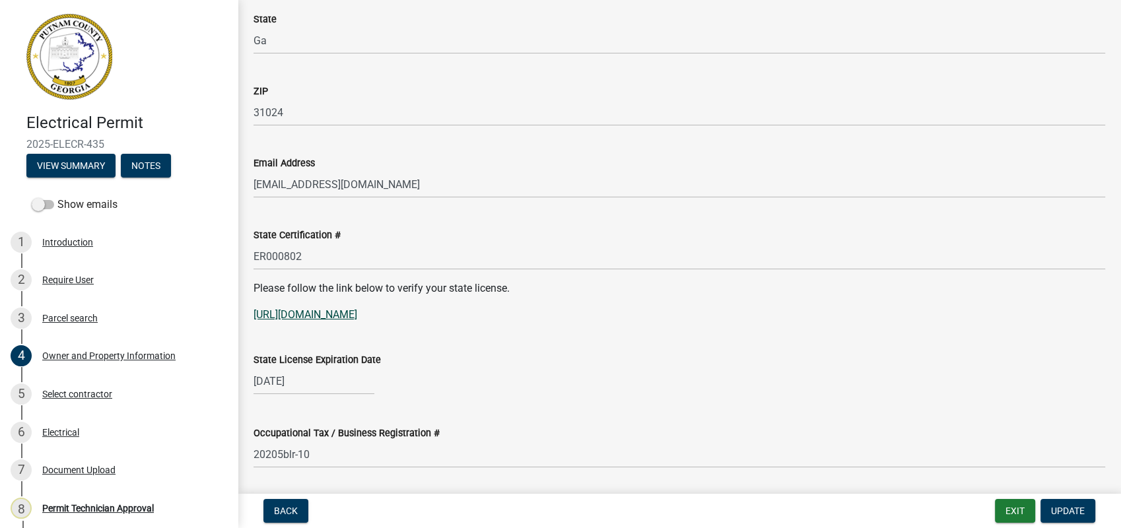
click at [314, 317] on link "[URL][DOMAIN_NAME]" at bounding box center [306, 314] width 104 height 13
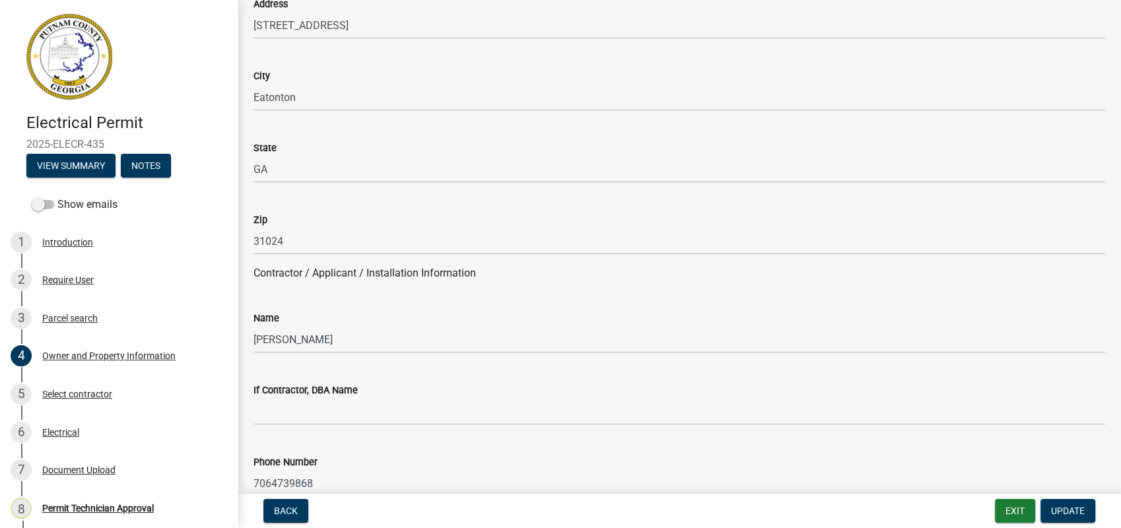
scroll to position [880, 0]
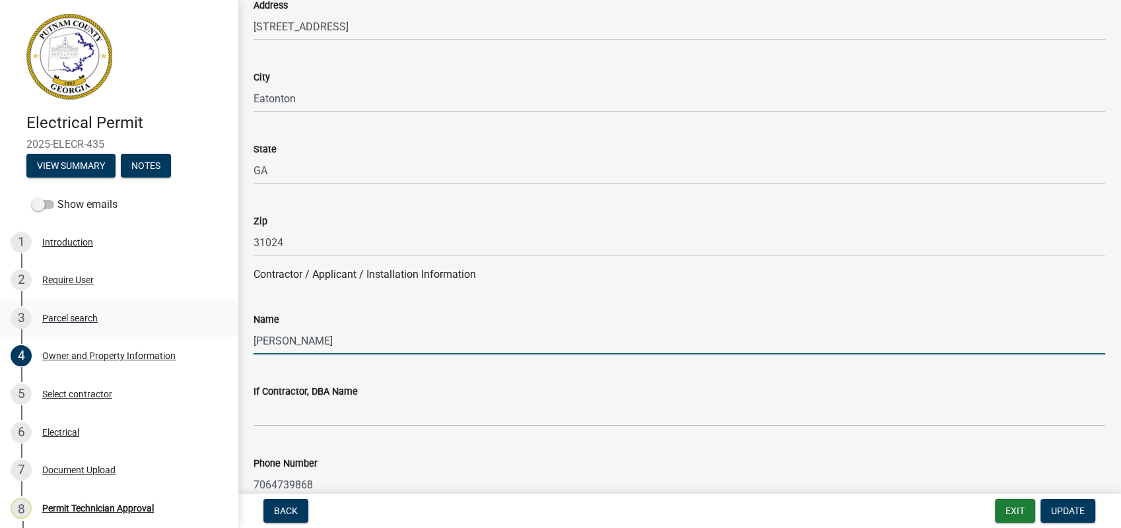
drag, startPoint x: 328, startPoint y: 333, endPoint x: 203, endPoint y: 326, distance: 124.4
click at [225, 333] on div "Electrical Permit 2025-ELECR-435 View Summary Notes Show emails 1 Introduction …" at bounding box center [560, 264] width 1121 height 528
click at [263, 350] on input "Talor Collis" at bounding box center [680, 341] width 852 height 27
type input "Taylor Collis"
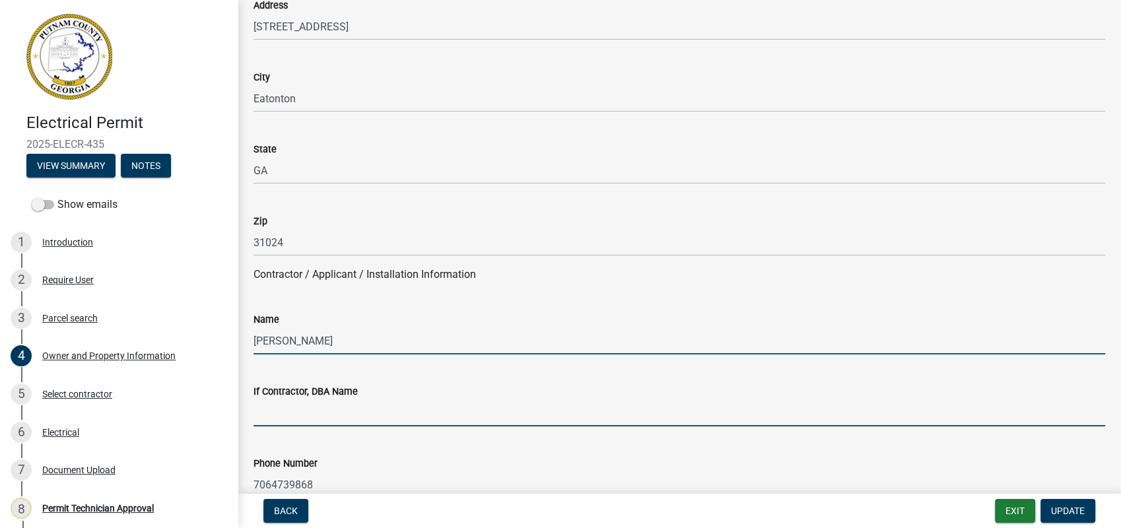
click at [289, 412] on input "If Contractor, DBA Name" at bounding box center [680, 413] width 852 height 27
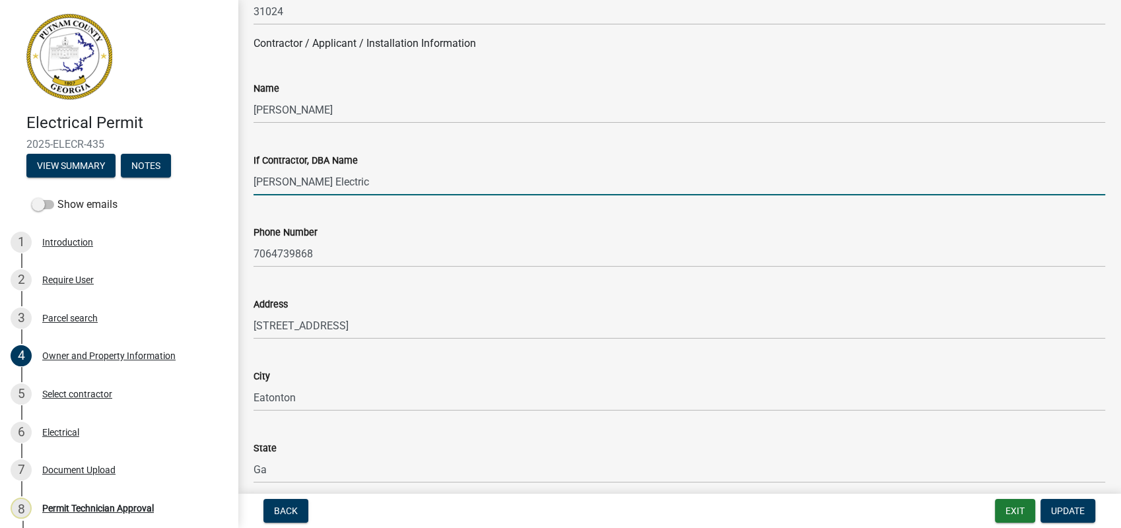
scroll to position [1174, 0]
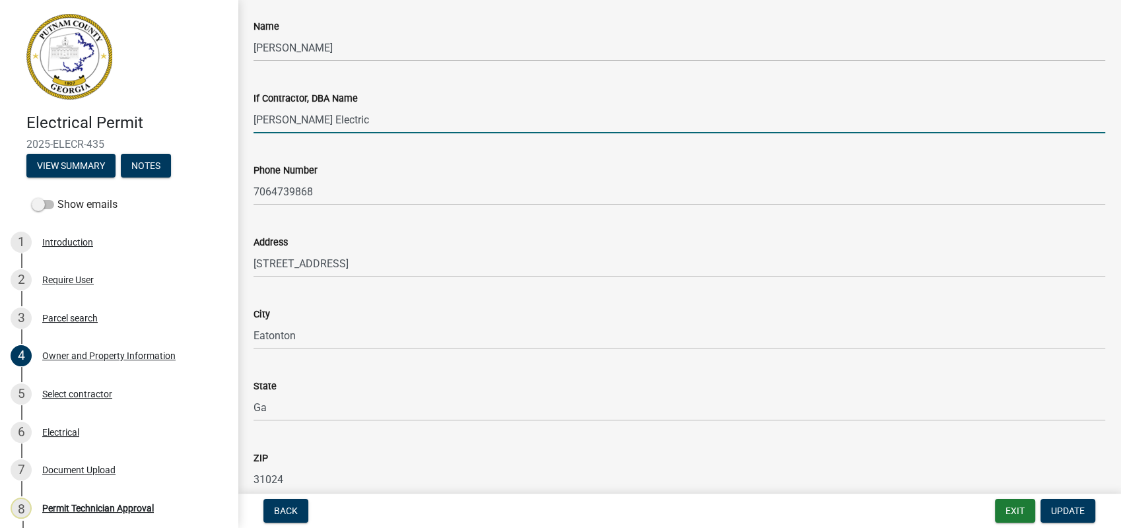
type input "Collis Electric"
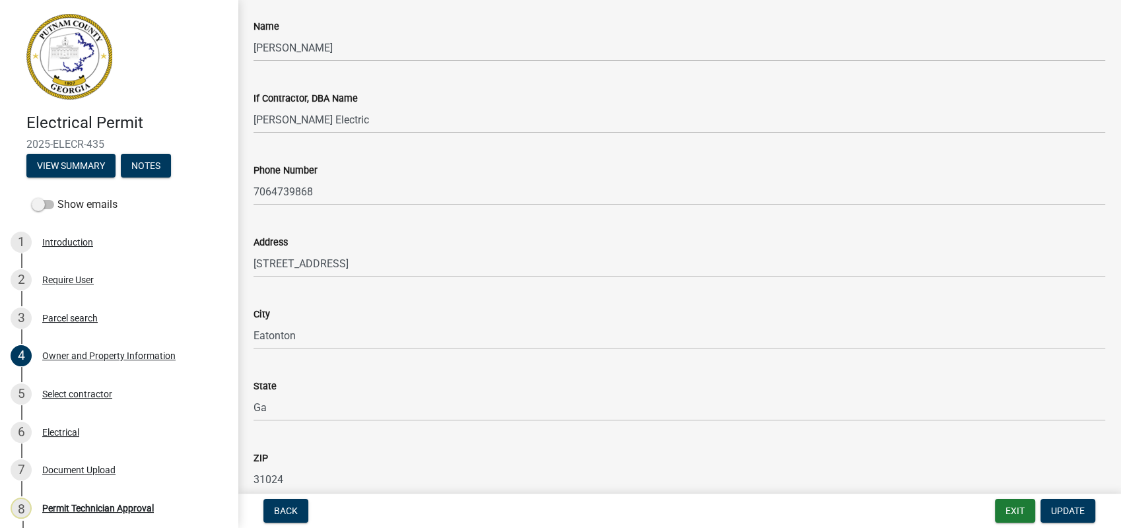
click at [507, 316] on div "City" at bounding box center [680, 314] width 852 height 16
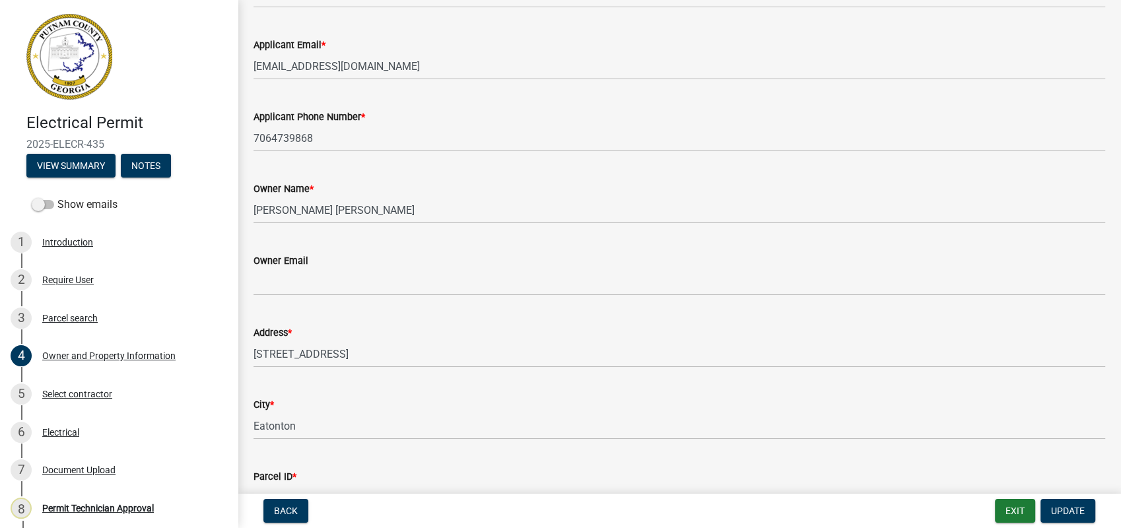
scroll to position [0, 0]
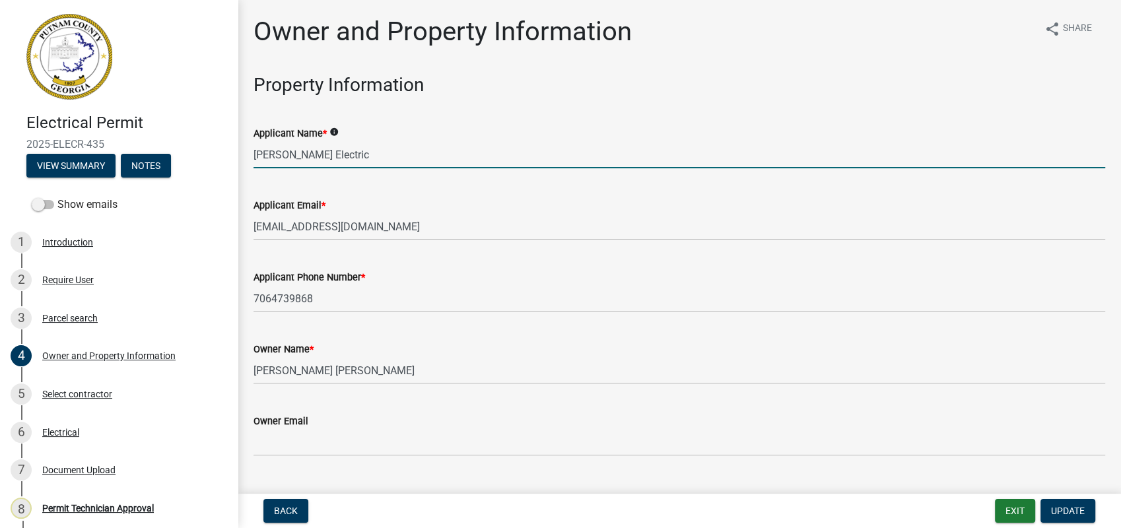
drag, startPoint x: 328, startPoint y: 157, endPoint x: 230, endPoint y: 164, distance: 98.0
type input "H"
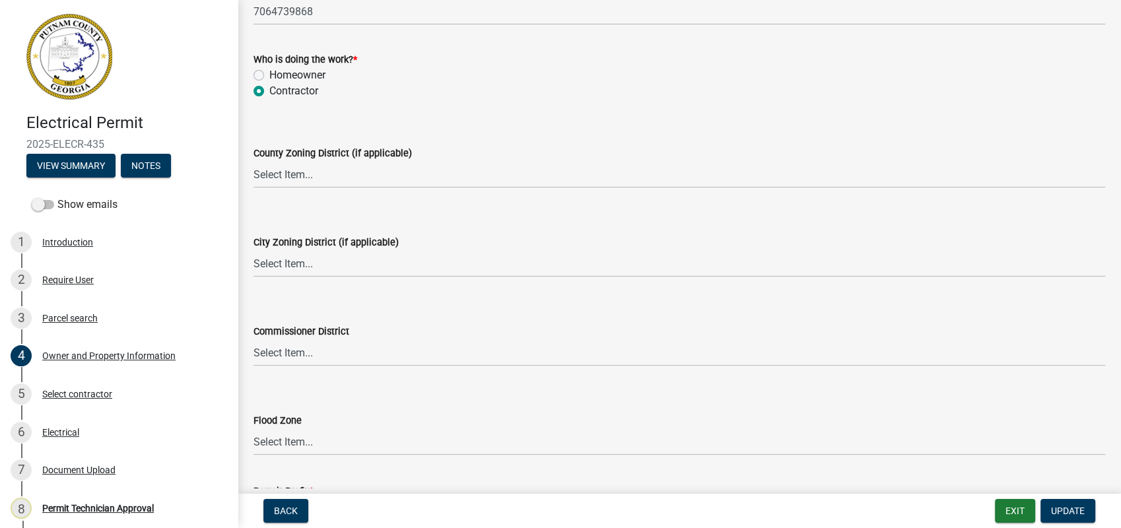
scroll to position [2378, 0]
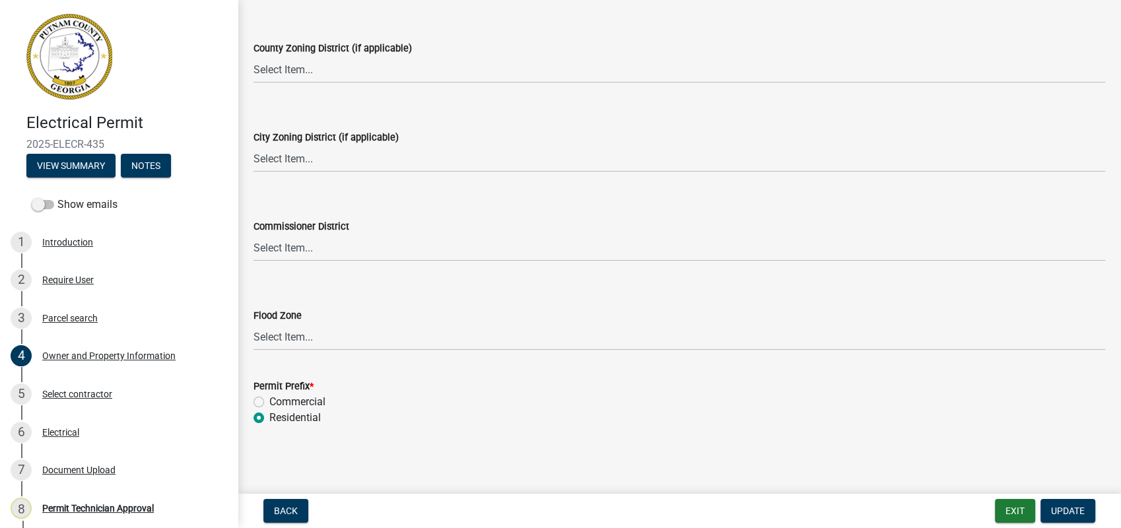
type input "Taylor Collis"
click at [280, 72] on select "Select Item... AG-1 R-1R R-1 R-2 MHP RM-1 RM-3 C-1 C-2 I-M PUD N/A" at bounding box center [680, 69] width 852 height 27
click at [254, 56] on select "Select Item... AG-1 R-1R R-1 R-2 MHP RM-1 RM-3 C-1 C-2 I-M PUD N/A" at bounding box center [680, 69] width 852 height 27
select select "78bfdc44-73ff-456e-a557-d4c99b9c08be"
click at [264, 150] on select "Select Item... A-1 A-2 R-1 R-2 R-3 R-4 MHP C-1 C-2 I-1 I-2 DB FH H-P N/A" at bounding box center [680, 158] width 852 height 27
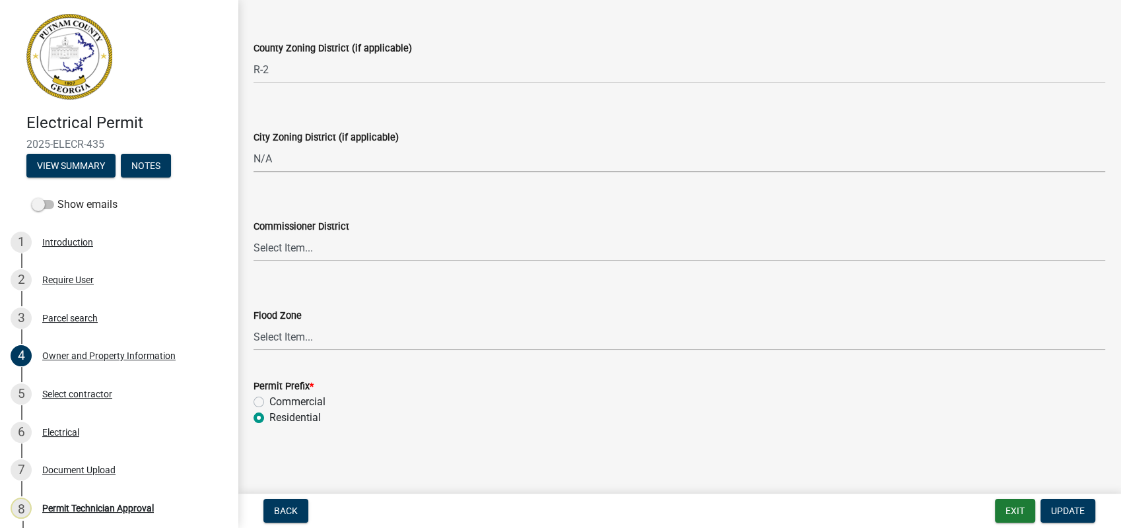
click at [254, 145] on select "Select Item... A-1 A-2 R-1 R-2 R-3 R-4 MHP C-1 C-2 I-1 I-2 DB FH H-P N/A" at bounding box center [680, 158] width 852 height 27
select select "83394b22-4a11-496c-8e5c-75ade2e72faf"
click at [266, 250] on select "Select Item... District 1 District 2 District 3 District 4" at bounding box center [680, 247] width 852 height 27
click at [419, 234] on select "Select Item... District 1 District 2 District 3 District 4" at bounding box center [680, 247] width 852 height 27
click at [1057, 501] on button "Update" at bounding box center [1068, 511] width 55 height 24
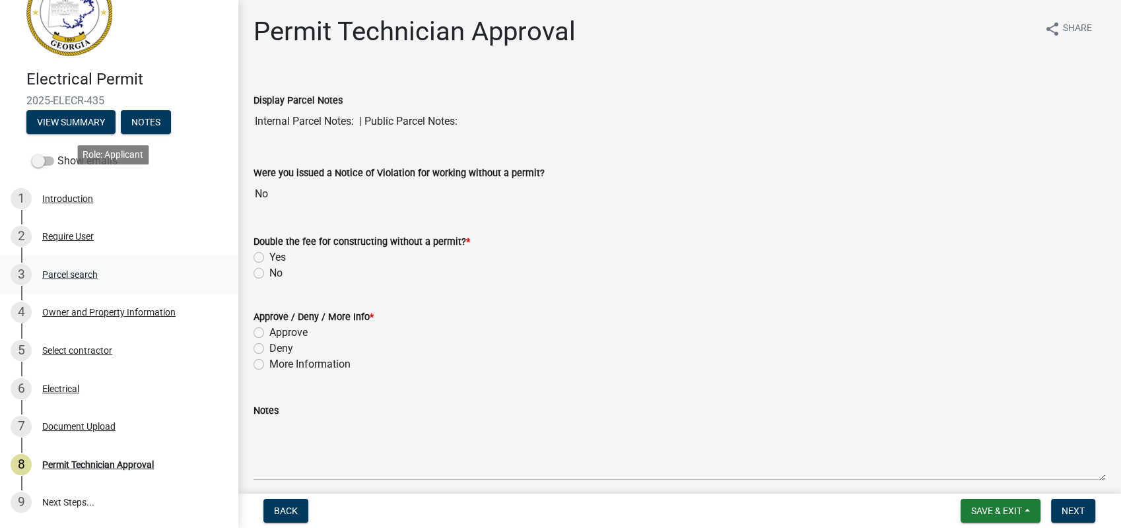
scroll to position [130, 0]
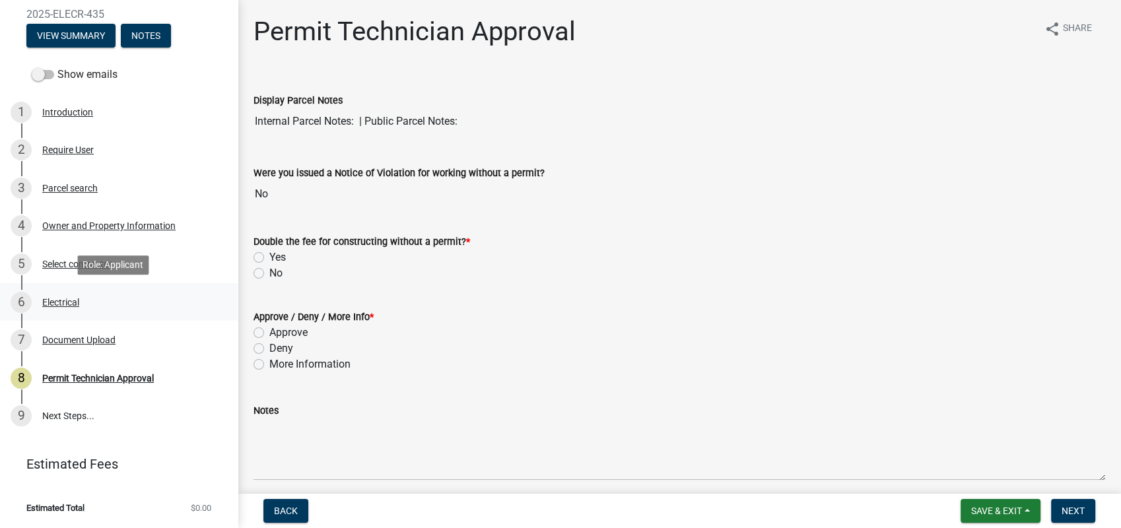
click at [77, 302] on div "Electrical" at bounding box center [60, 302] width 37 height 9
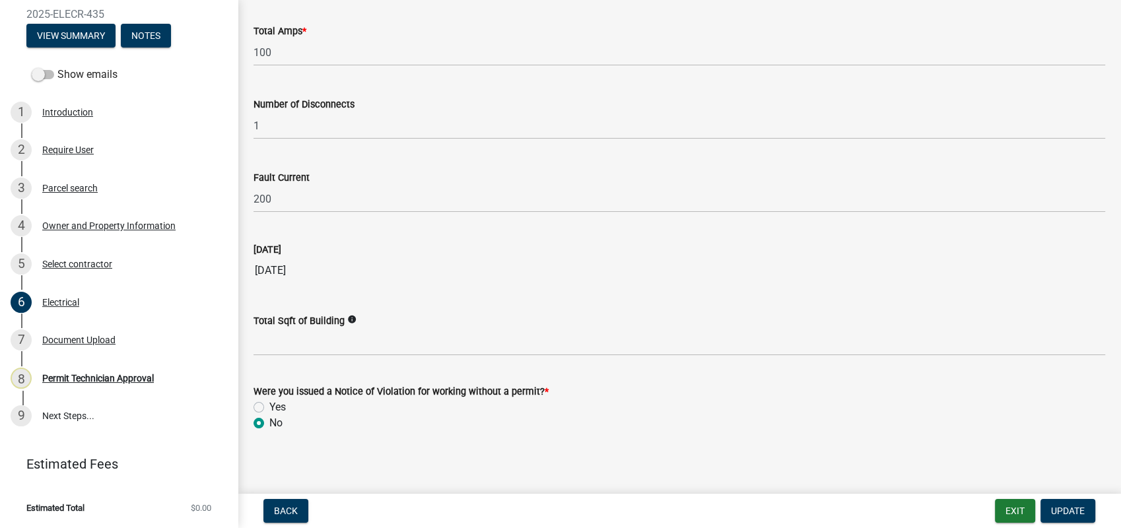
scroll to position [1329, 0]
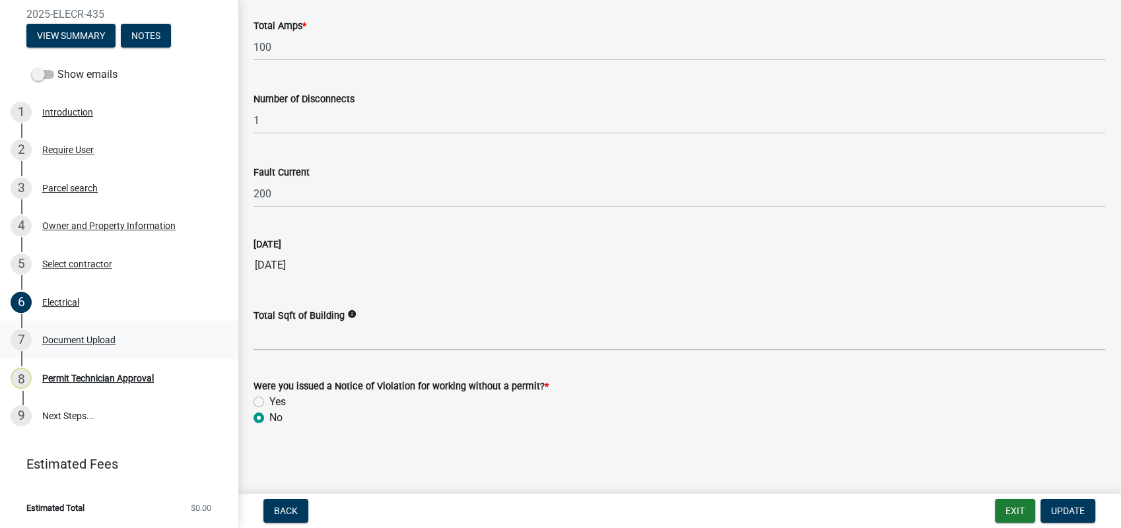
click at [69, 337] on div "Document Upload" at bounding box center [78, 339] width 73 height 9
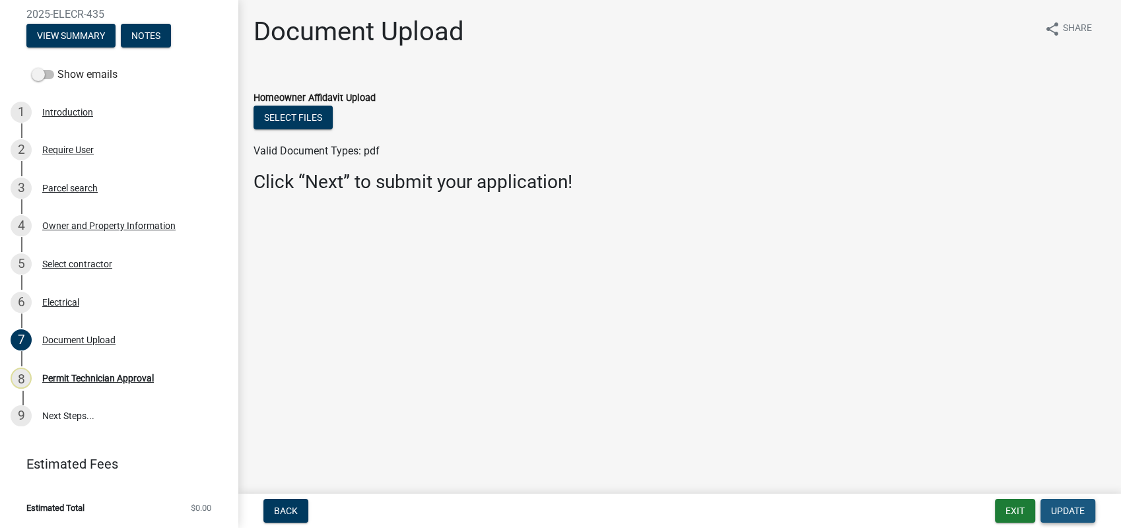
click at [1065, 506] on span "Update" at bounding box center [1068, 511] width 34 height 11
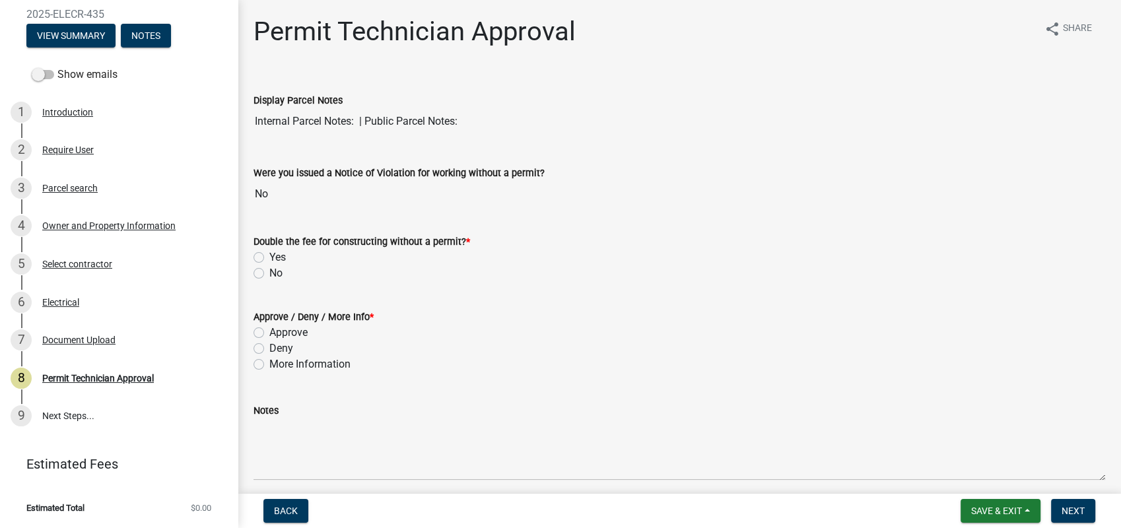
click at [269, 271] on label "No" at bounding box center [275, 273] width 13 height 16
click at [269, 271] on input "No" at bounding box center [273, 269] width 9 height 9
radio input "true"
click at [269, 333] on label "Approve" at bounding box center [288, 333] width 38 height 16
click at [269, 333] on input "Approve" at bounding box center [273, 329] width 9 height 9
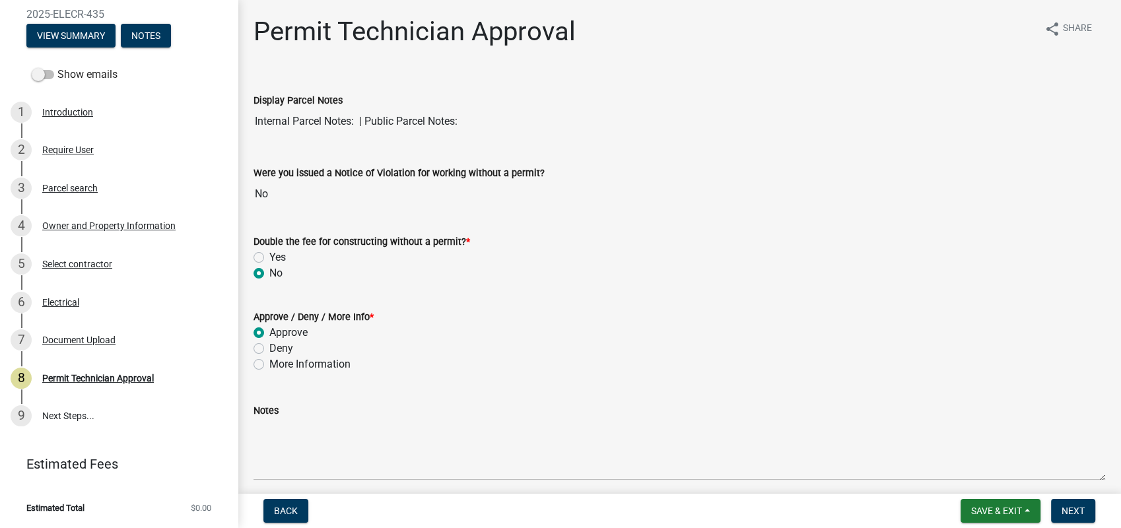
radio input "true"
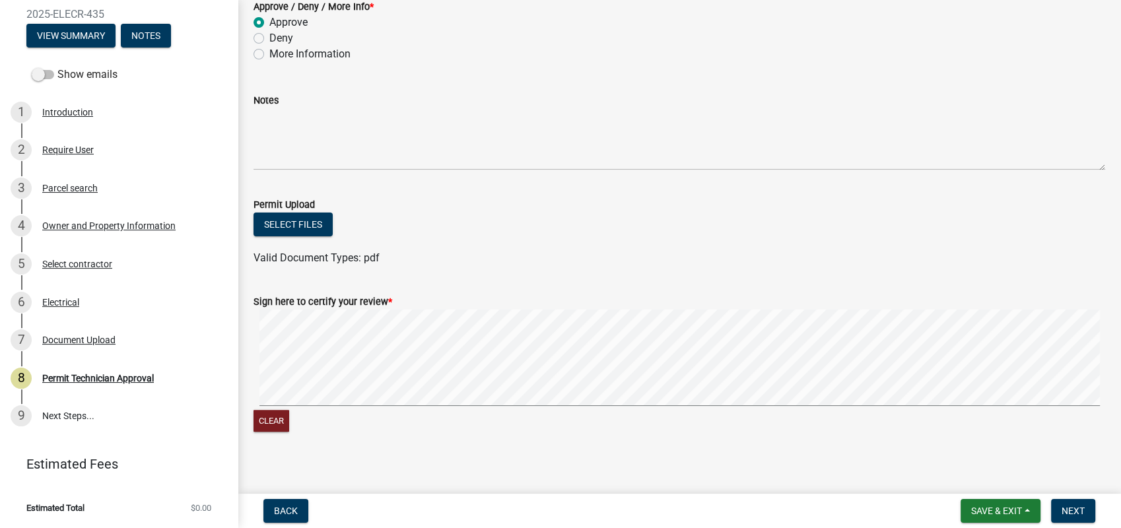
scroll to position [319, 0]
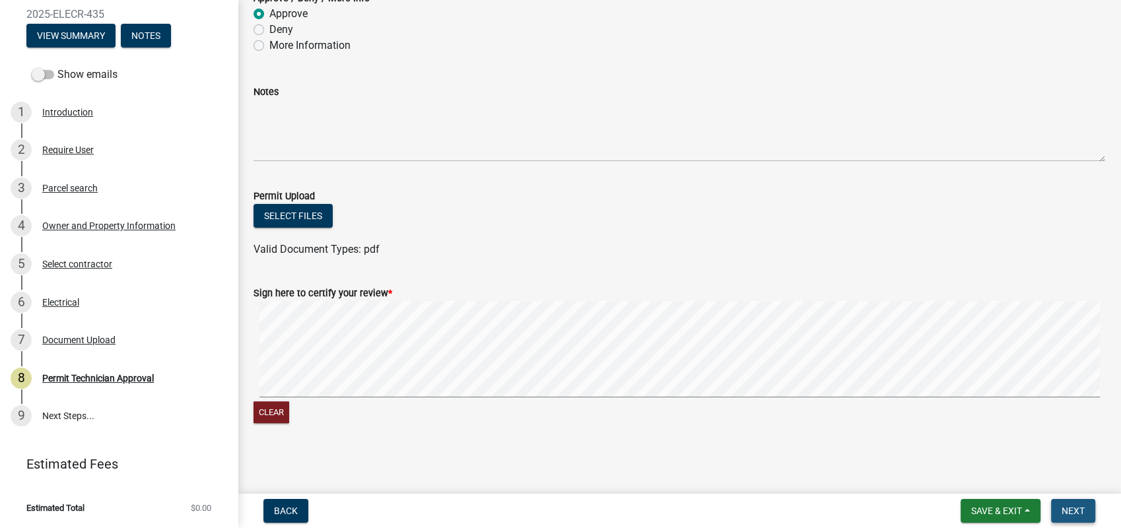
click at [1071, 507] on span "Next" at bounding box center [1073, 511] width 23 height 11
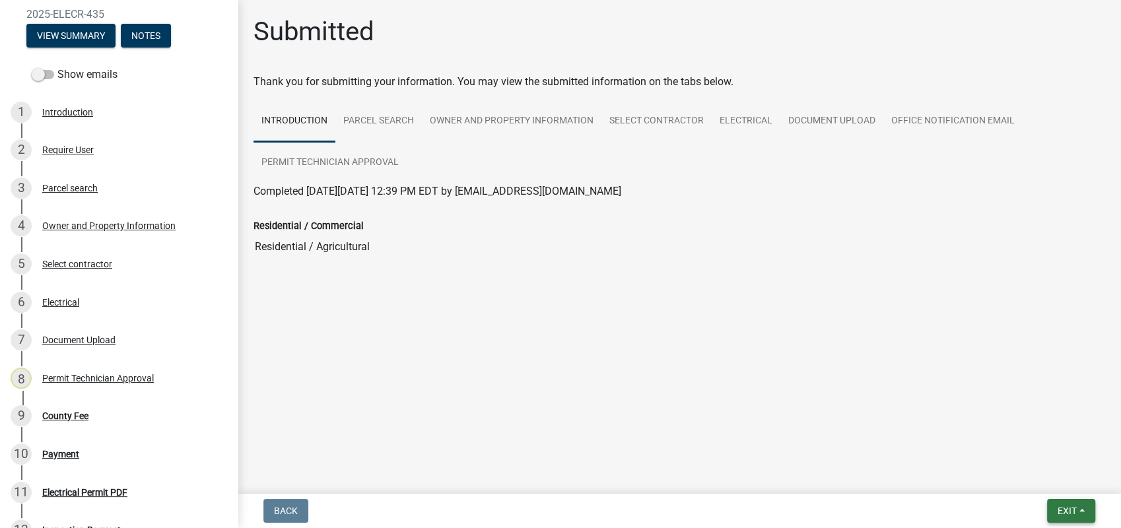
click at [1064, 507] on span "Exit" at bounding box center [1067, 511] width 19 height 11
click at [1035, 470] on button "Save & Exit" at bounding box center [1043, 477] width 106 height 32
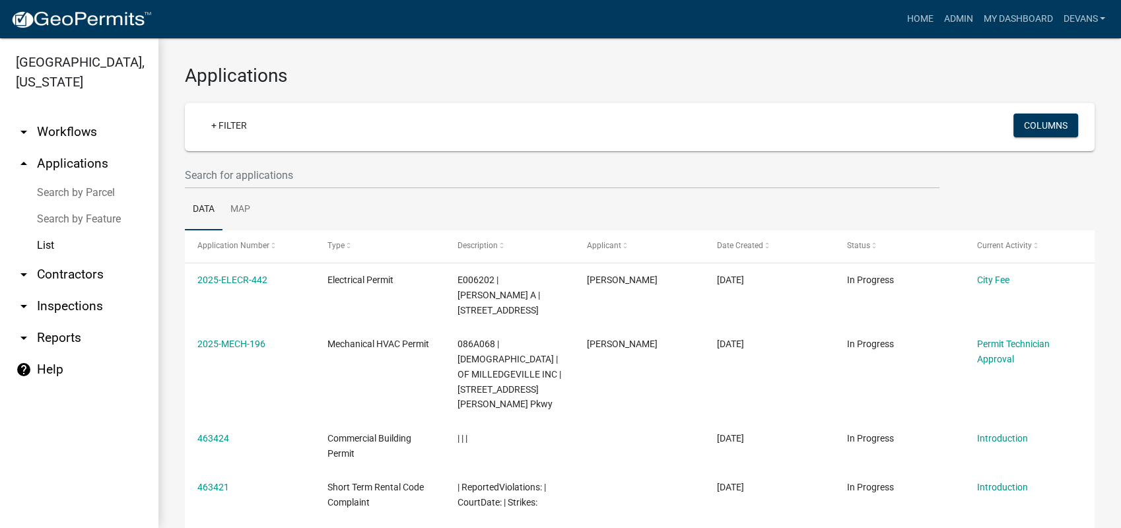
click at [46, 239] on link "List" at bounding box center [79, 245] width 158 height 26
click at [57, 160] on link "arrow_drop_up Applications" at bounding box center [79, 164] width 158 height 32
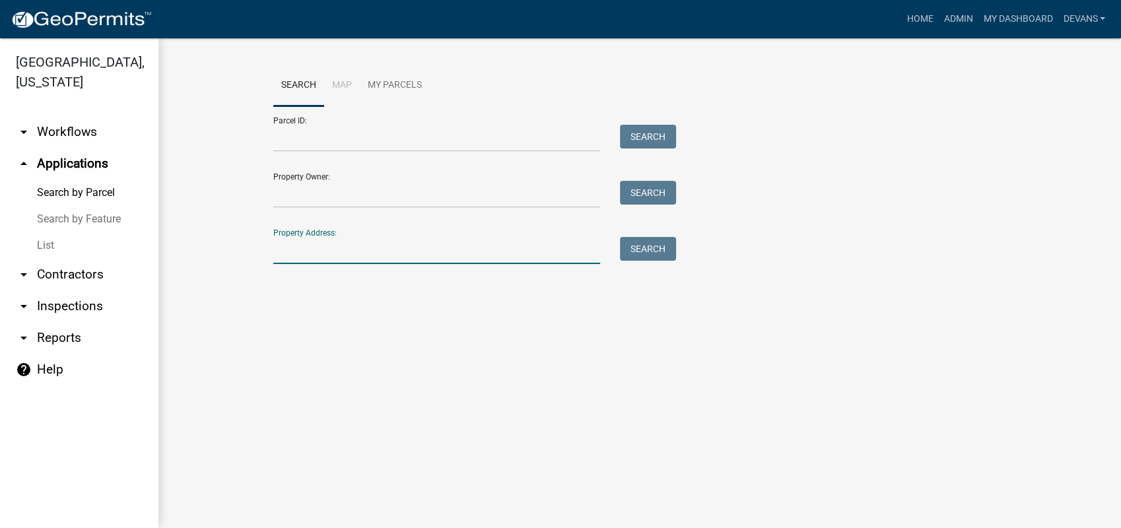
click at [288, 254] on input "Property Address:" at bounding box center [436, 250] width 327 height 27
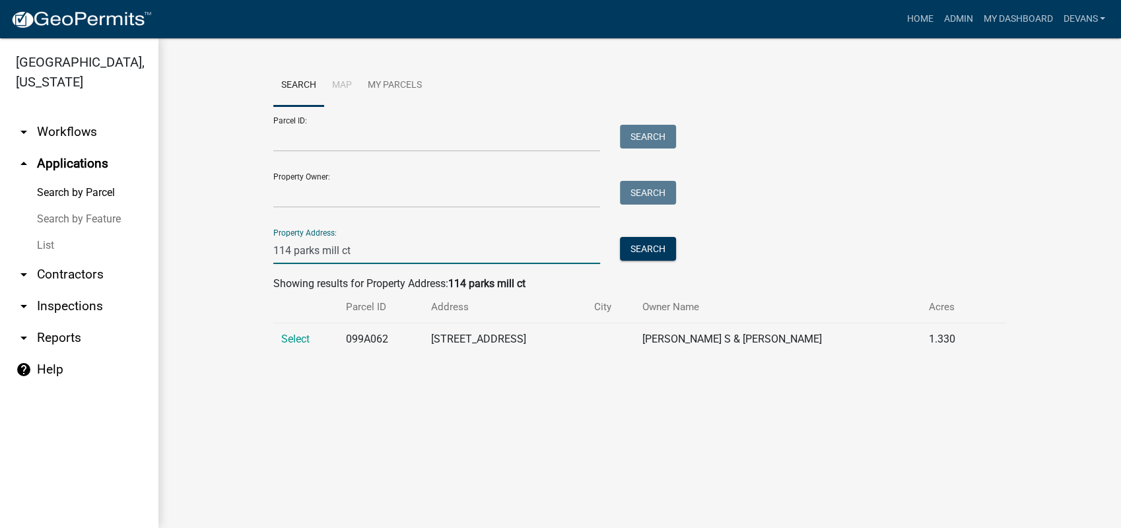
type input "114 parks mill ct"
click at [294, 328] on td "Select" at bounding box center [305, 340] width 65 height 32
click at [293, 334] on span "Select" at bounding box center [295, 339] width 28 height 13
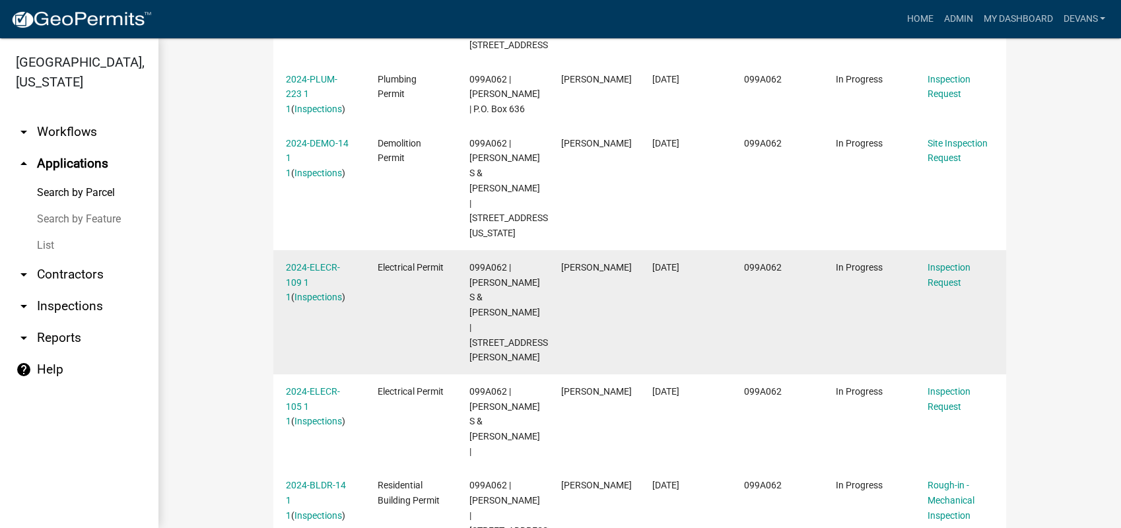
scroll to position [758, 0]
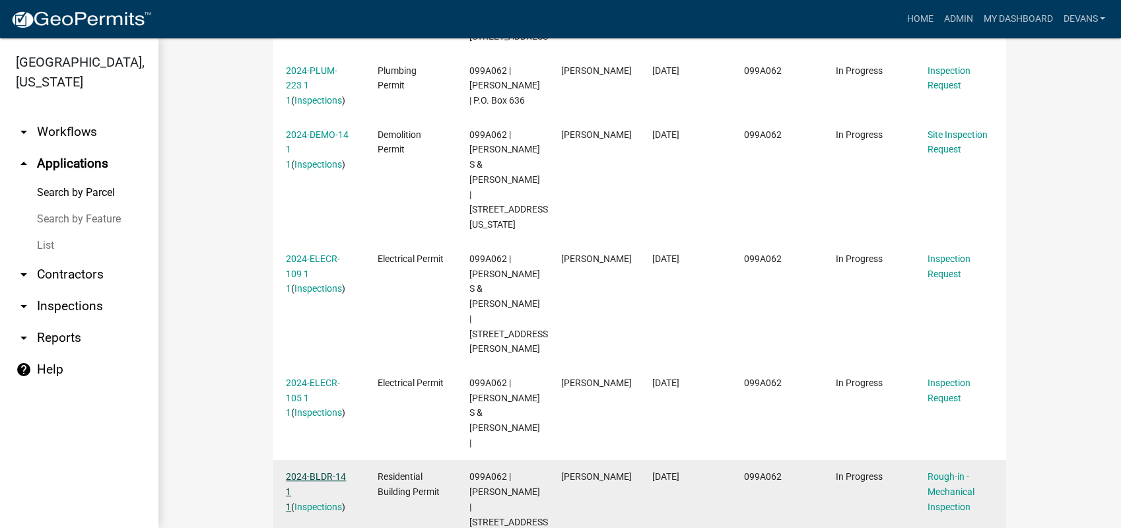
click at [304, 472] on link "2024-BLDR-14 1 1" at bounding box center [316, 492] width 60 height 41
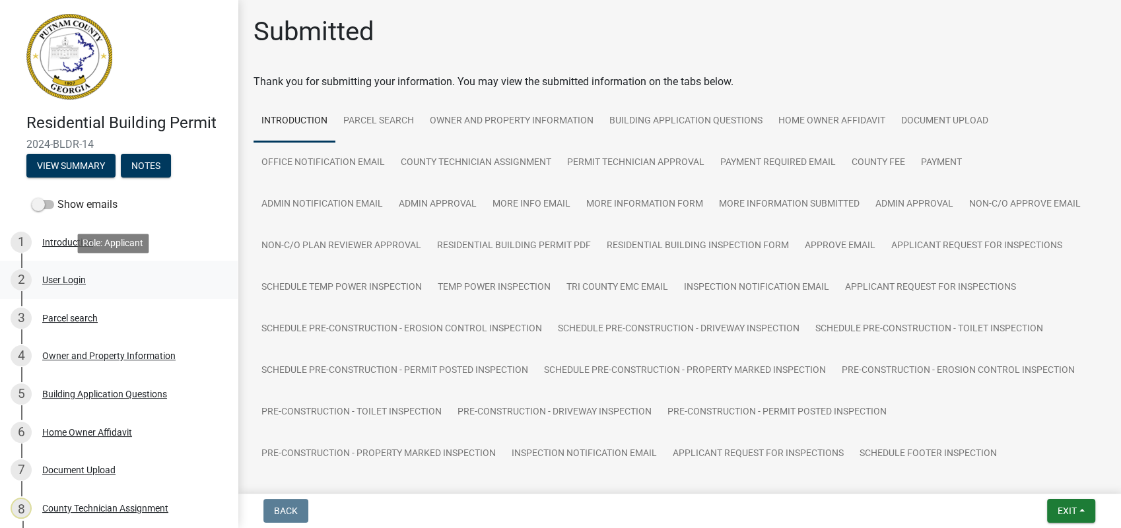
click at [71, 277] on div "User Login" at bounding box center [64, 279] width 44 height 9
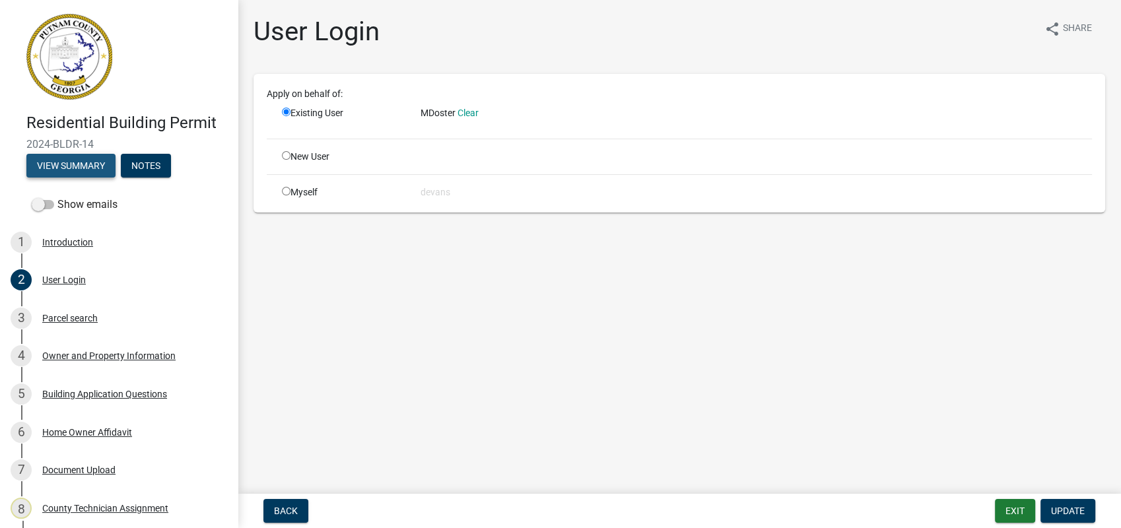
click at [36, 164] on button "View Summary" at bounding box center [70, 166] width 89 height 24
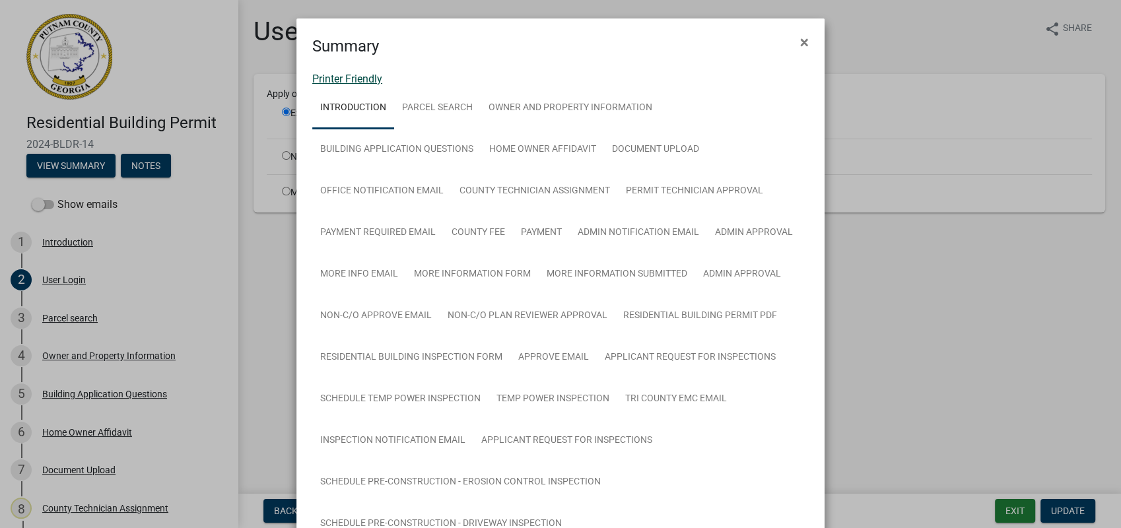
click at [317, 76] on link "Printer Friendly" at bounding box center [347, 79] width 70 height 13
